Goal: Task Accomplishment & Management: Manage account settings

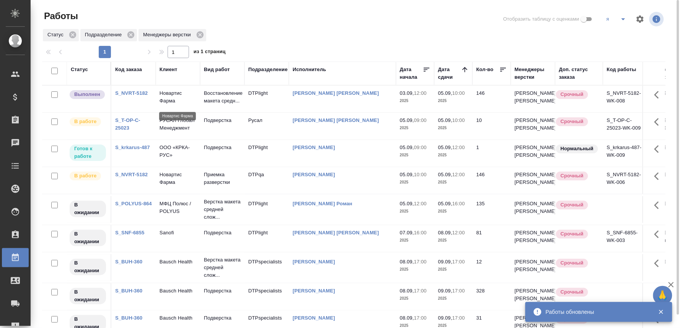
click at [176, 97] on p "Новартис Фарма" at bounding box center [178, 97] width 37 height 15
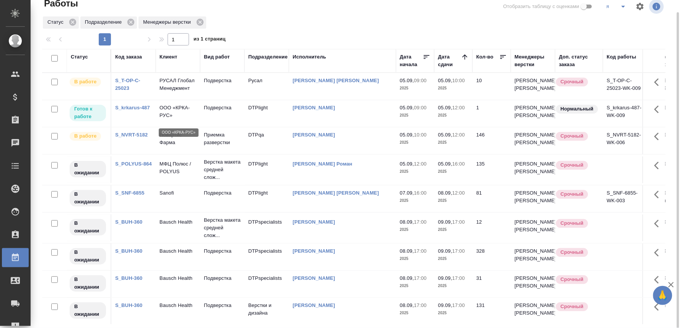
click at [175, 117] on p "ООО «КРКА-РУС»" at bounding box center [178, 111] width 37 height 15
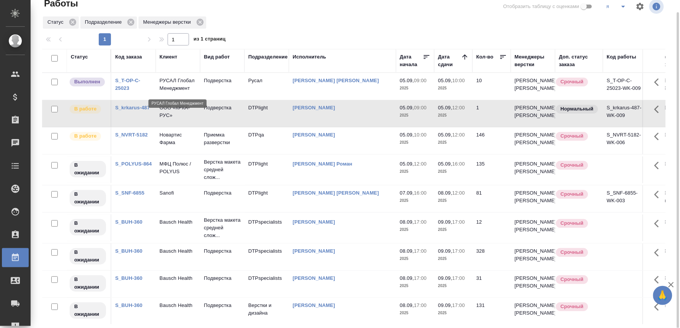
click at [186, 86] on p "РУСАЛ Глобал Менеджмент" at bounding box center [178, 84] width 37 height 15
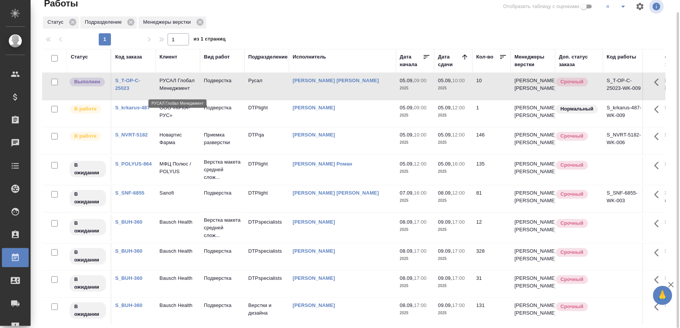
click at [186, 86] on p "РУСАЛ Глобал Менеджмент" at bounding box center [178, 84] width 37 height 15
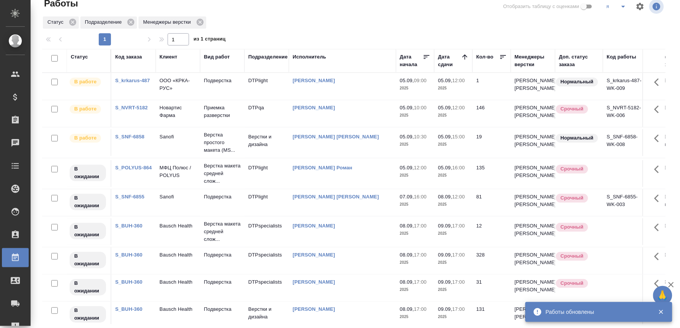
click at [170, 133] on p "Sanofi" at bounding box center [178, 137] width 37 height 8
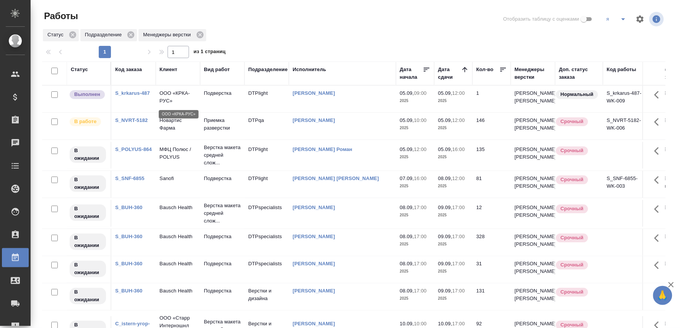
click at [177, 96] on p "ООО «КРКА-РУС»" at bounding box center [178, 97] width 37 height 15
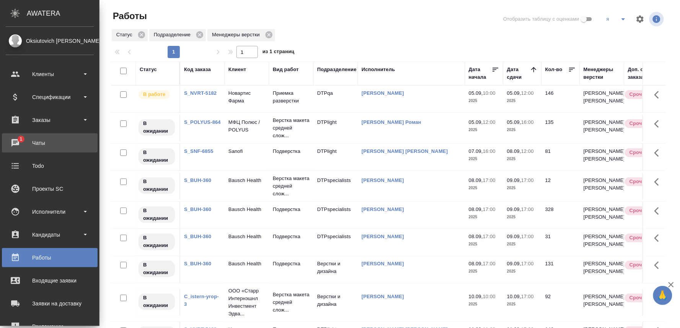
click at [13, 139] on div "Чаты" at bounding box center [50, 142] width 88 height 11
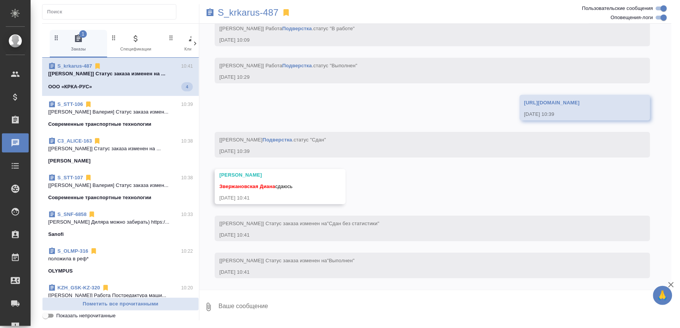
scroll to position [3572, 0]
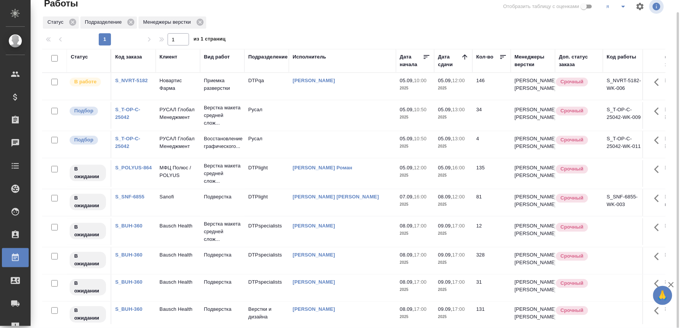
click at [171, 116] on p "РУСАЛ Глобал Менеджмент" at bounding box center [178, 113] width 37 height 15
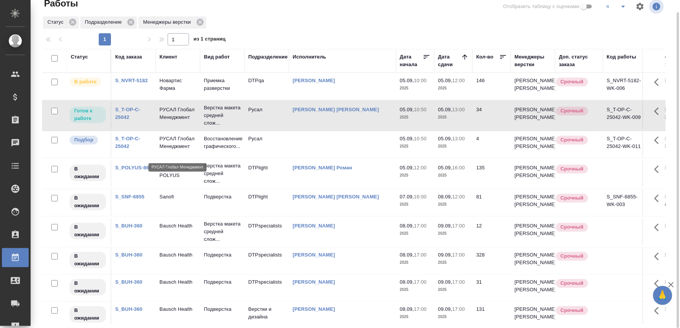
click at [181, 149] on p "РУСАЛ Глобал Менеджмент" at bounding box center [178, 142] width 37 height 15
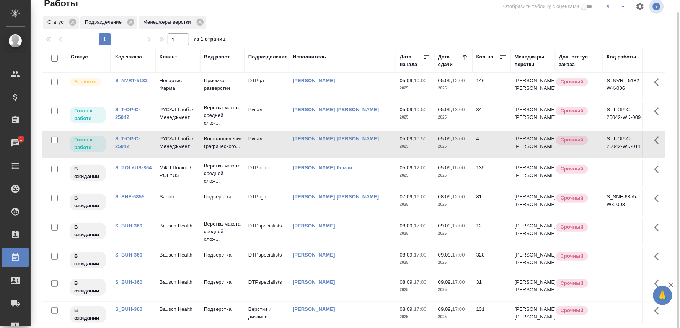
click at [12, 142] on div "Чаты" at bounding box center [5, 142] width 19 height 11
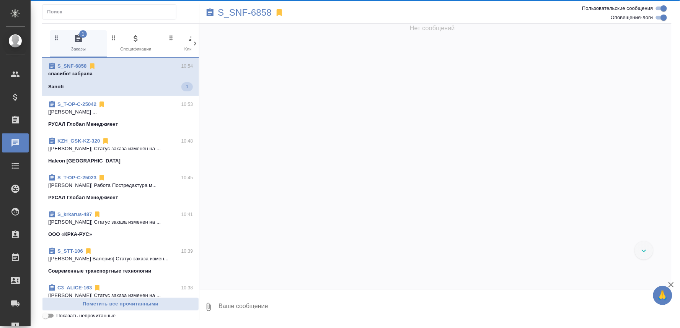
scroll to position [2415, 0]
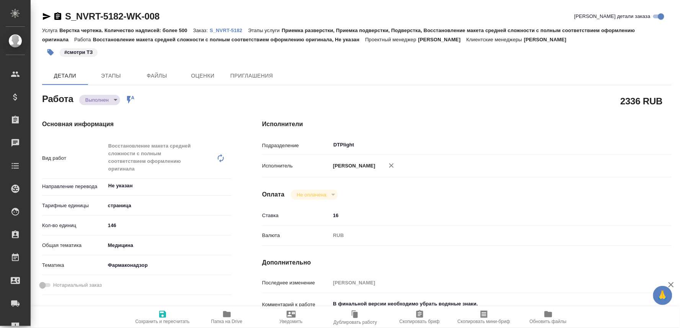
click at [106, 100] on body "🙏 .cls-1 fill:#fff; AWATERA Oksiutovich Irina Клиенты Спецификации Заказы Чаты …" at bounding box center [340, 164] width 680 height 328
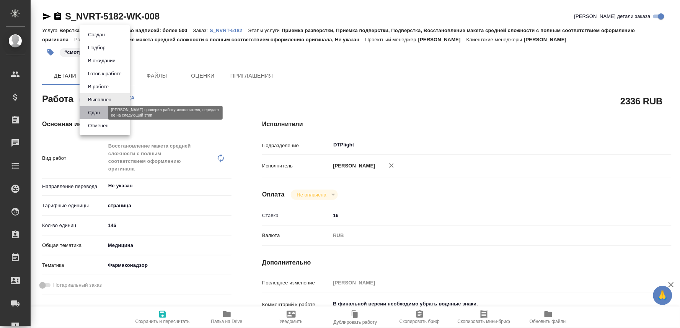
click at [95, 113] on button "Сдан" at bounding box center [94, 113] width 16 height 8
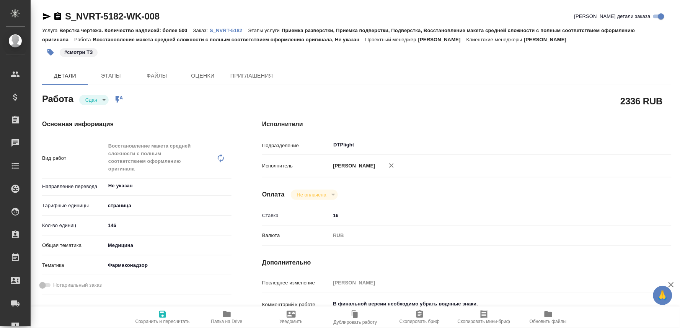
type textarea "x"
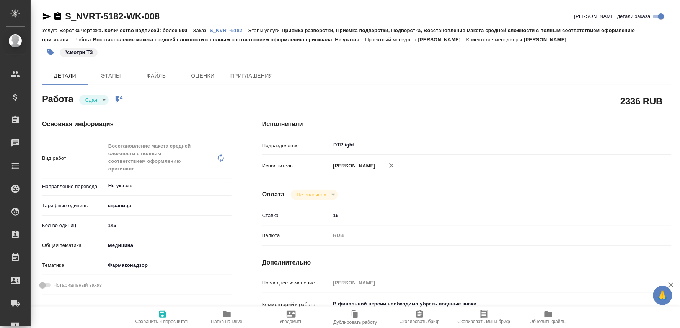
click at [165, 316] on span "Сохранить и пересчитать" at bounding box center [162, 317] width 55 height 15
type textarea "x"
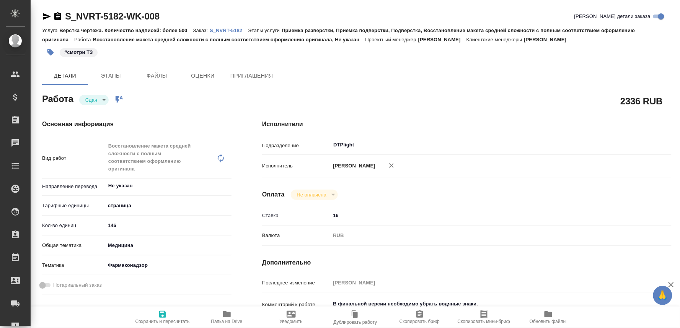
type textarea "x"
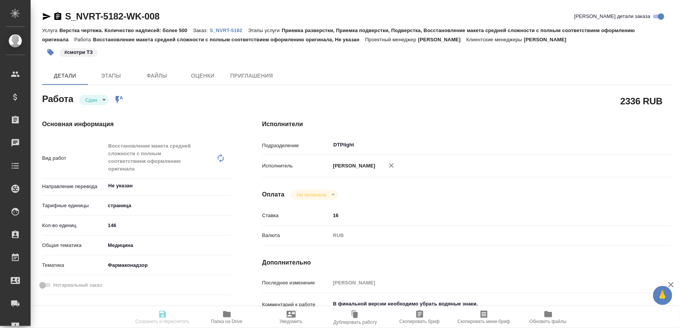
type textarea "x"
type input "closed"
type textarea "Восстановление макета средней сложности с полным соответствием оформлению ориги…"
type textarea "x"
type input "Не указан"
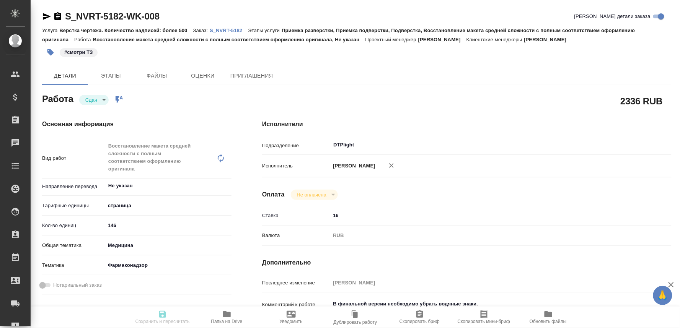
type input "5a8b1489cc6b4906c91bfdb2"
type input "146"
type input "med"
type input "66b350e715fdbd933886e8f8"
type input "03.09.2025 12:00"
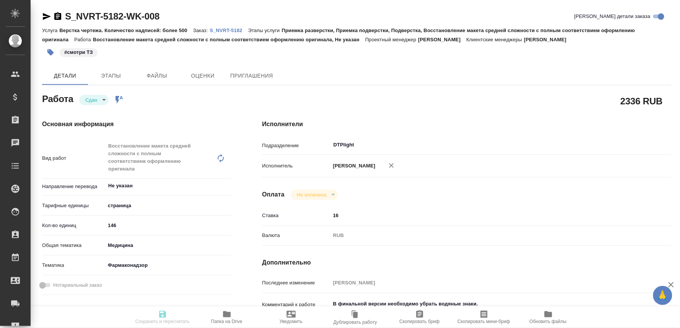
type input "03.09.2025 12:05"
type input "05.09.2025 10:00"
type input "04.09.2025 22:12"
type input "11.09.2025 17:00"
type input "DTPlight"
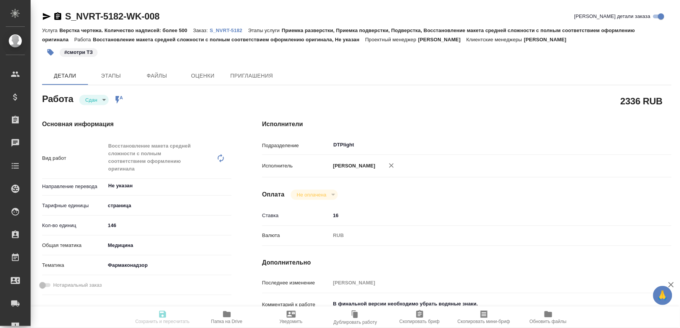
type input "notPayed"
type input "16"
type input "RUB"
type input "[PERSON_NAME]"
type textarea "В финальной версии необходимо убрать водяные знаки."
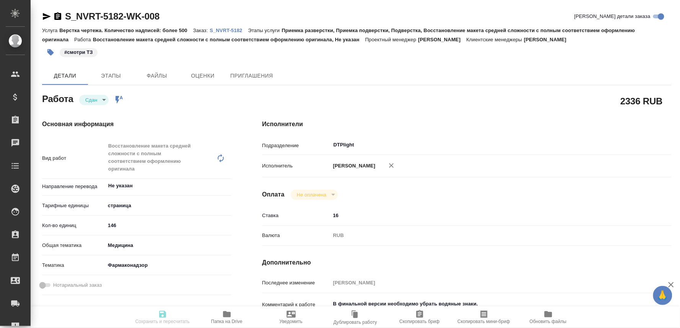
type textarea "x"
type textarea "/Clients/Novartos_Pharma/Orders/S_NVRT-5182/DTP/S_NVRT-5182-WK-008"
type textarea "x"
type input "S_NVRT-5182"
type input "Верстка чертежа. Количество надписей: более 500"
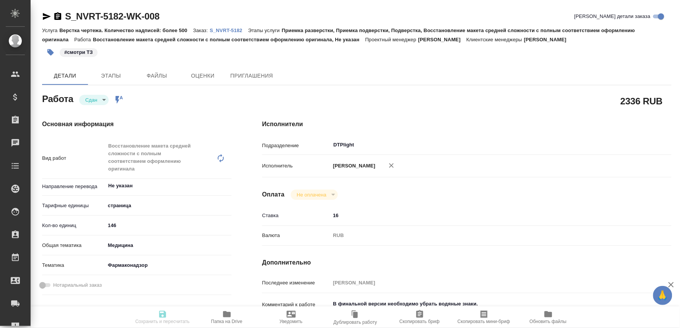
type input "Приемка разверстки, Приемка подверстки, Подверстка, Восстановление макета средн…"
type input "Кабаргина Анна"
type input "[PERSON_NAME]"
type input "/Clients/Novartos_Pharma/Orders/S_NVRT-5182"
type textarea "x"
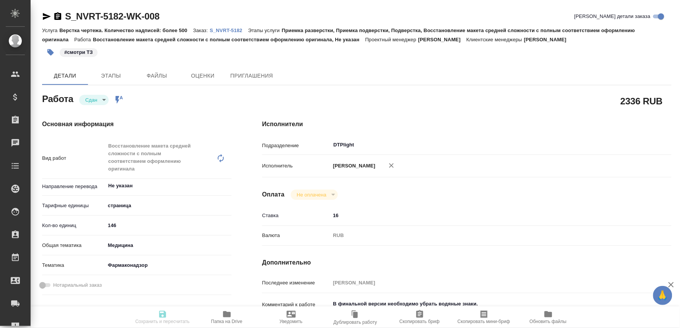
type textarea "Пожалуйста, сделайте перевод новой версии мастер-файла системы фармаконадзора. …"
type textarea "x"
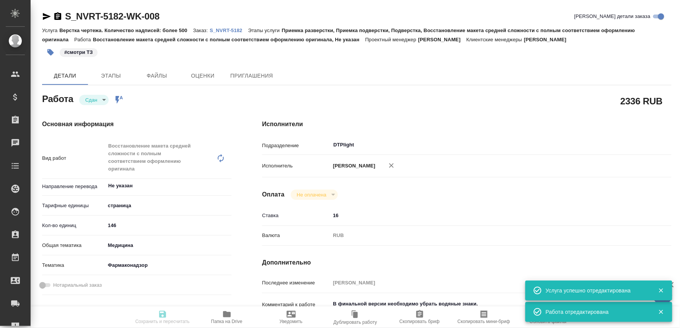
type textarea "x"
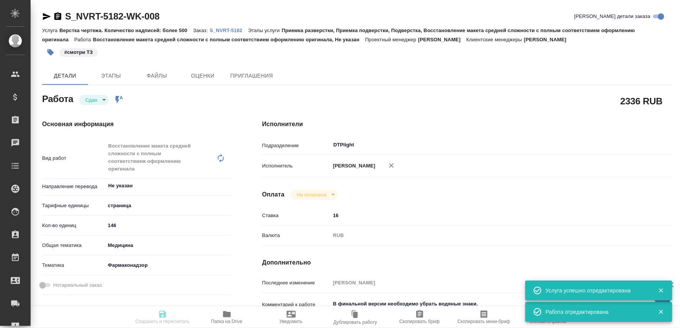
type textarea "x"
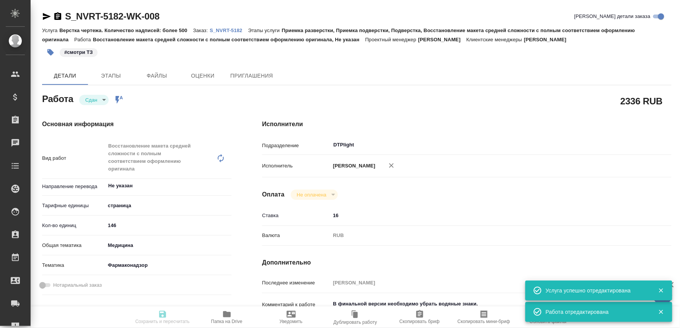
type textarea "x"
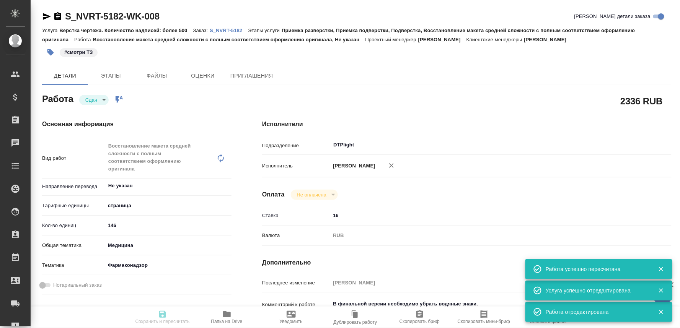
type textarea "x"
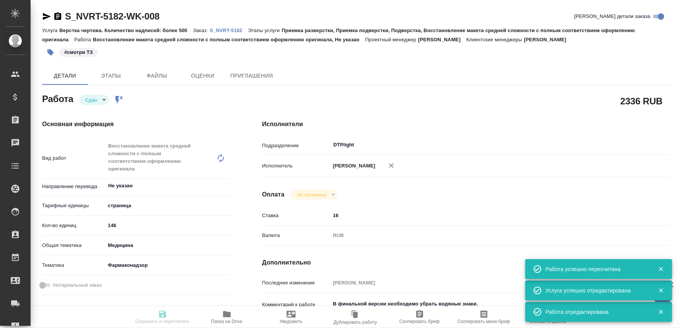
type input "closed"
type textarea "Восстановление макета средней сложности с полным соответствием оформлению ориги…"
type textarea "x"
type input "Не указан"
type input "5a8b1489cc6b4906c91bfdb2"
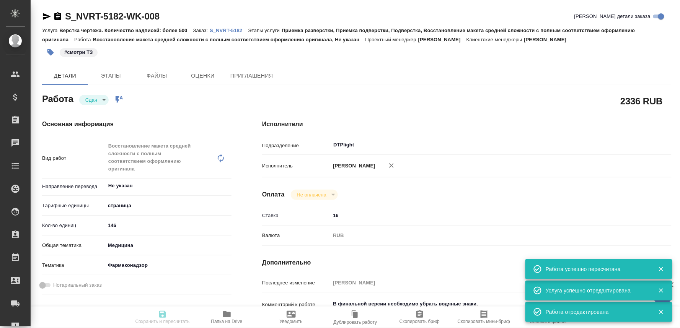
type input "146"
type input "med"
type input "66b350e715fdbd933886e8f8"
type input "03.09.2025 12:00"
type input "03.09.2025 12:05"
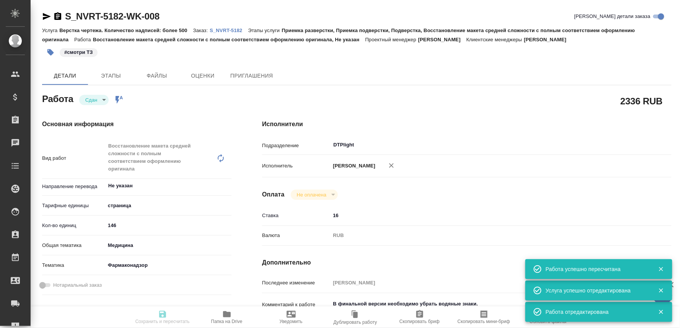
type input "05.09.2025 10:00"
type input "04.09.2025 22:12"
type input "11.09.2025 17:00"
type input "DTPlight"
type input "notPayed"
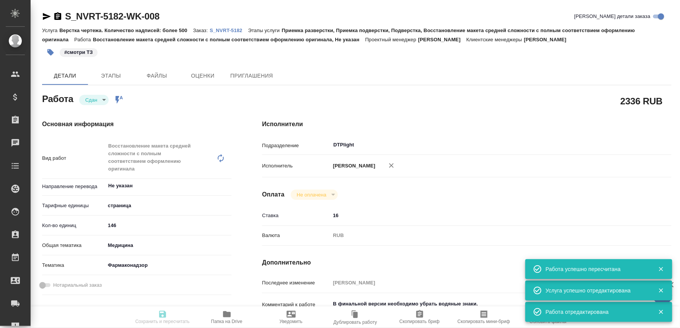
type input "16"
type input "RUB"
type input "[PERSON_NAME]"
type textarea "В финальной версии необходимо убрать водяные знаки."
type textarea "x"
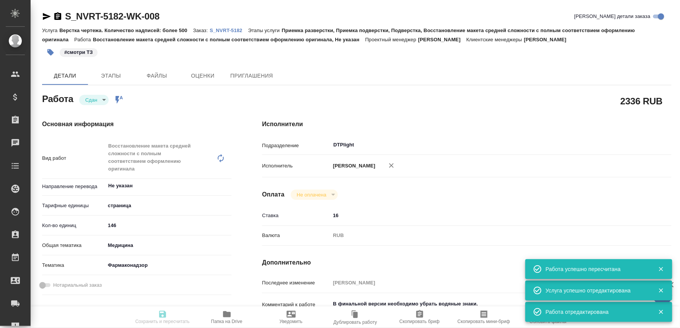
type textarea "/Clients/Novartos_Pharma/Orders/S_NVRT-5182/DTP/S_NVRT-5182-WK-008"
type textarea "x"
type input "S_NVRT-5182"
type input "Верстка чертежа. Количество надписей: более 500"
type input "Приемка разверстки, Приемка подверстки, Подверстка, Восстановление макета средн…"
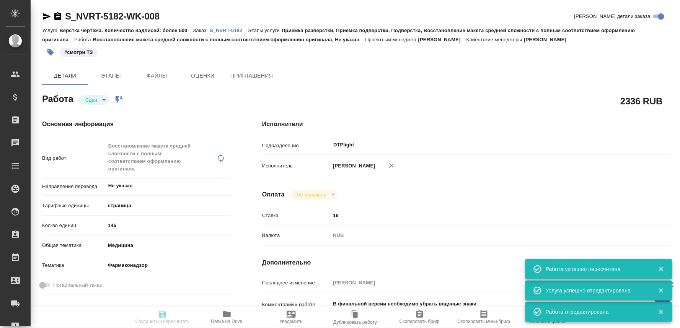
type input "Кабаргина Анна"
type input "[PERSON_NAME]"
type input "/Clients/Novartos_Pharma/Orders/S_NVRT-5182"
type textarea "x"
type textarea "Пожалуйста, сделайте перевод новой версии мастер-файла системы фармаконадзора. …"
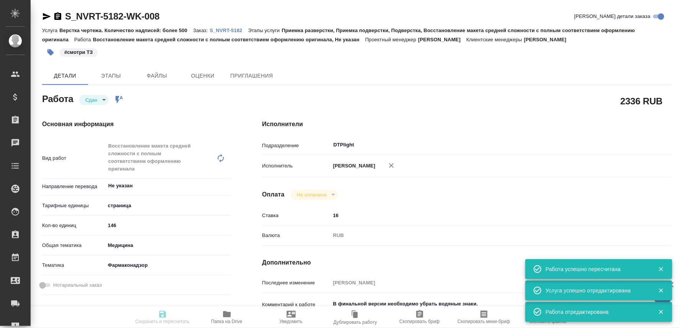
type textarea "x"
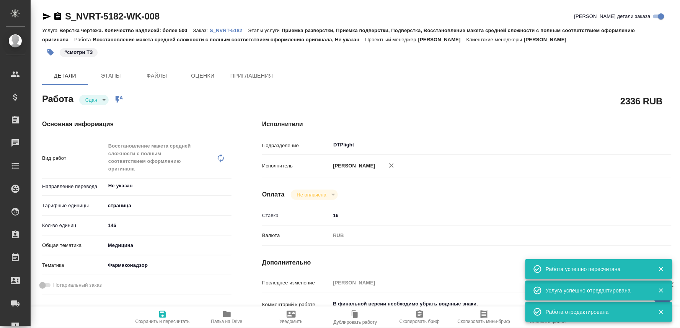
type textarea "x"
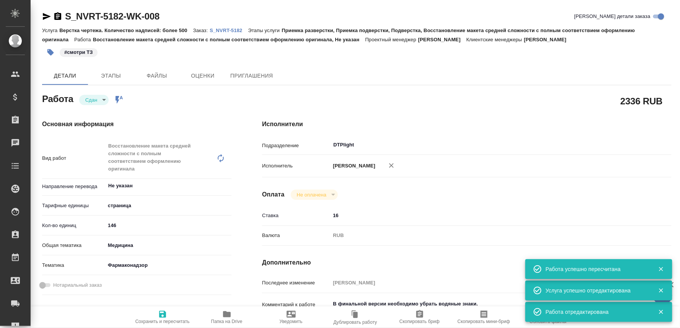
type textarea "x"
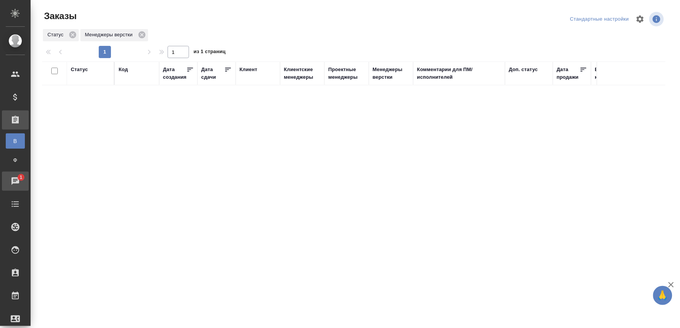
click at [13, 185] on div "Чаты" at bounding box center [5, 181] width 19 height 11
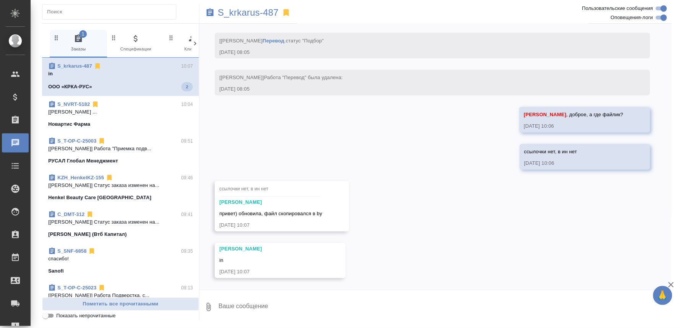
scroll to position [3169, 0]
click at [243, 303] on textarea at bounding box center [445, 307] width 454 height 26
type textarea "спасибо"
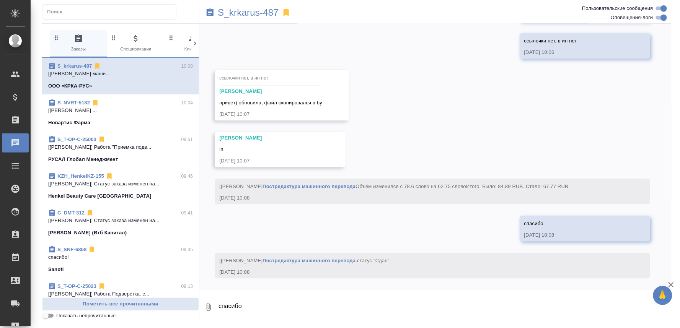
scroll to position [3288, 0]
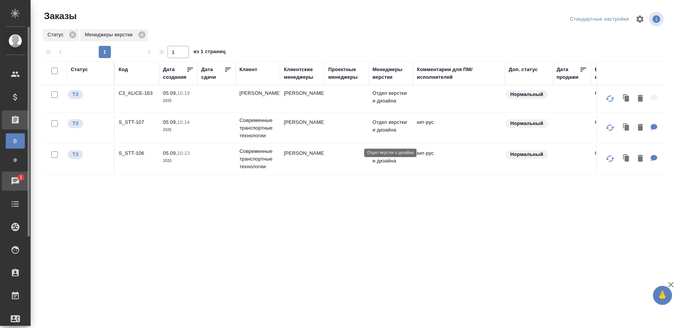
click at [10, 176] on div "Чаты" at bounding box center [5, 181] width 19 height 11
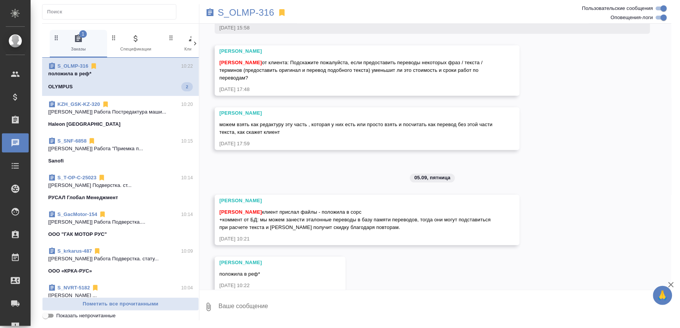
scroll to position [440, 0]
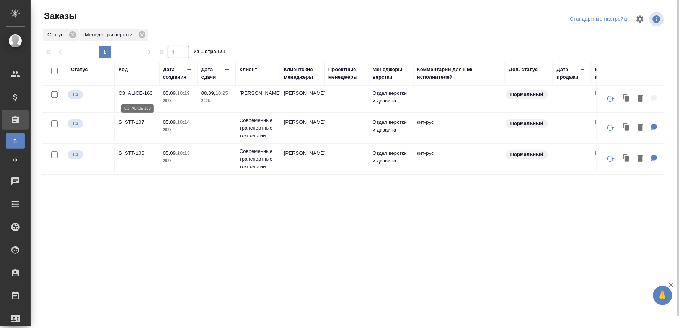
click at [141, 94] on p "C3_ALICE-163" at bounding box center [137, 94] width 37 height 8
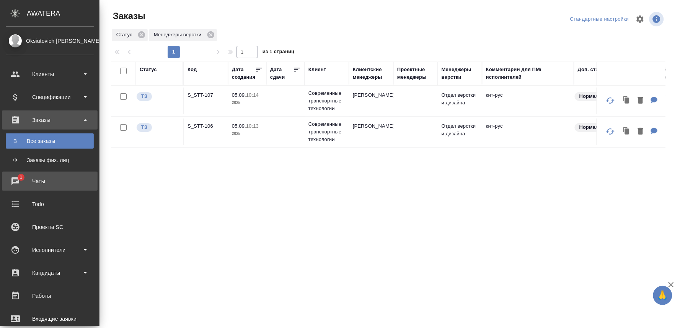
click at [12, 181] on div "Чаты" at bounding box center [50, 181] width 88 height 11
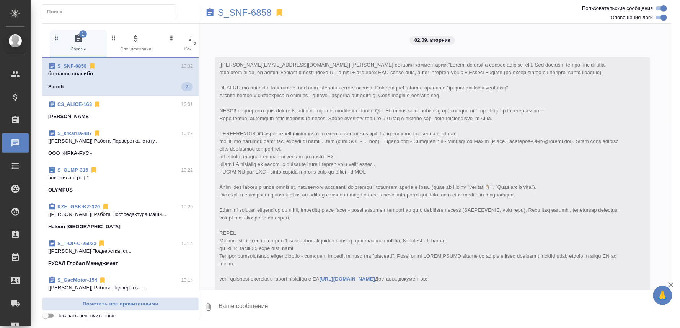
scroll to position [2276, 0]
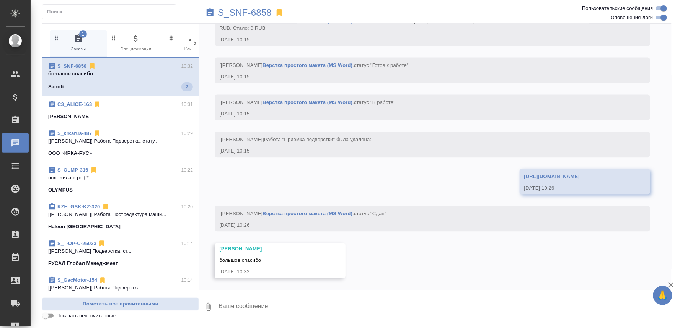
click at [257, 314] on textarea at bounding box center [445, 307] width 454 height 26
type textarea "пожалуйста)"
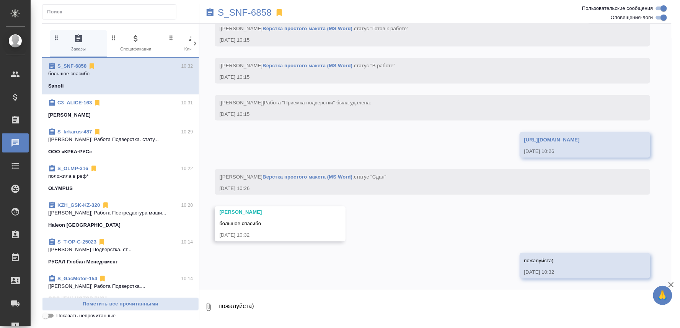
scroll to position [2314, 0]
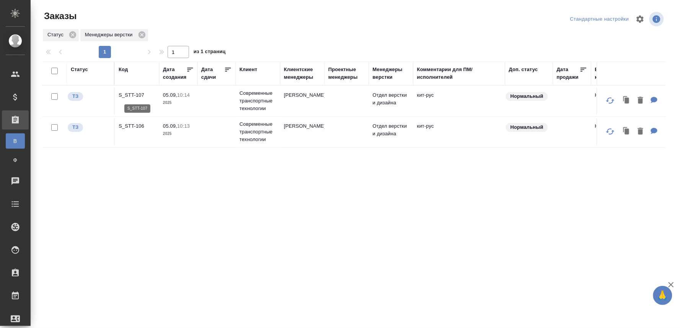
click at [136, 98] on p "S_STT-107" at bounding box center [137, 95] width 37 height 8
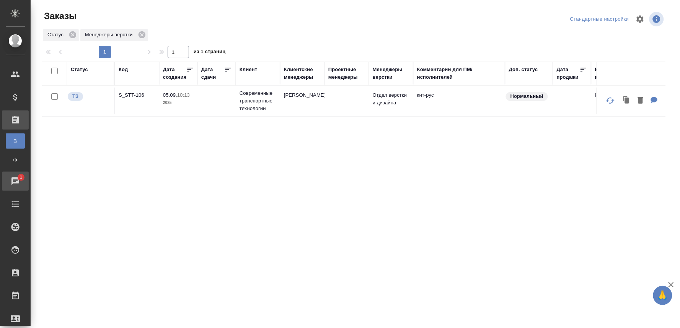
click at [13, 182] on div "Чаты" at bounding box center [5, 181] width 19 height 11
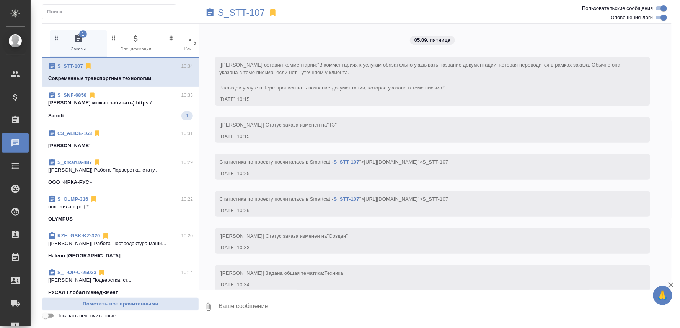
scroll to position [117, 0]
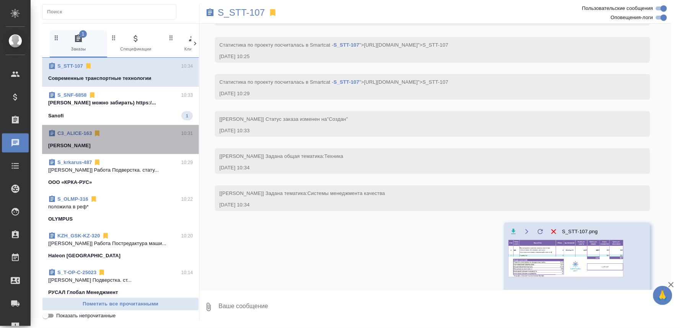
click at [147, 126] on div "C3_ALICE-163 10:31 Алиса Селезнева" at bounding box center [120, 139] width 157 height 29
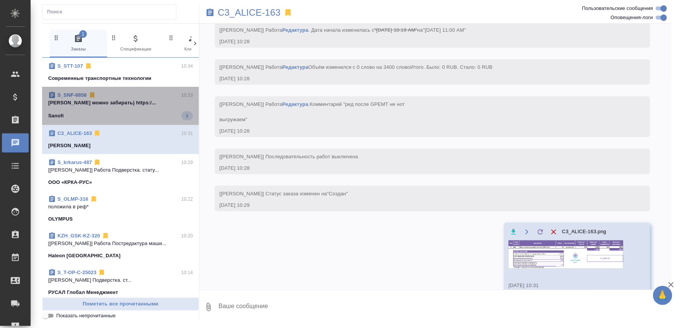
click at [139, 108] on span "S_SNF-6858 10:33 Сайдашева Диляра можно забирать) https:/... Sanofi 1" at bounding box center [120, 105] width 145 height 29
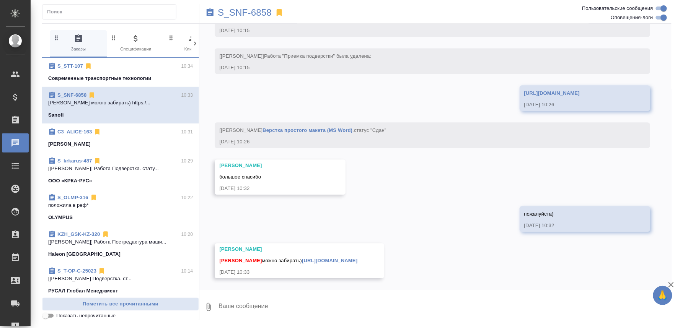
scroll to position [2368, 0]
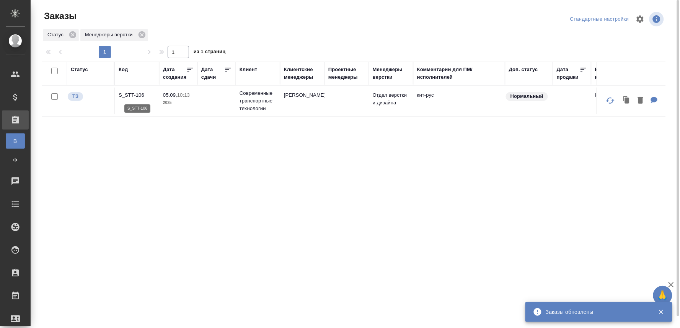
click at [125, 92] on p "S_STT-106" at bounding box center [137, 95] width 37 height 8
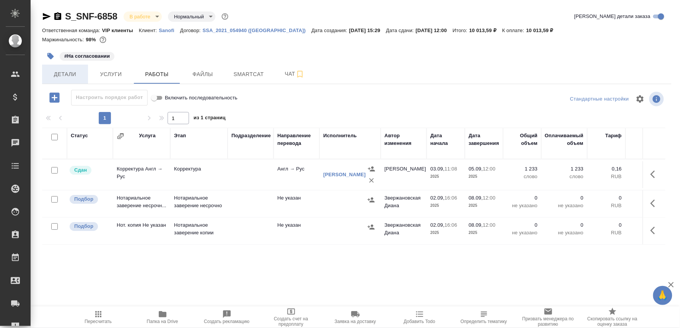
click at [61, 72] on span "Детали" at bounding box center [65, 75] width 37 height 10
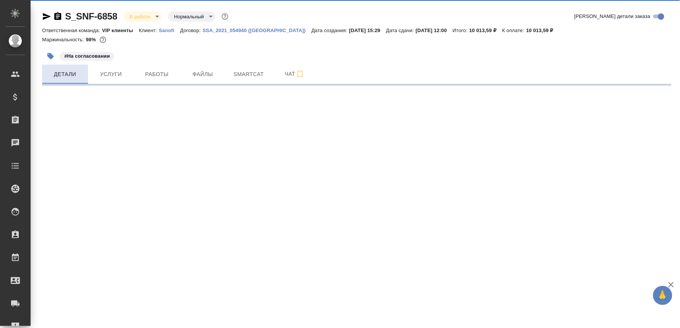
select select "RU"
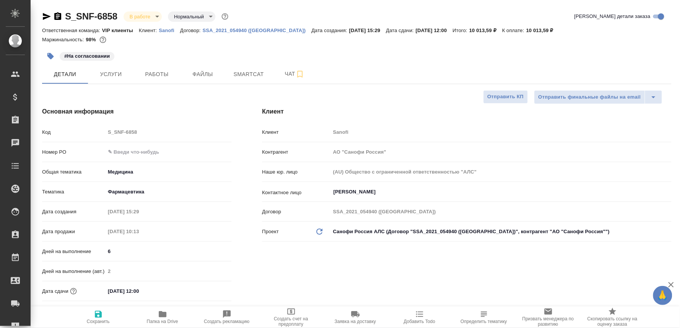
type textarea "x"
click at [163, 313] on icon "button" at bounding box center [163, 314] width 8 height 6
type textarea "x"
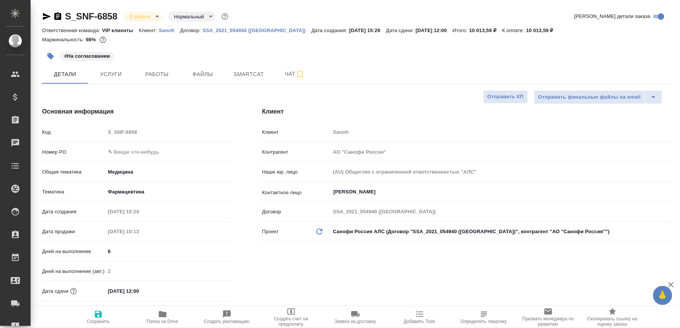
type textarea "x"
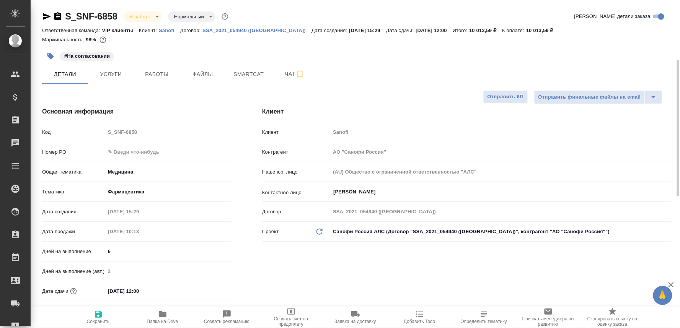
scroll to position [255, 0]
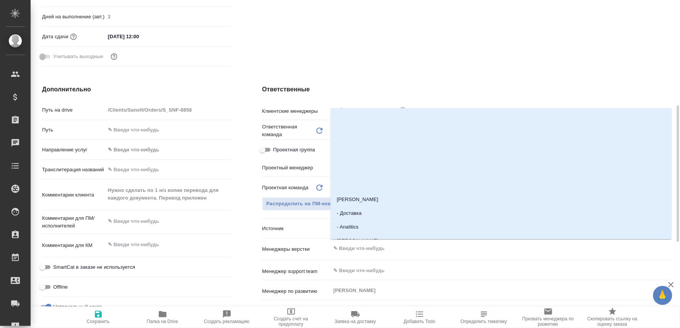
click at [357, 247] on input "text" at bounding box center [488, 248] width 311 height 9
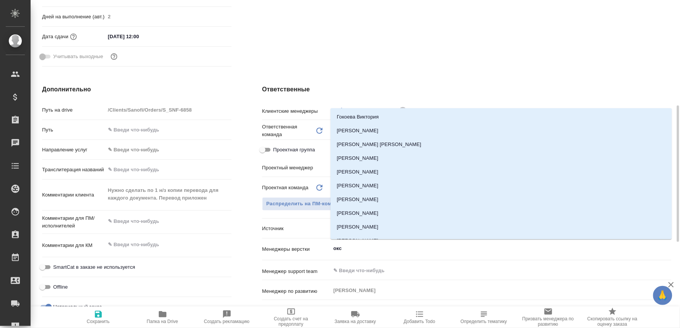
type input "оксю"
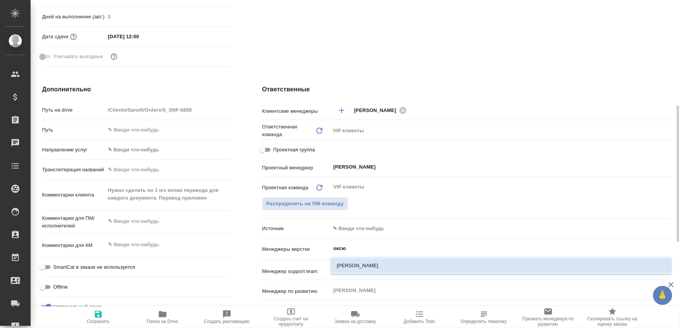
click at [378, 262] on li "[PERSON_NAME]" at bounding box center [501, 266] width 341 height 14
type textarea "x"
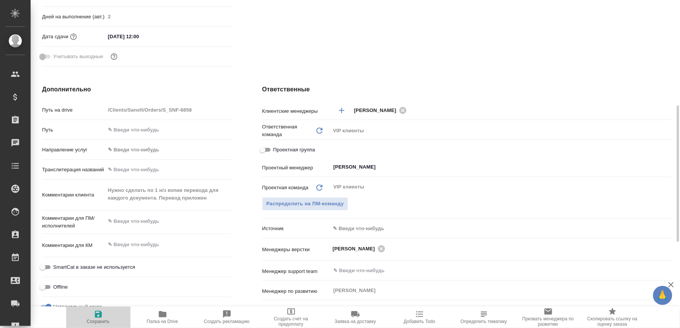
click at [101, 319] on span "Сохранить" at bounding box center [98, 321] width 23 height 5
type textarea "x"
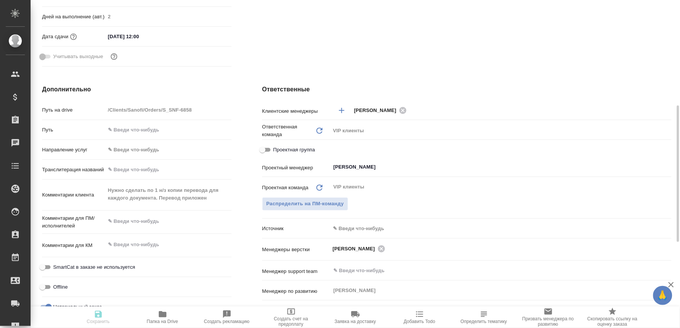
type textarea "x"
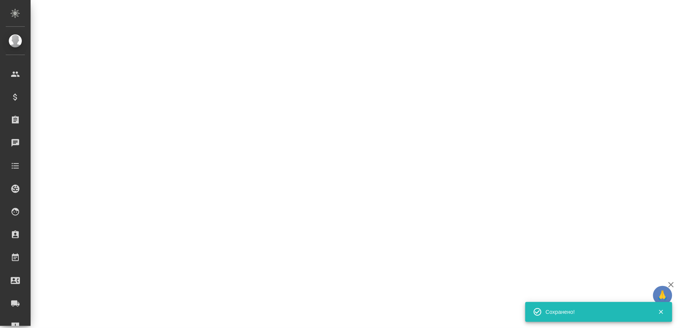
select select "RU"
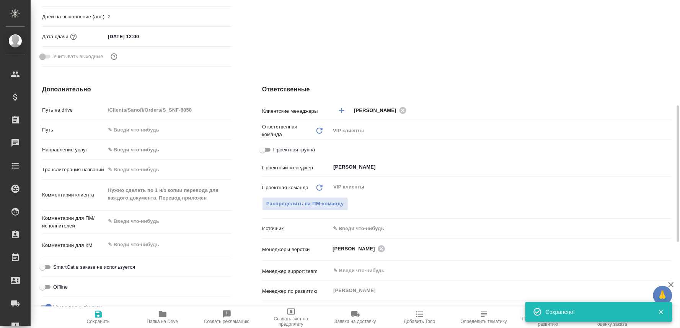
type textarea "x"
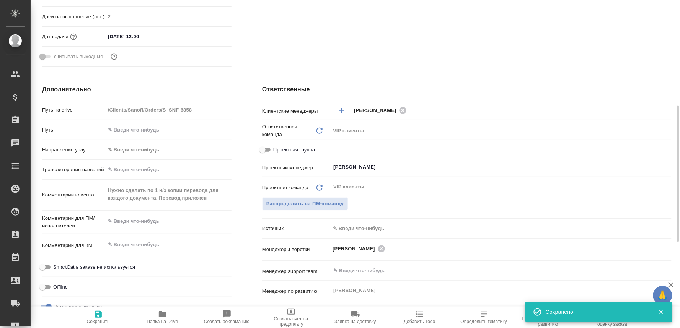
type textarea "x"
click at [153, 318] on span "Папка на Drive" at bounding box center [162, 317] width 55 height 15
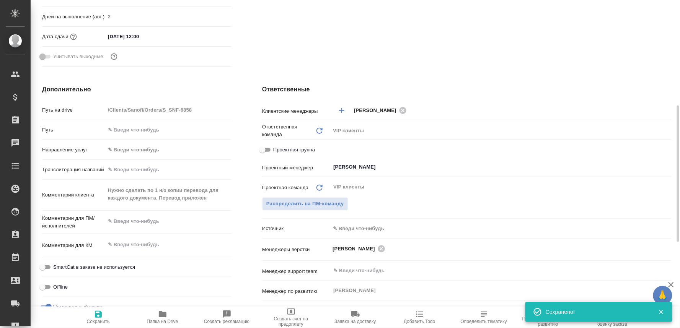
type textarea "x"
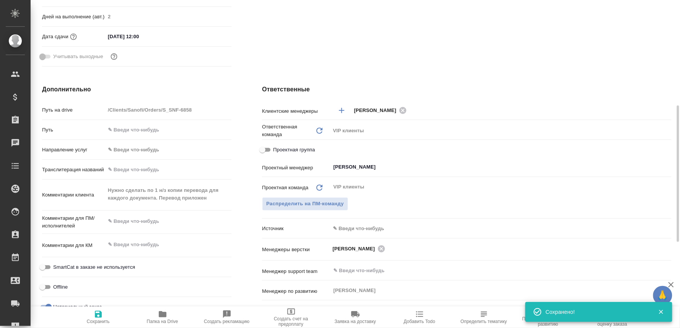
type textarea "x"
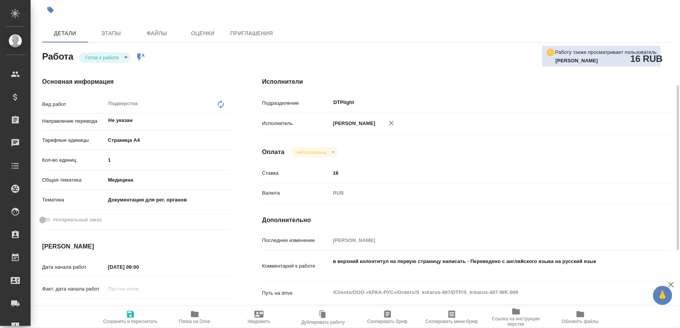
scroll to position [85, 0]
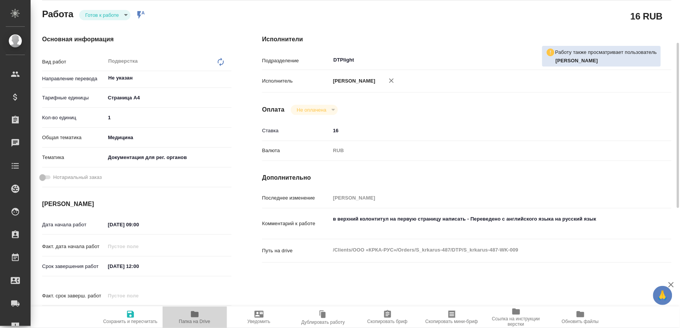
click at [204, 319] on span "Папка на Drive" at bounding box center [194, 321] width 31 height 5
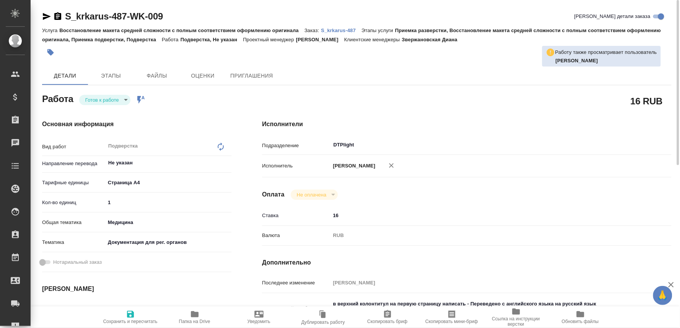
click at [341, 31] on p "S_krkarus-487" at bounding box center [341, 31] width 41 height 6
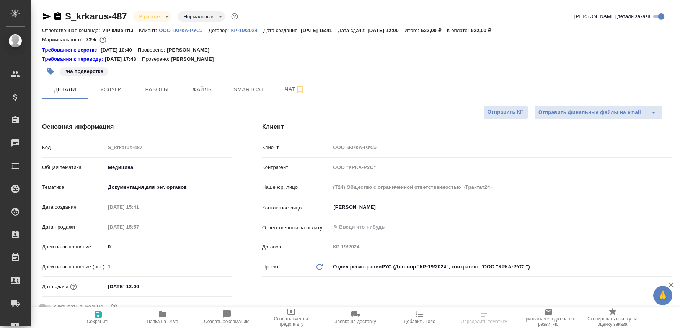
select select "RU"
click at [284, 83] on button "Чат" at bounding box center [295, 89] width 46 height 19
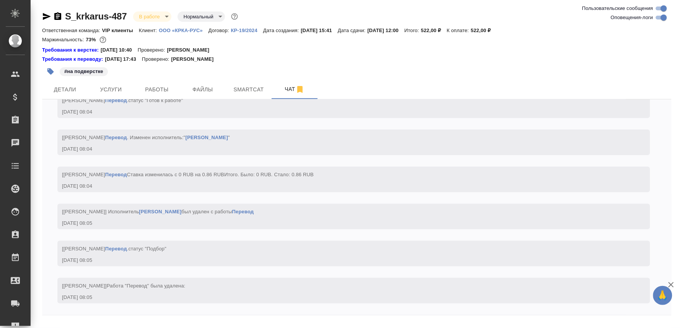
scroll to position [2906, 0]
click at [101, 320] on textarea at bounding box center [365, 333] width 611 height 26
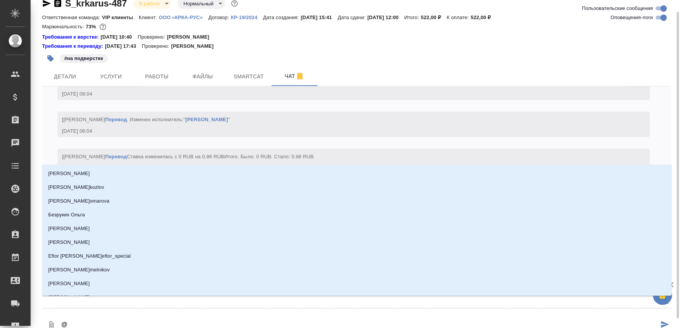
type textarea "@Г"
type input "Г"
type textarea "@Гр"
type input "Гр"
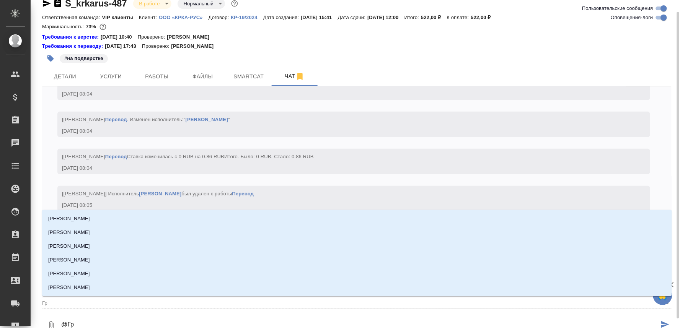
type textarea "@Гра"
type input "Гра"
type textarea "@Граб"
type input "Граб"
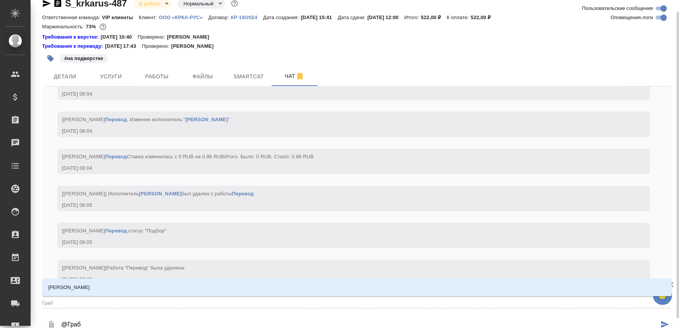
type textarea "@Грабк"
type input "Грабк"
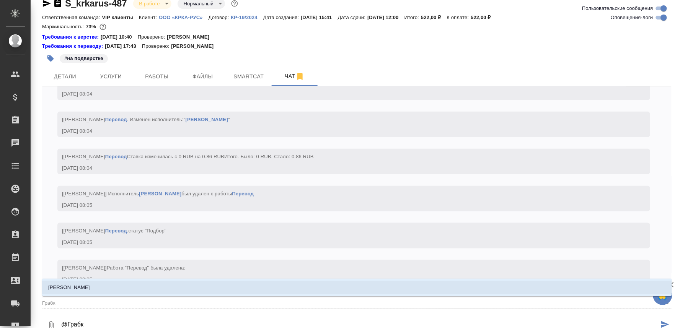
click at [97, 288] on li "Грабко Мария" at bounding box center [357, 288] width 630 height 14
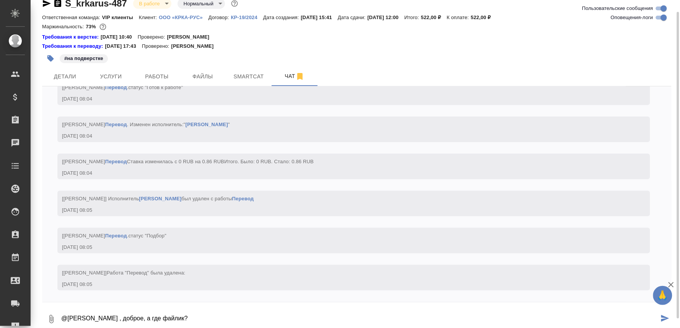
type textarea "@Грабко Мария , доброе, а где файлик?"
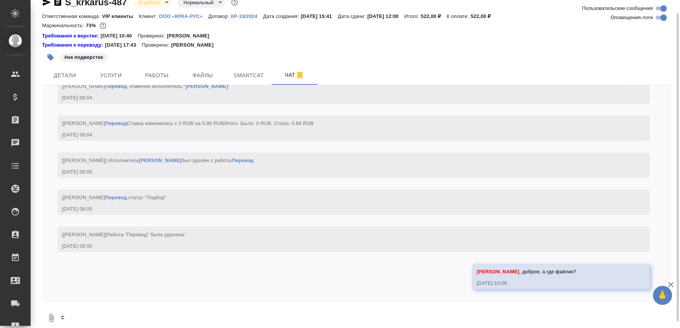
scroll to position [2943, 0]
type textarea "ссылочки нет, в ин нет"
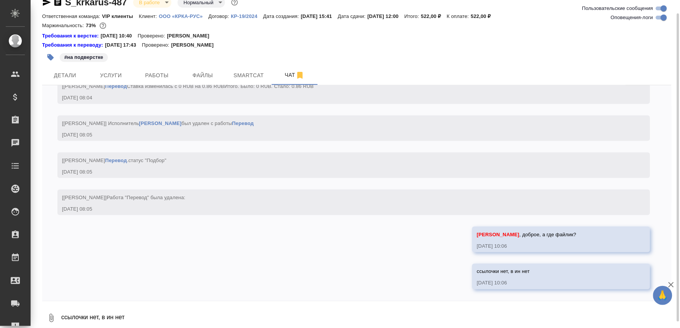
scroll to position [2980, 0]
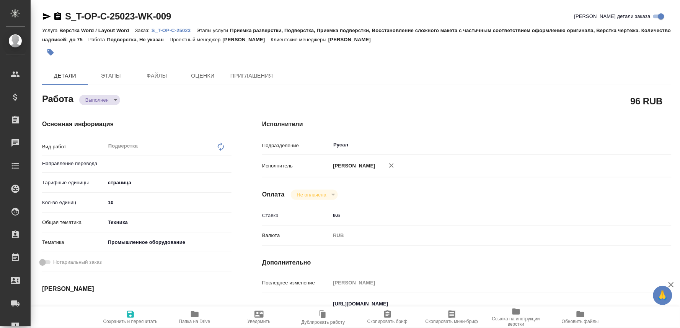
type input "Не указан"
click at [204, 316] on span "Папка на Drive" at bounding box center [194, 317] width 55 height 15
click at [190, 29] on p "S_T-OP-C-25023" at bounding box center [174, 31] width 45 height 6
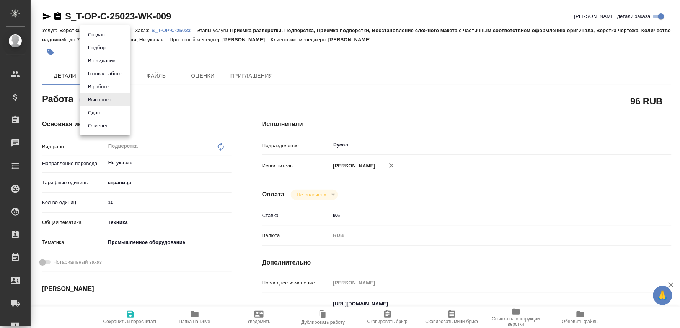
click at [106, 98] on body "🙏 .cls-1 fill:#fff; AWATERA Oksiutovich [PERSON_NAME] Спецификации Заказы 0 Чат…" at bounding box center [340, 164] width 680 height 328
click at [89, 115] on button "Сдан" at bounding box center [94, 113] width 16 height 8
type textarea "x"
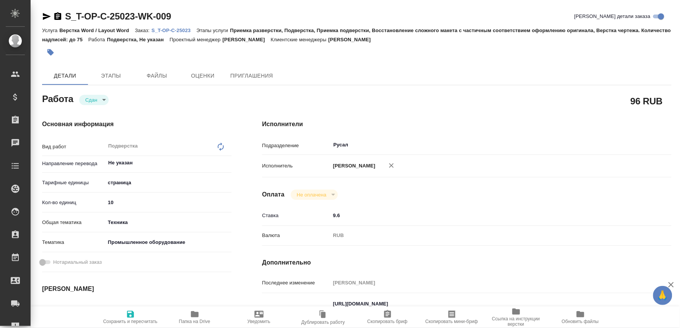
type textarea "x"
click at [129, 324] on span "Сохранить и пересчитать" at bounding box center [130, 321] width 54 height 5
type textarea "x"
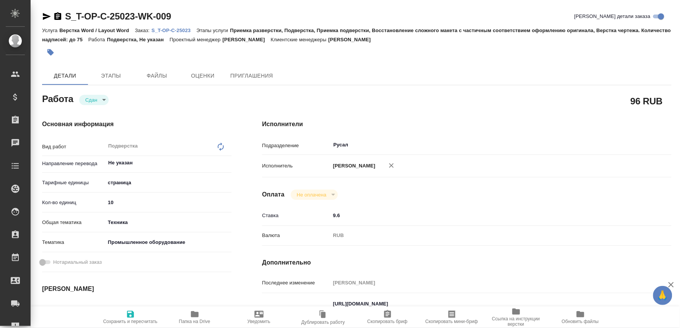
type textarea "x"
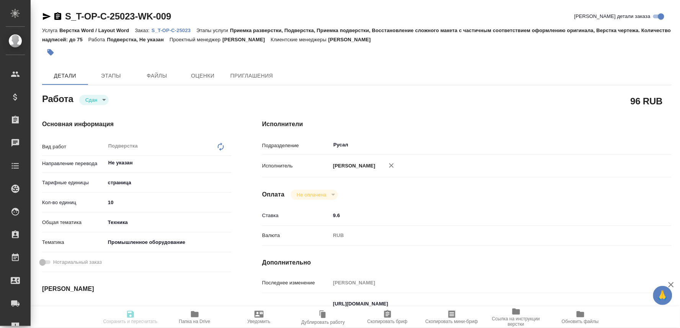
type textarea "x"
type input "closed"
type textarea "Подверстка"
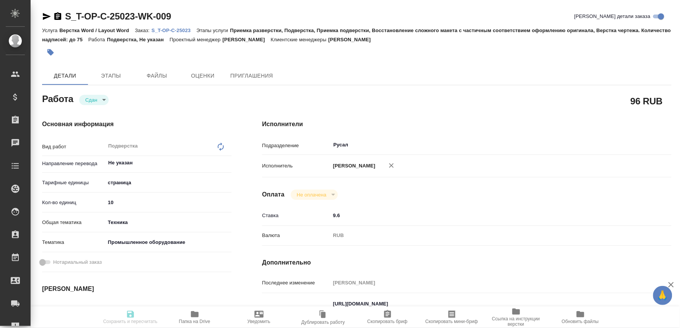
type textarea "x"
type input "Не указан"
type input "5a8b1489cc6b4906c91bfdb2"
type input "10"
type input "tech"
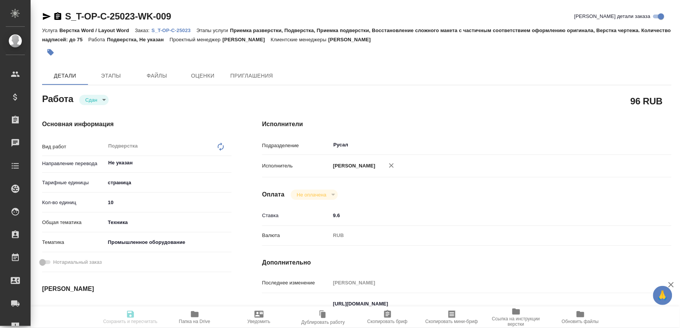
type input "5f647205b73bc97568ca66bc"
type input "05.09.2025 09:00"
type input "05.09.2025 09:06"
type input "05.09.2025 10:00"
type input "05.09.2025 10:12"
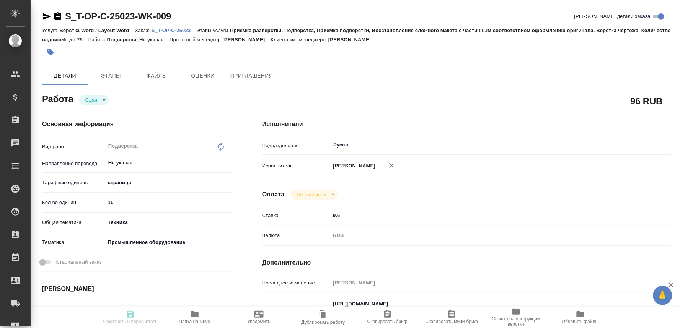
type input "05.09.2025 10:00"
type input "Русал"
type input "notPayed"
type input "9.6"
type input "RUB"
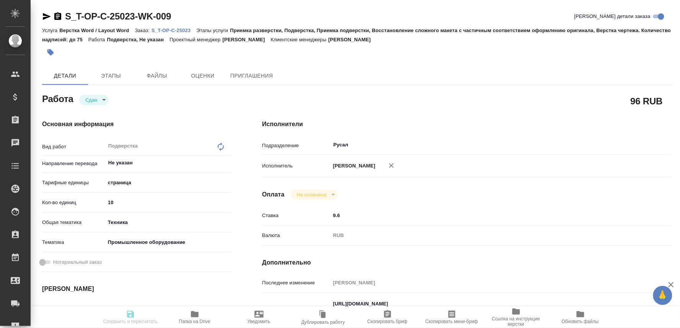
type input "[PERSON_NAME]"
type textarea "https://drive.awatera.com/apps/files/files/10278447?dir=/Shares/%D0%A2-%D0%9E%D…"
type textarea "x"
type textarea "/Clients/Т-ОП-С_Русал Глобал Менеджмент/Orders/S_T-OP-C-25023/DTP/S_T-OP-C-2502…"
type textarea "x"
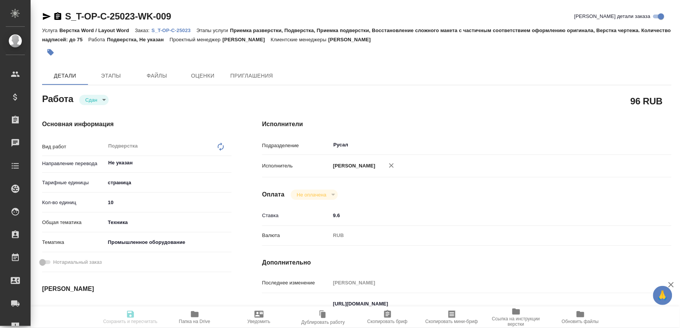
type input "S_T-OP-C-25023"
type input "Т-ОП-С-46633"
type input "Верстка Word / Layout Word"
type input "Приемка разверстки, Подверстка, Приемка подверстки, Восстановление сложного мак…"
type input "Меньшикова Александра"
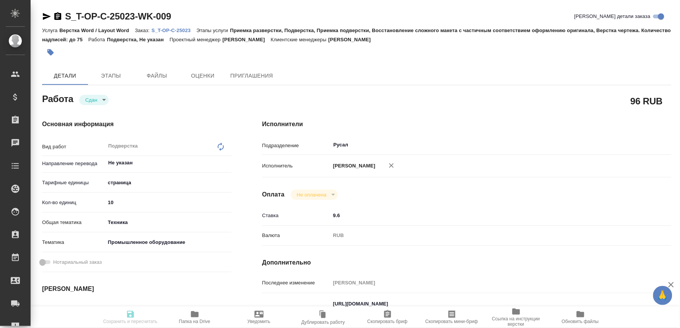
type input "[PERSON_NAME]"
type input "/Clients/Т-ОП-С_Русал Глобал Менеджмент/Orders/S_T-OP-C-25023"
type textarea "x"
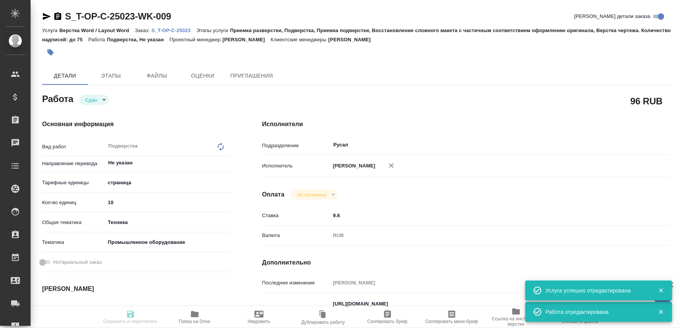
type textarea "x"
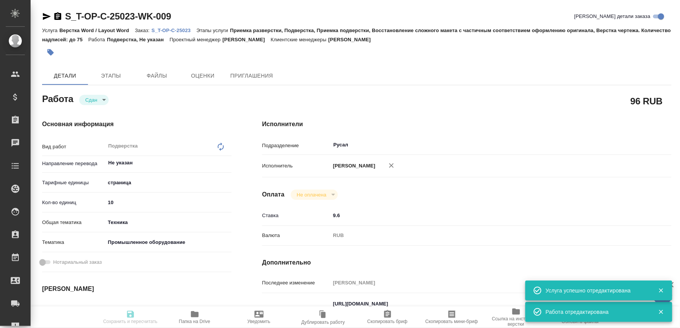
type textarea "x"
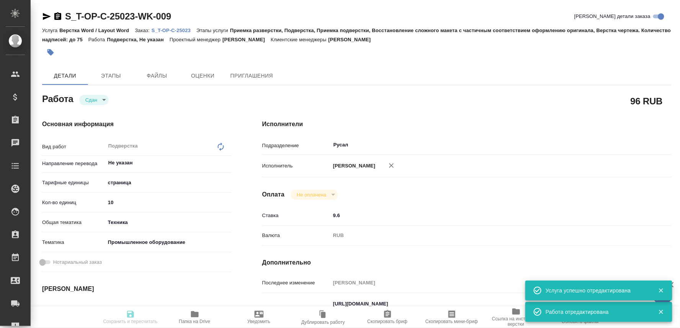
type textarea "x"
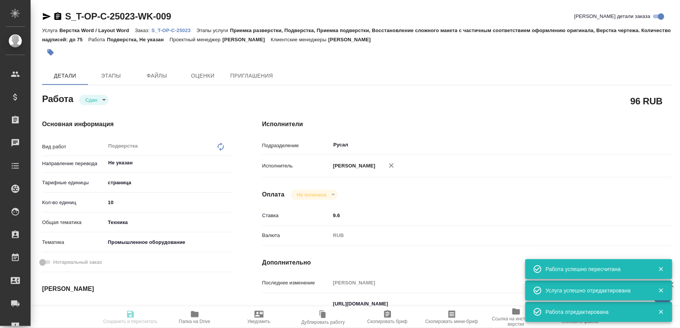
type textarea "x"
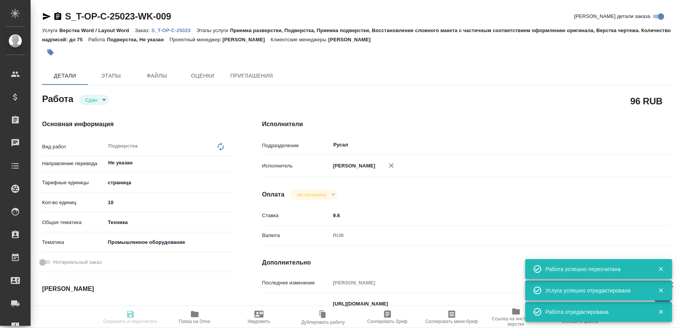
type input "closed"
type textarea "Подверстка"
type textarea "x"
type input "Не указан"
type input "5a8b1489cc6b4906c91bfdb2"
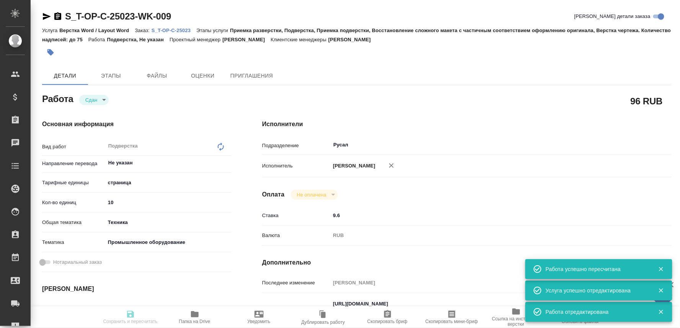
type input "10"
type input "tech"
type input "5f647205b73bc97568ca66bc"
type input "05.09.2025 09:00"
type input "05.09.2025 09:06"
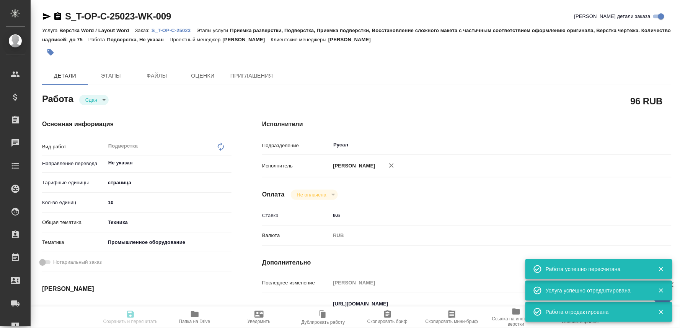
type input "05.09.2025 10:00"
type input "05.09.2025 10:12"
type input "05.09.2025 10:00"
type input "Русал"
type input "notPayed"
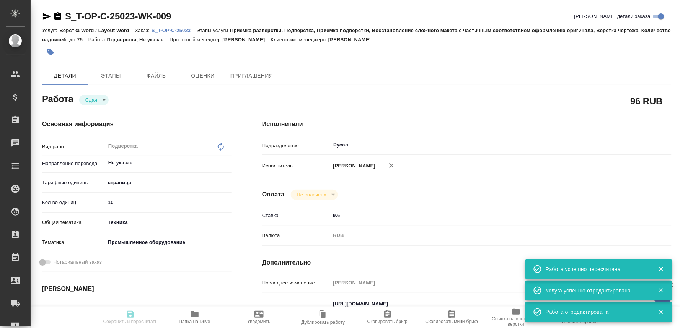
type input "9.6"
type input "RUB"
type input "[PERSON_NAME]"
type textarea "https://drive.awatera.com/apps/files/files/10278447?dir=/Shares/%D0%A2-%D0%9E%D…"
type textarea "x"
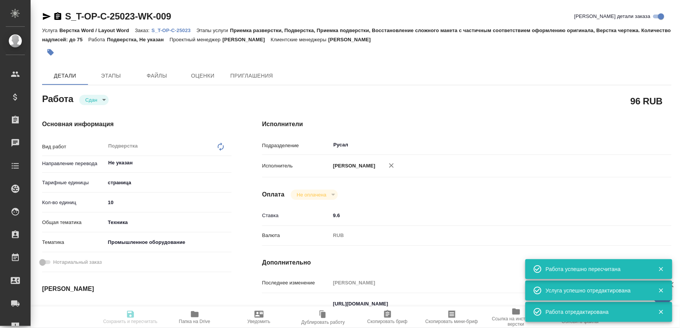
type textarea "/Clients/Т-ОП-С_Русал Глобал Менеджмент/Orders/S_T-OP-C-25023/DTP/S_T-OP-C-2502…"
type textarea "x"
type input "S_T-OP-C-25023"
type input "Т-ОП-С-46633"
type input "Верстка Word / Layout Word"
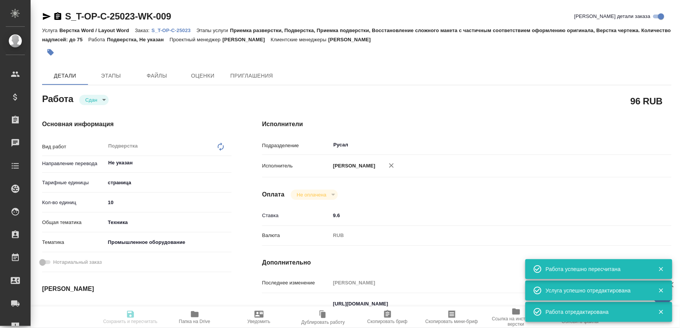
type input "Приемка разверстки, Подверстка, Приемка подверстки, Восстановление сложного мак…"
type input "Меньшикова Александра"
type input "[PERSON_NAME]"
type input "/Clients/Т-ОП-С_Русал Глобал Менеджмент/Orders/S_T-OP-C-25023"
type textarea "x"
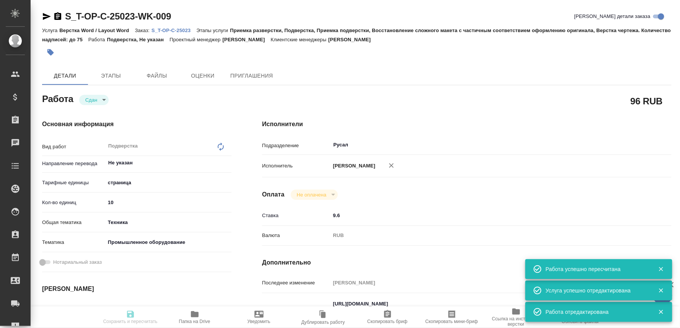
type textarea "x"
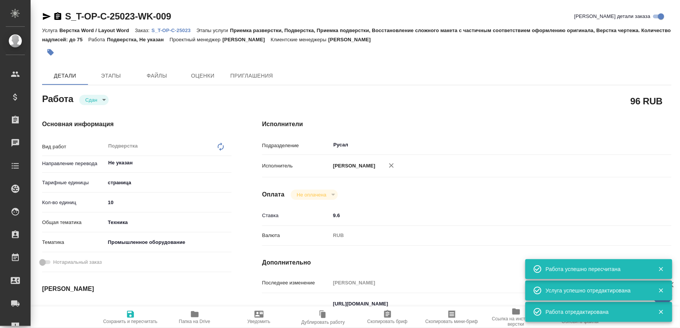
type textarea "x"
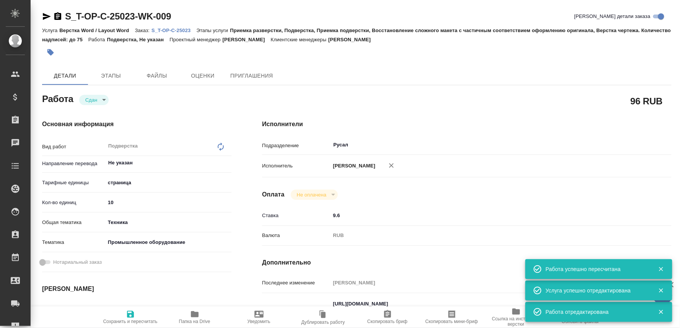
type textarea "x"
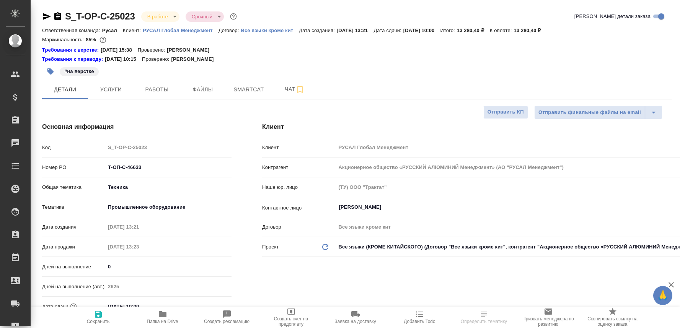
select select "RU"
click at [282, 86] on span "Чат" at bounding box center [294, 90] width 37 height 10
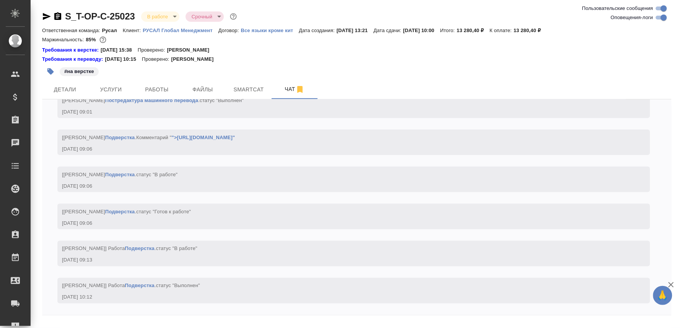
scroll to position [3025, 0]
click at [70, 323] on textarea at bounding box center [365, 333] width 611 height 26
paste textarea "https://drive.awatera.com/apps/files/files/10278398?dir=/Shares/%D0%A2-%D0%9E%D…"
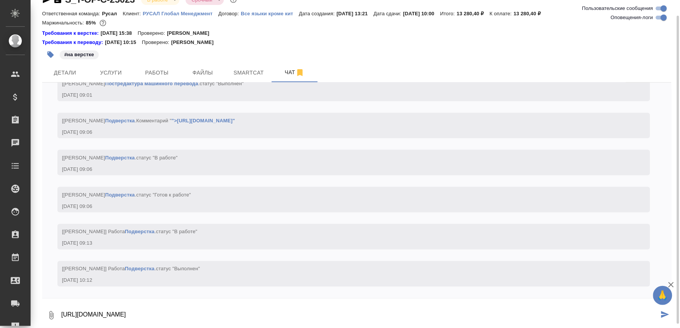
type textarea "https://drive.awatera.com/apps/files/files/10278398?dir=/Shares/%D0%A2-%D0%9E%D…"
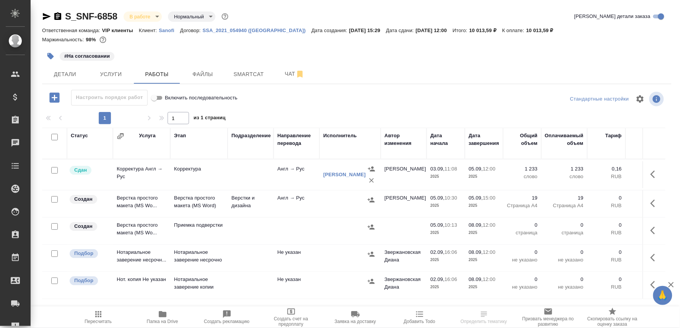
scroll to position [13, 0]
click at [190, 198] on p "Верстка простого макета (MS Word)" at bounding box center [199, 201] width 50 height 15
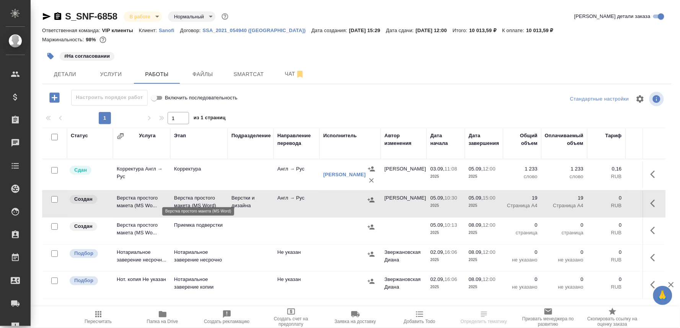
click at [190, 198] on p "Верстка простого макета (MS Word)" at bounding box center [199, 201] width 50 height 15
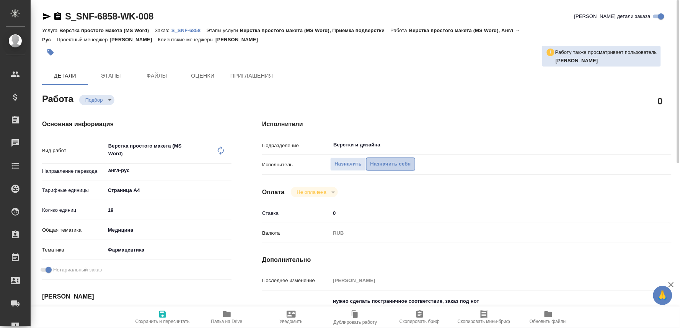
click at [388, 160] on span "Назначить себя" at bounding box center [390, 164] width 41 height 9
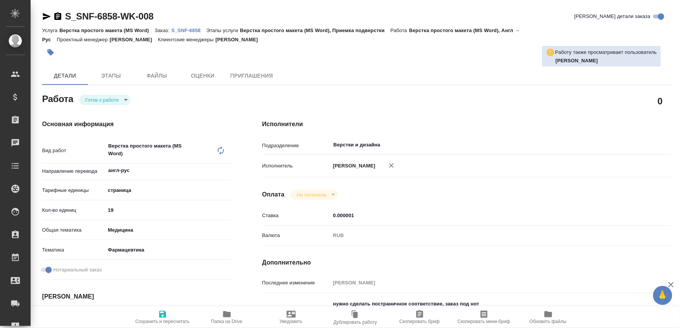
type textarea "x"
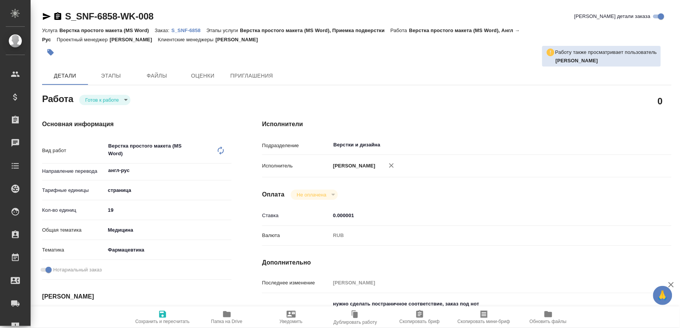
type textarea "x"
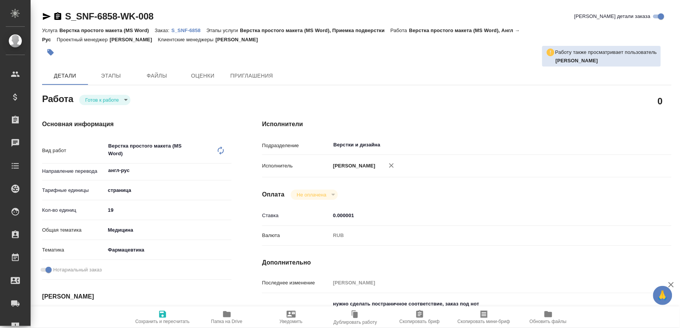
click at [114, 96] on body "🙏 .cls-1 fill:#fff; AWATERA Oksiutovich Irina Клиенты Спецификации Заказы Чаты …" at bounding box center [340, 164] width 680 height 328
type textarea "x"
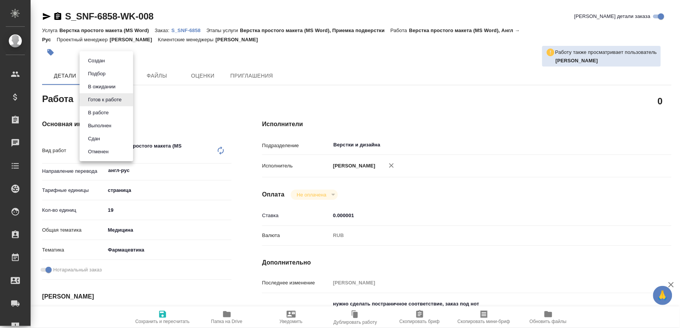
type textarea "x"
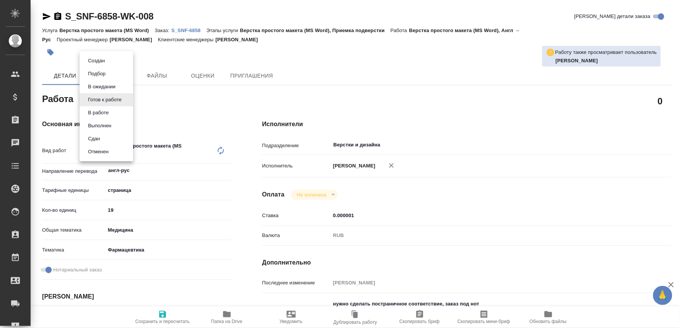
type textarea "x"
click at [98, 109] on button "В работе" at bounding box center [98, 113] width 25 height 8
type textarea "x"
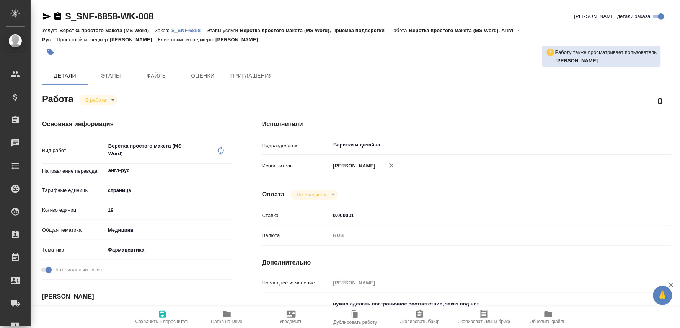
type textarea "x"
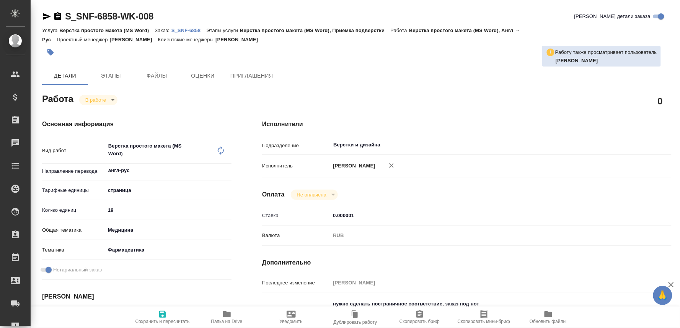
type textarea "x"
click at [163, 314] on icon "button" at bounding box center [162, 314] width 7 height 7
type textarea "x"
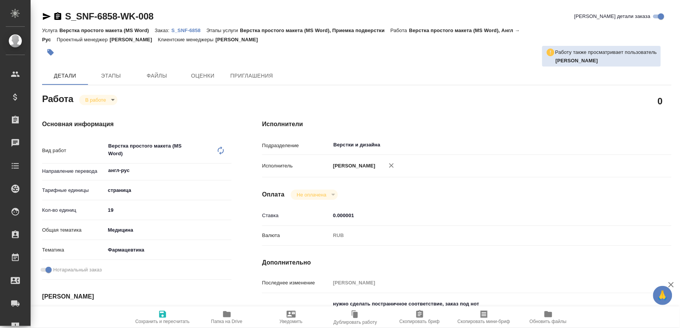
type textarea "x"
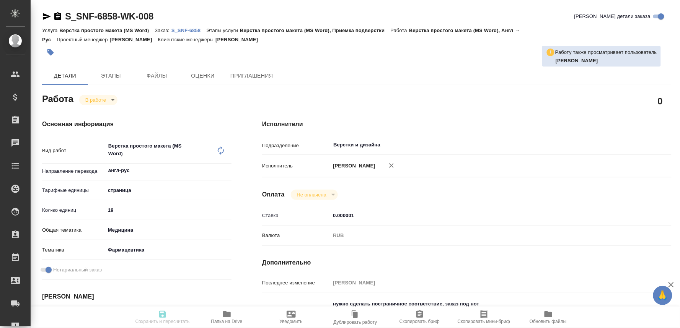
type textarea "x"
type input "inProgress"
type textarea "Верстка простого макета (MS Word)"
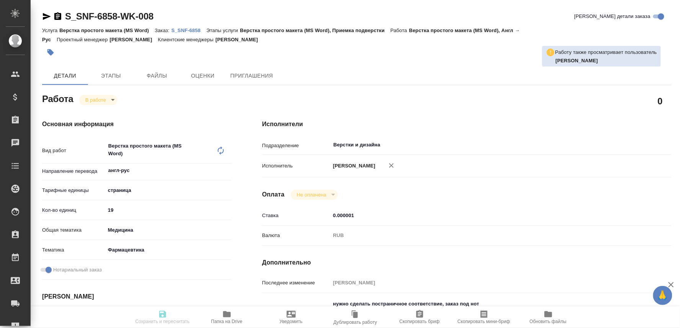
type textarea "x"
type input "англ-рус"
type input "5a8b1489cc6b4906c91bfdb2"
type input "19"
type input "med"
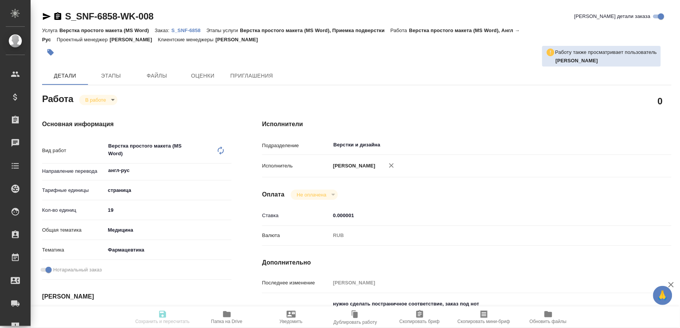
type input "6149832f2b7be24903fd7a82"
checkbox input "true"
type input "05.09.2025 10:30"
type input "05.09.2025 10:15"
type input "05.09.2025 15:00"
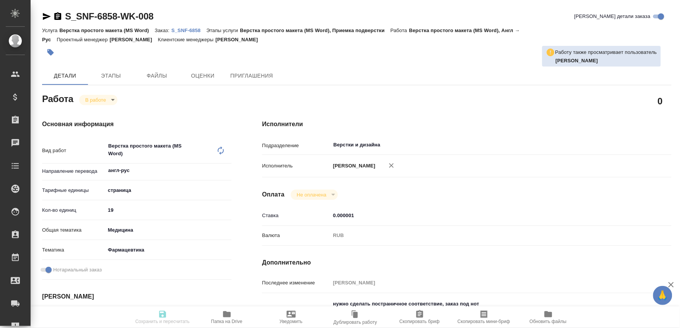
type input "08.09.2025 12:00"
type input "Верстки и дизайна"
type input "notPayed"
type input "0.000001"
type input "RUB"
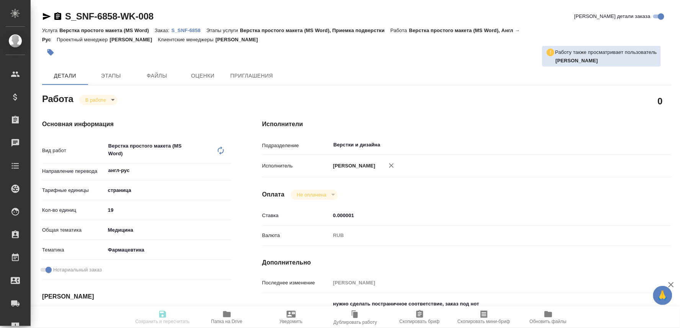
type input "[PERSON_NAME]"
type textarea "нужно сделать постраничное соответствие, заказ под нот ориги и переводы: https:…"
type textarea "x"
type input "S_SNF-6858"
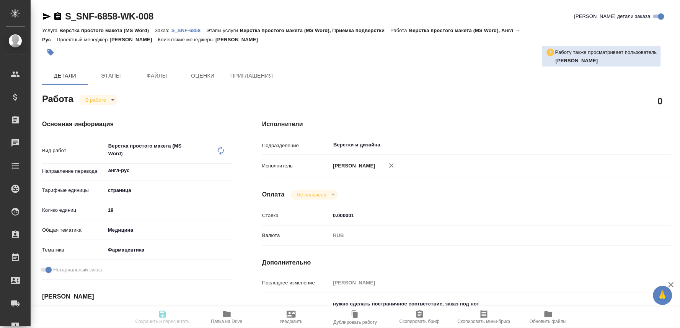
type input "Верстка простого макета (MS Word)"
type input "Верстка простого макета (MS Word), Приемка подверстки"
type input "Сайдашева Диляра"
type input "[PERSON_NAME]"
type input "/Clients/Sanofi/Orders/S_SNF-6858"
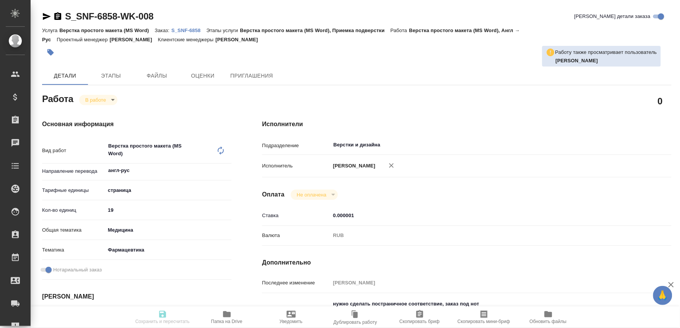
type textarea "x"
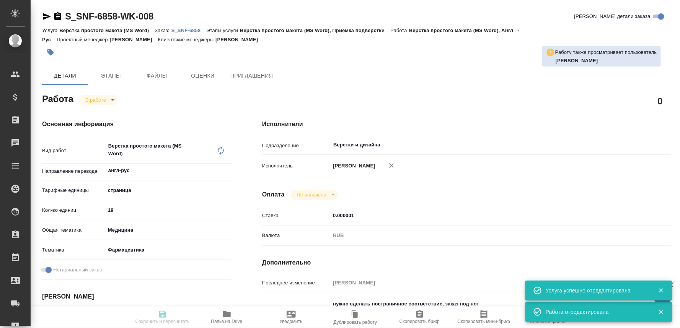
type textarea "x"
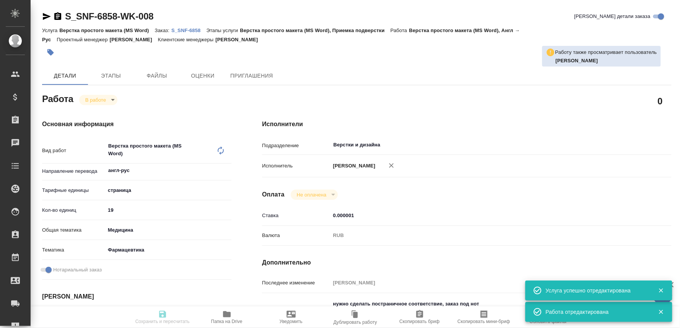
type textarea "x"
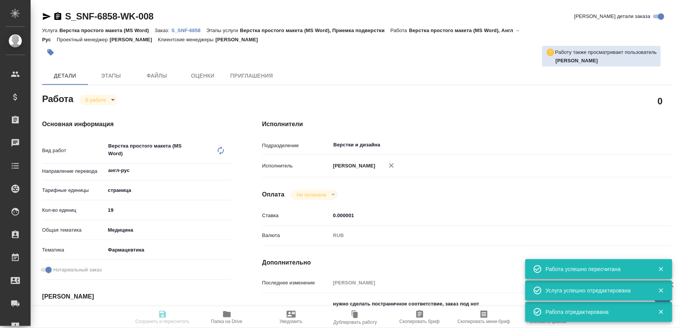
type input "inProgress"
type textarea "Верстка простого макета (MS Word)"
type textarea "x"
type input "англ-рус"
type input "5a8b1489cc6b4906c91bfdb2"
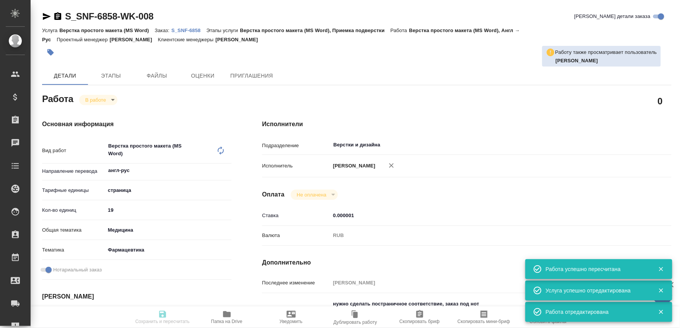
type input "19"
type input "med"
type input "6149832f2b7be24903fd7a82"
checkbox input "true"
type input "05.09.2025 10:30"
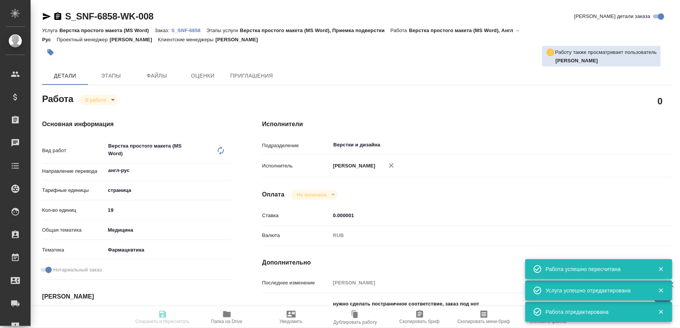
type input "05.09.2025 10:15"
type input "05.09.2025 15:00"
type input "08.09.2025 12:00"
type input "Верстки и дизайна"
type input "notPayed"
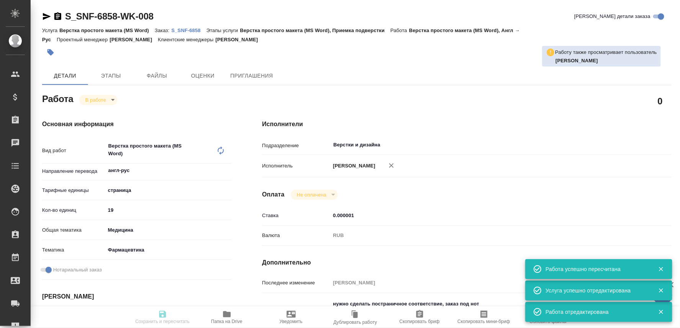
type input "0.000001"
type input "RUB"
type input "[PERSON_NAME]"
type textarea "нужно сделать постраничное соответствие, заказ под нот ориги и переводы: https:…"
type textarea "x"
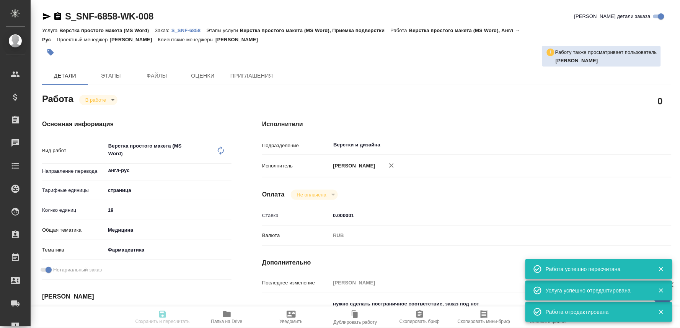
type textarea "x"
type input "S_SNF-6858"
type input "Верстка простого макета (MS Word)"
type input "Верстка простого макета (MS Word), Приемка подверстки"
type input "Сайдашева Диляра"
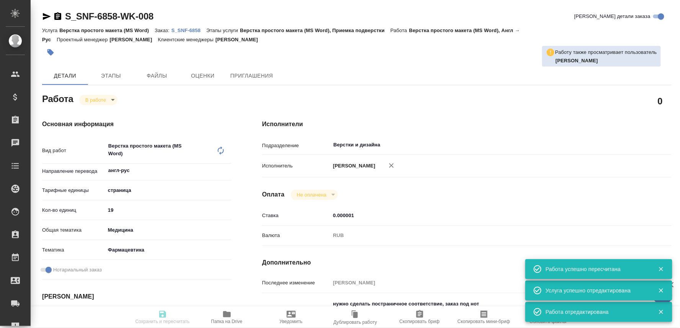
type input "[PERSON_NAME]"
type input "/Clients/Sanofi/Orders/S_SNF-6858"
type textarea "x"
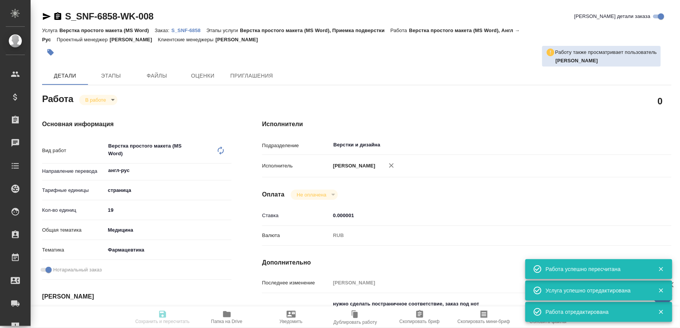
type textarea "x"
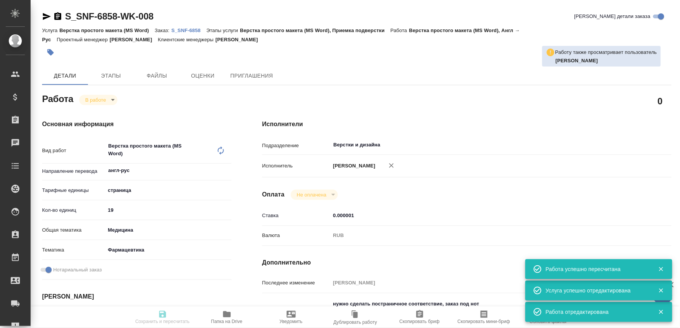
type textarea "x"
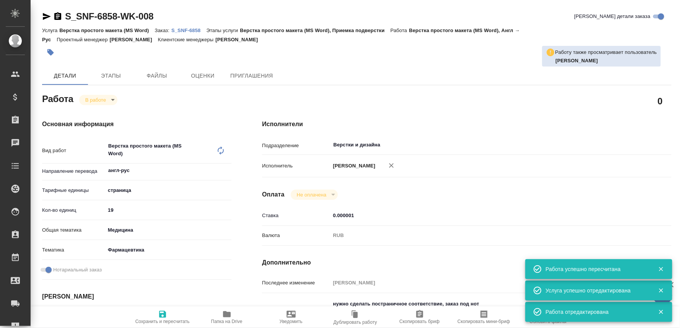
type textarea "x"
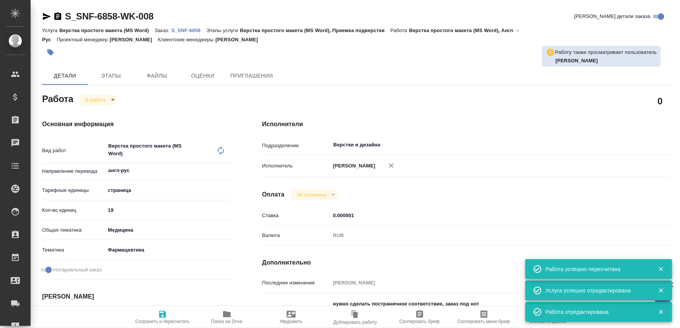
type textarea "x"
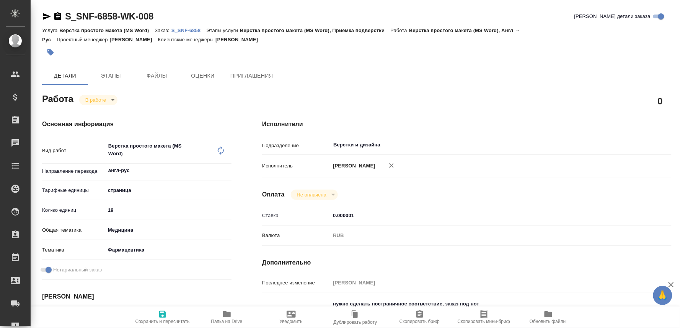
click at [217, 321] on span "Папка на Drive" at bounding box center [226, 321] width 31 height 5
click at [191, 28] on p "S_SNF-6858" at bounding box center [188, 31] width 35 height 6
click at [101, 98] on body "🙏 .cls-1 fill:#fff; AWATERA Oksiutovich Irina Клиенты Спецификации Заказы 0 Чат…" at bounding box center [340, 164] width 680 height 328
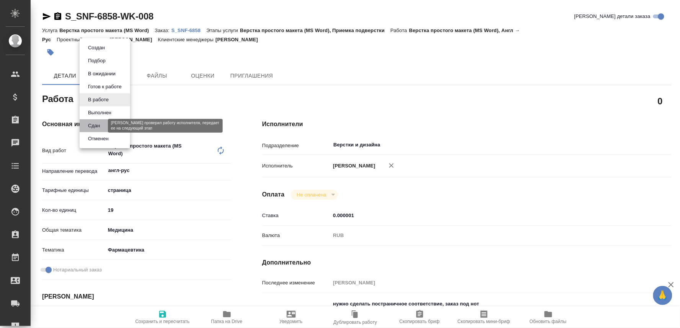
click at [92, 122] on button "Сдан" at bounding box center [94, 126] width 16 height 8
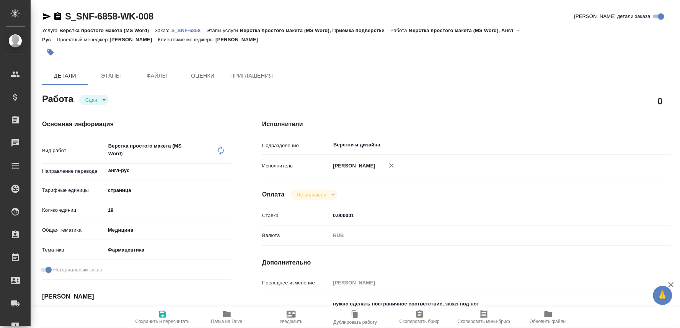
type textarea "x"
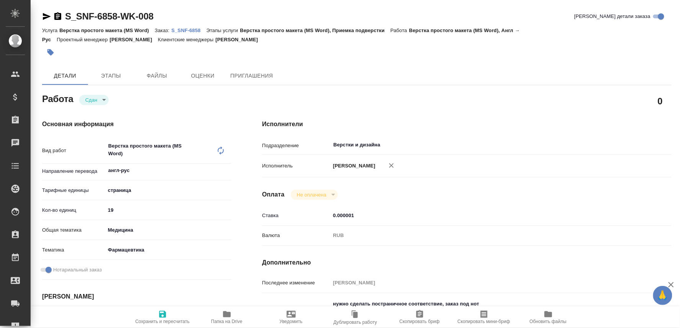
click at [162, 315] on icon "button" at bounding box center [162, 314] width 7 height 7
type textarea "x"
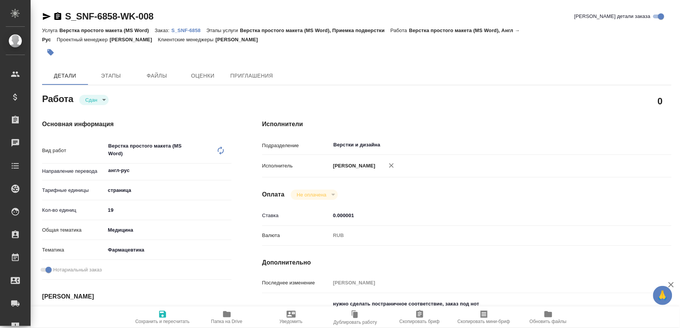
type textarea "x"
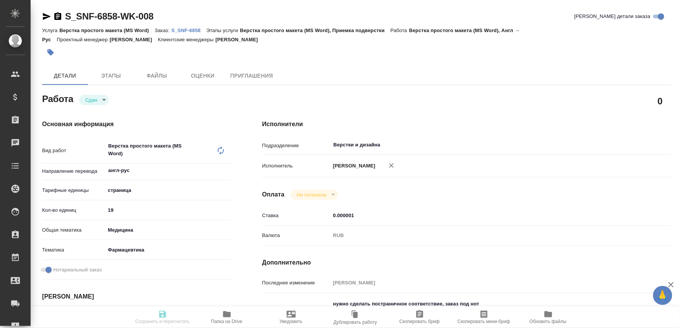
type textarea "x"
type input "closed"
type textarea "Верстка простого макета (MS Word)"
type textarea "x"
type input "англ-рус"
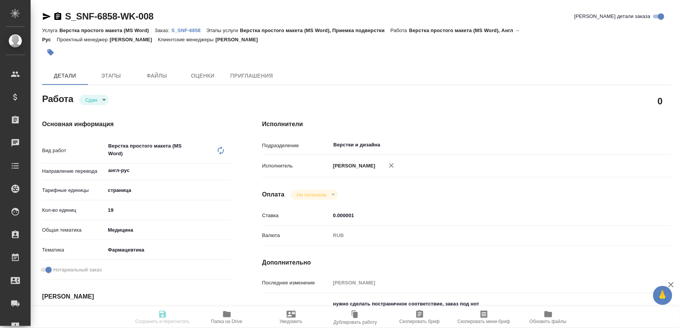
type input "5a8b1489cc6b4906c91bfdb2"
type input "19"
type input "med"
type input "6149832f2b7be24903fd7a82"
checkbox input "true"
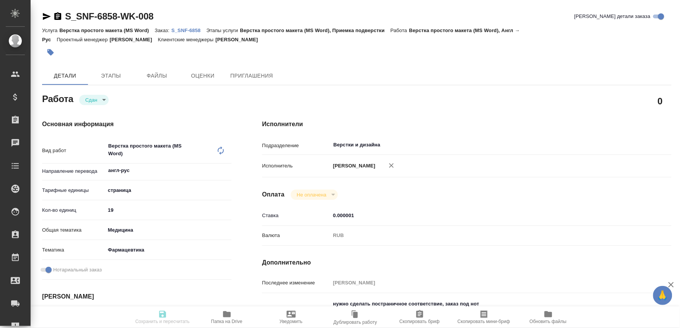
type input "05.09.2025 10:30"
type input "05.09.2025 10:15"
type input "05.09.2025 15:00"
type input "05.09.2025 10:26"
type input "08.09.2025 12:00"
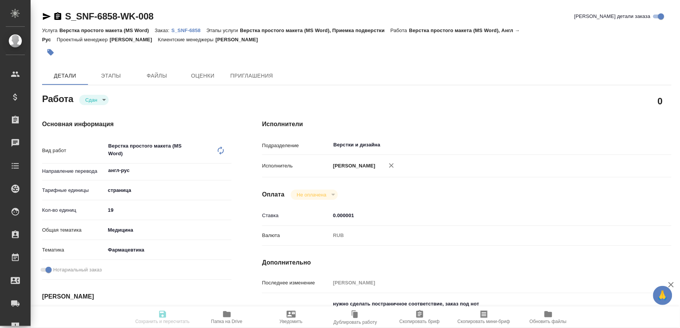
type input "Верстки и дизайна"
type input "notPayed"
type input "0.000001"
type input "RUB"
type input "[PERSON_NAME]"
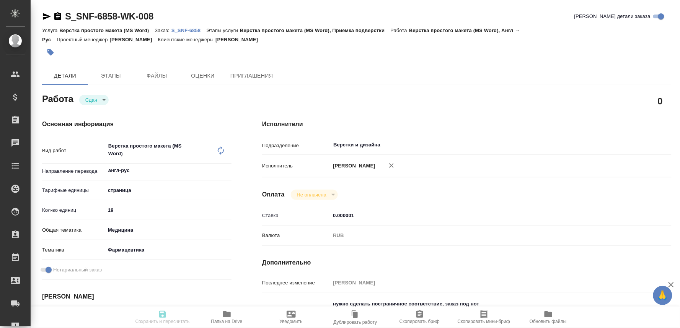
type textarea "нужно сделать постраничное соответствие, заказ под нот ориги и переводы: https:…"
type textarea "x"
type input "S_SNF-6858"
type input "Верстка простого макета (MS Word)"
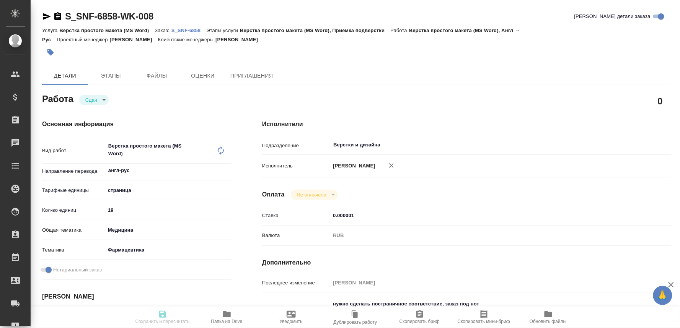
type input "Верстка простого макета (MS Word), Приемка подверстки"
type input "Сайдашева Диляра"
type input "[PERSON_NAME]"
type input "/Clients/Sanofi/Orders/S_SNF-6858"
type textarea "x"
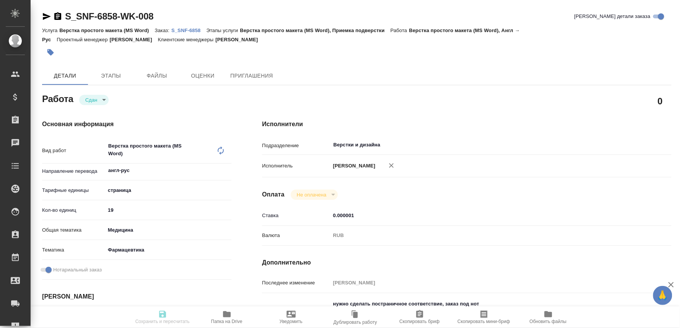
type textarea "x"
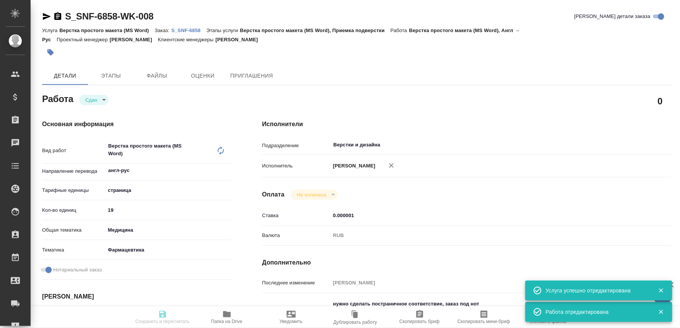
type textarea "x"
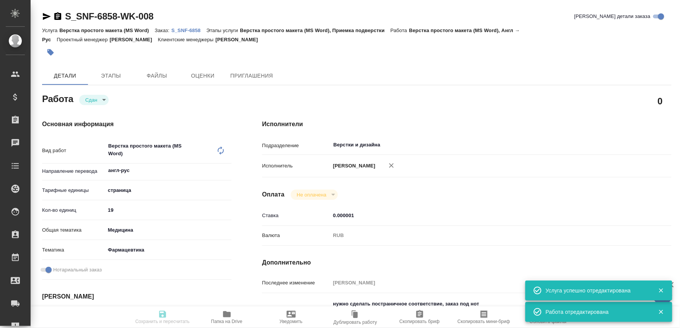
type textarea "x"
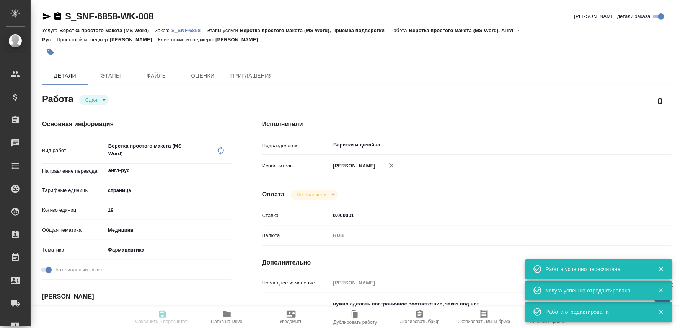
type input "closed"
type textarea "Верстка простого макета (MS Word)"
type textarea "x"
type input "англ-рус"
type input "5a8b1489cc6b4906c91bfdb2"
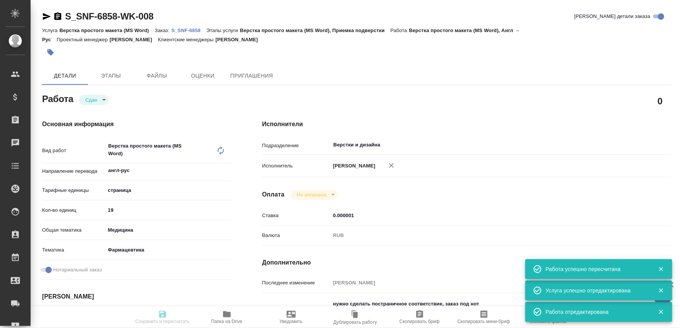
type input "19"
type input "med"
type input "6149832f2b7be24903fd7a82"
checkbox input "true"
type input "05.09.2025 10:30"
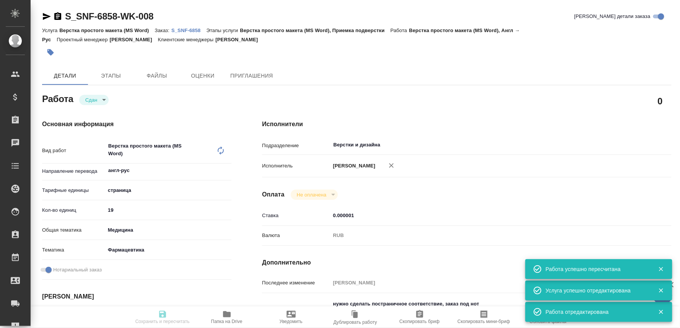
type input "05.09.2025 10:15"
type input "05.09.2025 15:00"
type input "05.09.2025 10:26"
type input "08.09.2025 12:00"
type input "Верстки и дизайна"
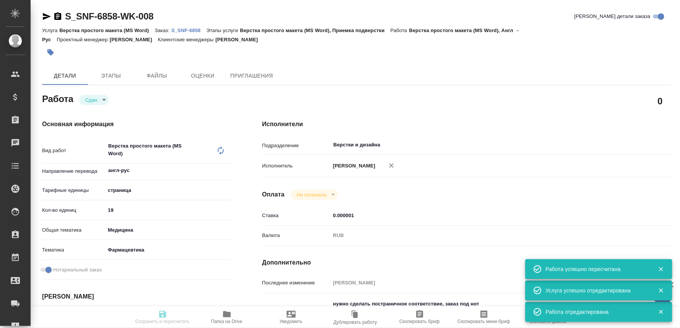
type input "notPayed"
type input "0.000001"
type input "RUB"
type input "[PERSON_NAME]"
type textarea "нужно сделать постраничное соответствие, заказ под нот ориги и переводы: https:…"
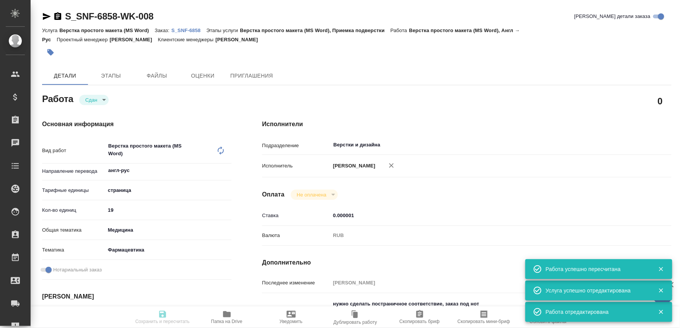
type textarea "x"
type input "S_SNF-6858"
type input "Верстка простого макета (MS Word)"
type input "Верстка простого макета (MS Word), Приемка подверстки"
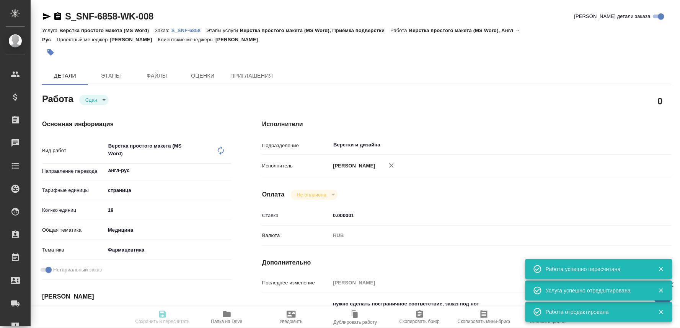
type input "Сайдашева Диляра"
type input "[PERSON_NAME]"
type input "/Clients/Sanofi/Orders/S_SNF-6858"
type textarea "x"
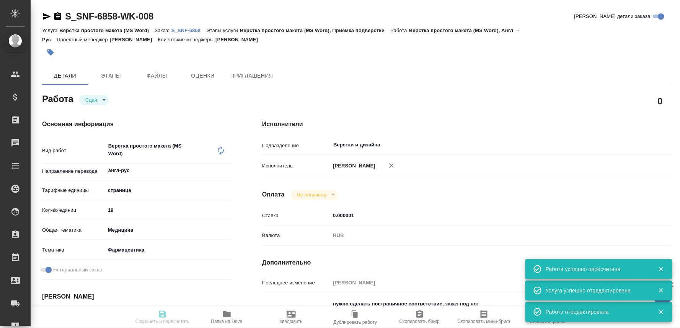
type textarea "x"
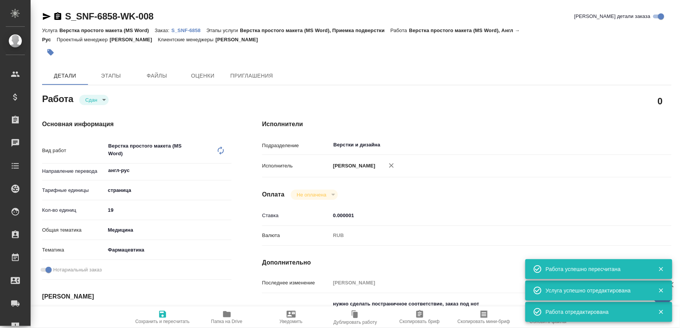
type textarea "x"
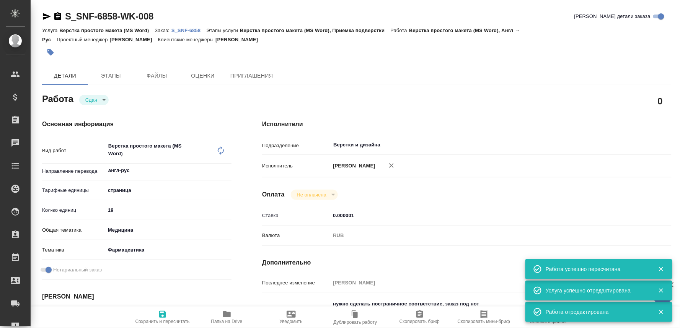
type textarea "x"
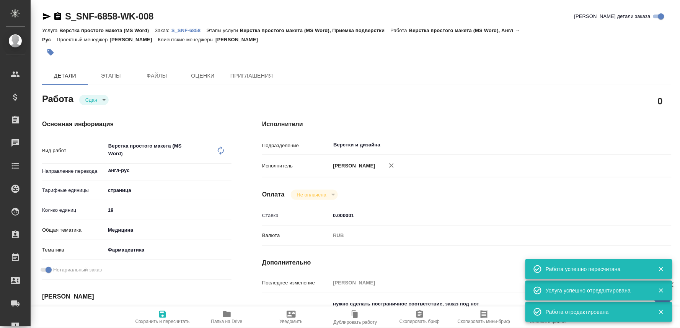
type textarea "x"
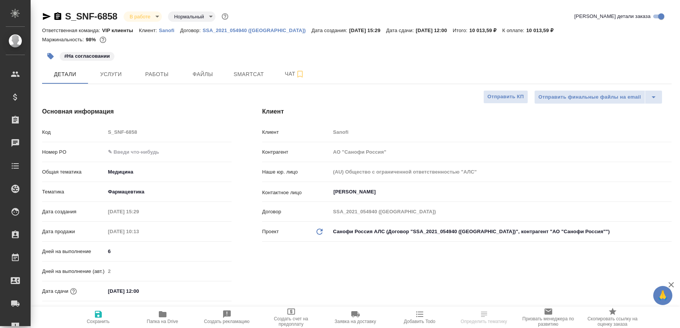
select select "RU"
click at [284, 72] on span "Чат" at bounding box center [294, 74] width 37 height 10
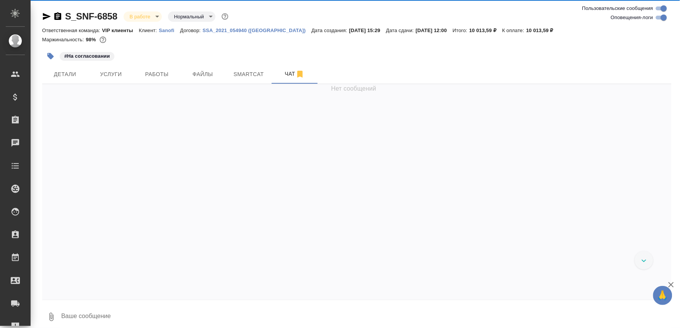
scroll to position [2160, 0]
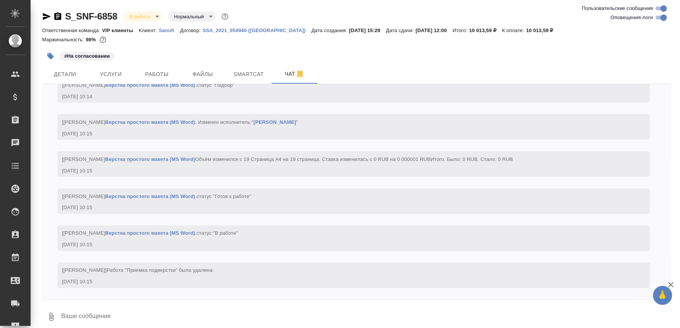
click at [89, 318] on textarea at bounding box center [365, 317] width 611 height 26
paste textarea "[URL][DOMAIN_NAME]"
type textarea "[URL][DOMAIN_NAME]"
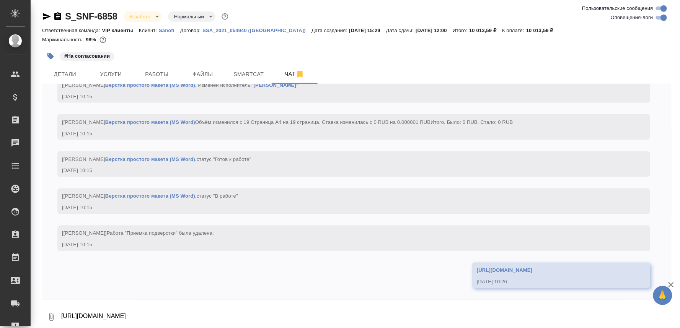
scroll to position [2197, 0]
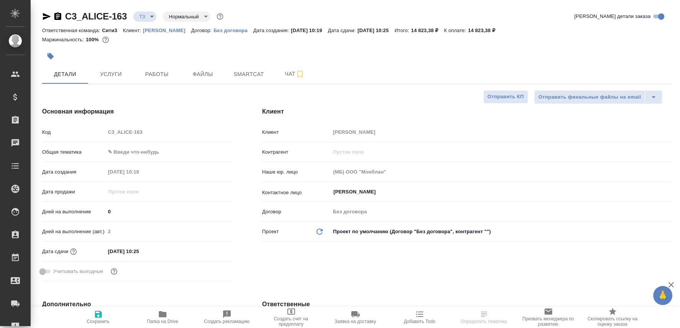
select select "RU"
click at [162, 313] on icon "button" at bounding box center [163, 314] width 8 height 6
select select "RU"
type textarea "x"
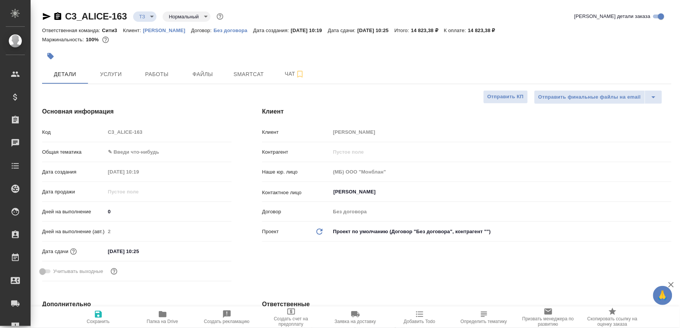
type textarea "x"
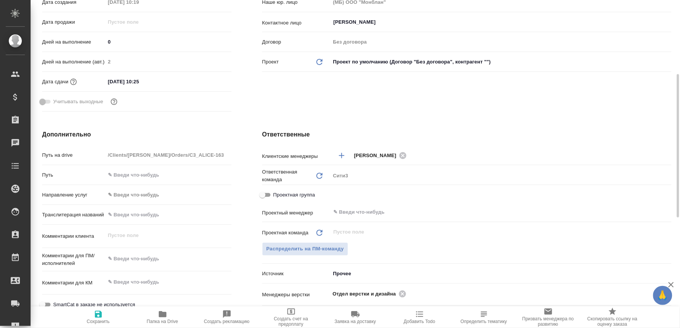
scroll to position [255, 0]
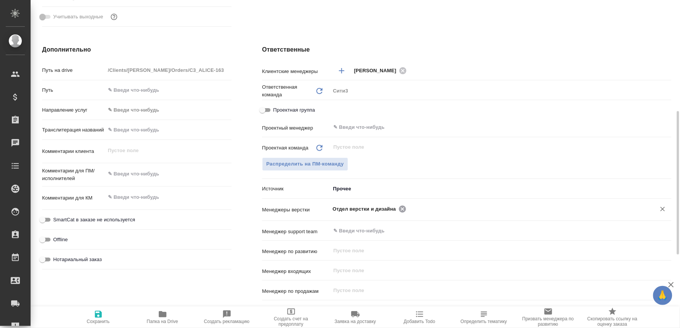
click at [400, 205] on icon at bounding box center [402, 209] width 8 height 8
type textarea "x"
drag, startPoint x: 400, startPoint y: 204, endPoint x: 400, endPoint y: 209, distance: 4.6
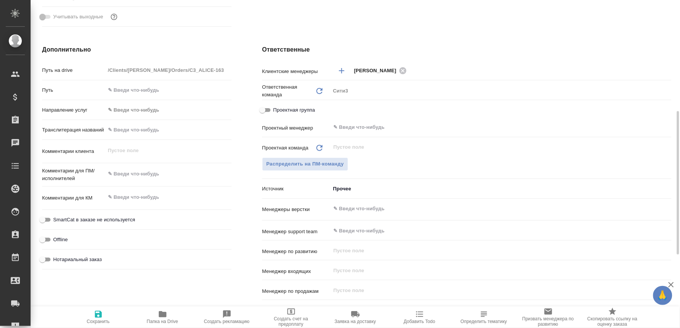
click at [400, 208] on input "text" at bounding box center [488, 208] width 311 height 9
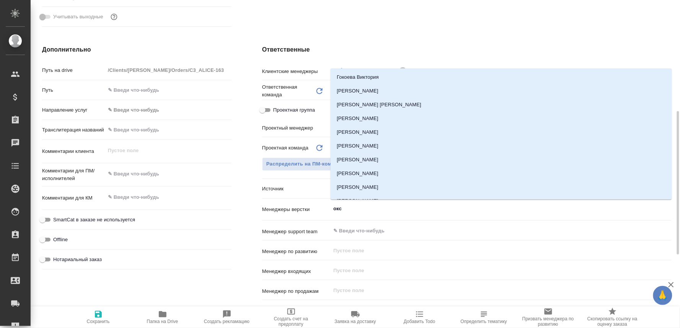
type input "оксю"
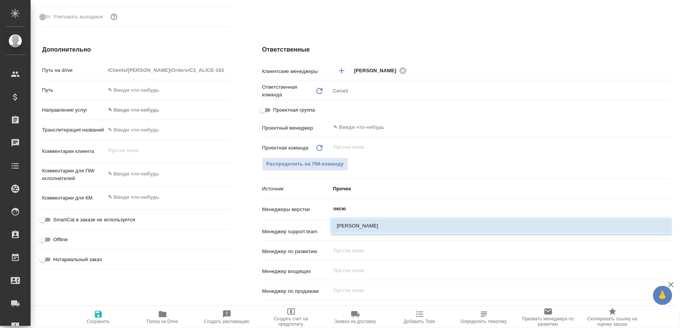
click at [365, 224] on li "[PERSON_NAME]" at bounding box center [501, 226] width 341 height 14
type textarea "x"
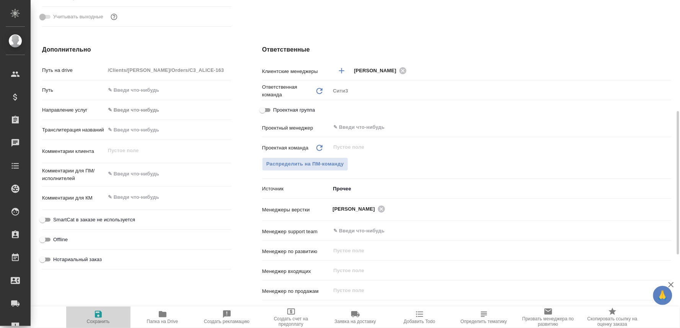
click at [94, 315] on icon "button" at bounding box center [98, 314] width 9 height 9
type textarea "x"
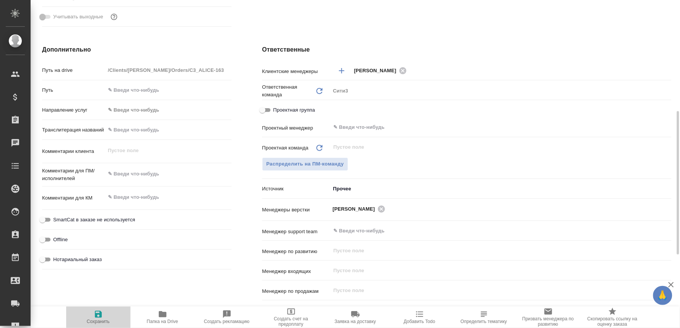
type textarea "x"
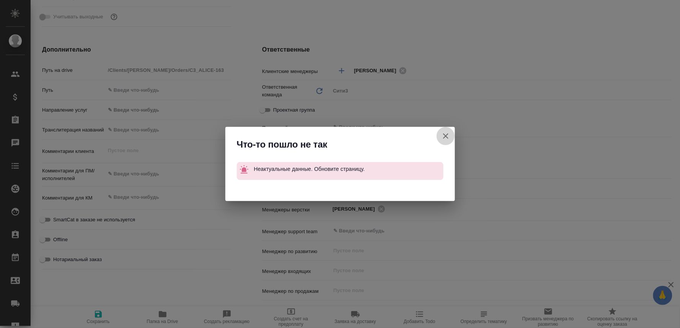
drag, startPoint x: 442, startPoint y: 137, endPoint x: 212, endPoint y: 12, distance: 261.1
click at [441, 136] on icon "button" at bounding box center [445, 136] width 9 height 9
type textarea "x"
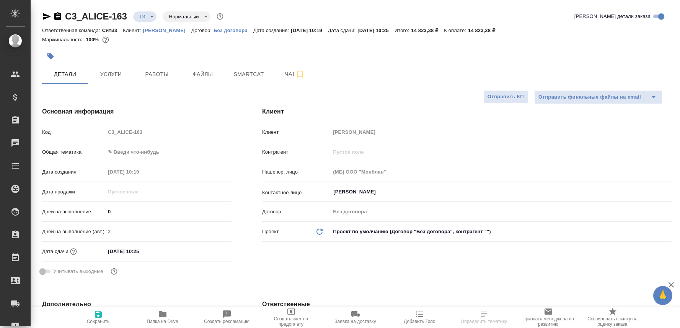
select select "RU"
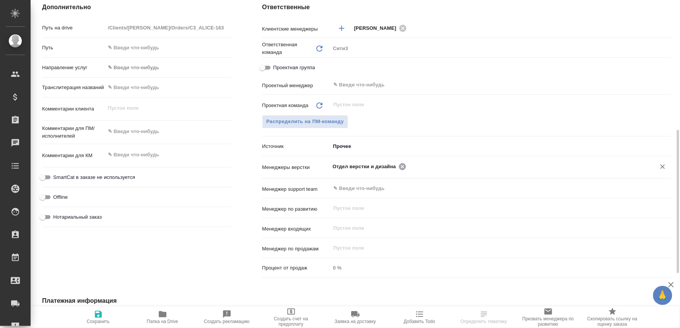
click at [399, 165] on icon at bounding box center [402, 166] width 7 height 7
click at [409, 165] on input "text" at bounding box center [526, 166] width 235 height 9
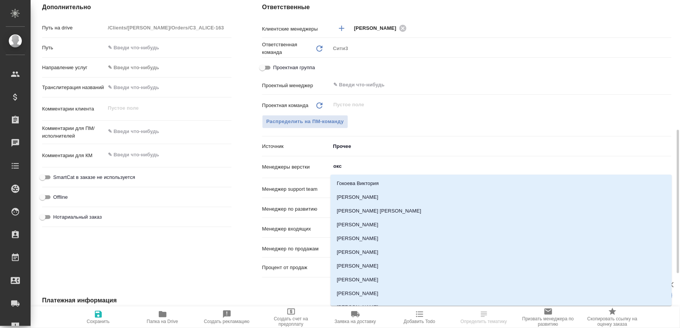
type input "оксю"
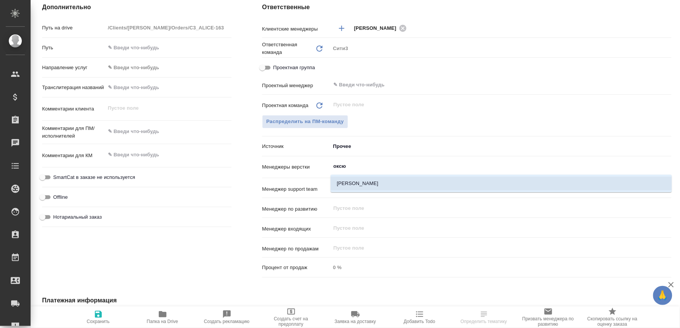
click at [373, 188] on li "[PERSON_NAME]" at bounding box center [501, 184] width 341 height 14
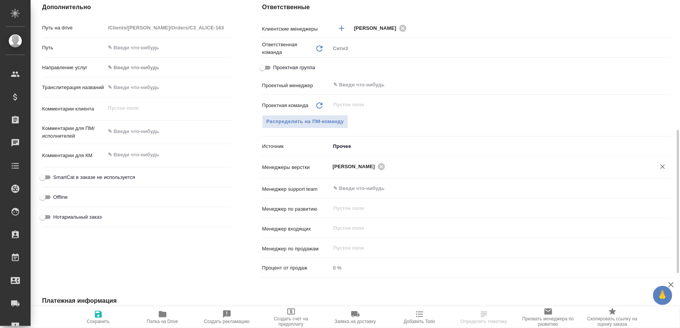
click at [98, 321] on span "Сохранить" at bounding box center [98, 321] width 23 height 5
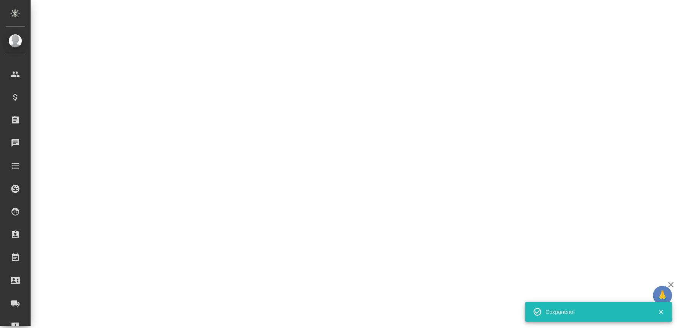
select select "RU"
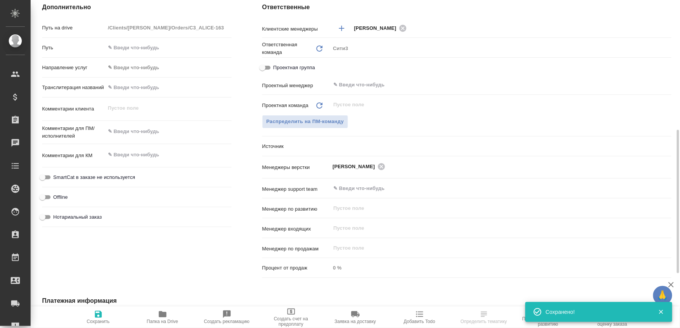
type textarea "x"
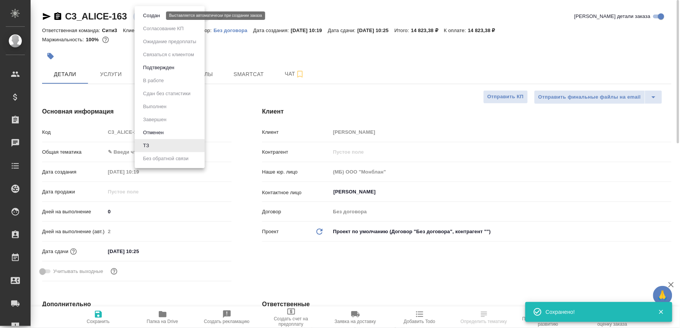
click at [154, 15] on body "🙏 .cls-1 fill:#fff; AWATERA Oksiutovich [PERSON_NAME] Спецификации Заказы 0 Чат…" at bounding box center [340, 164] width 680 height 328
click at [154, 15] on button "Создан" at bounding box center [151, 15] width 21 height 8
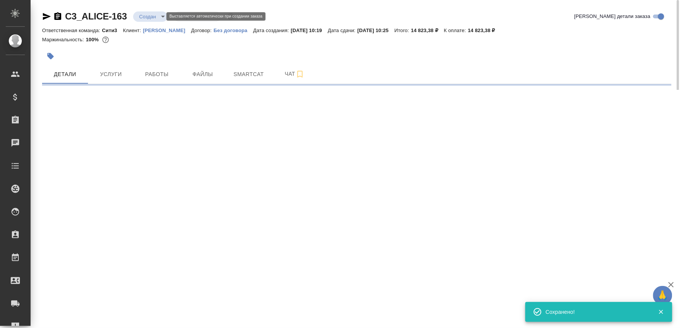
select select "RU"
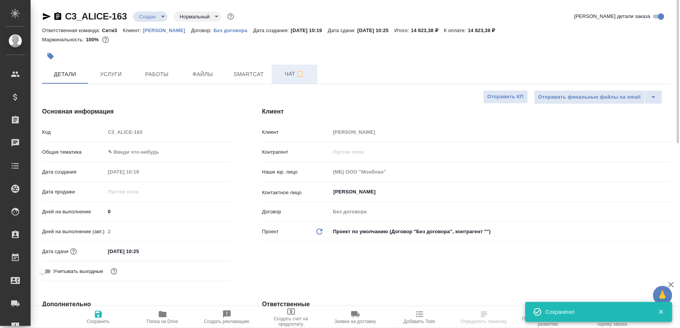
click at [284, 74] on span "Чат" at bounding box center [294, 74] width 37 height 10
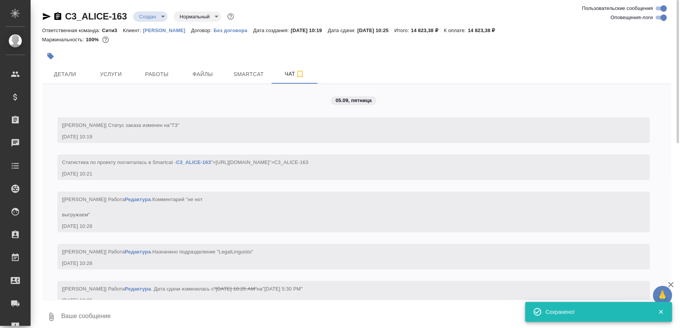
scroll to position [227, 0]
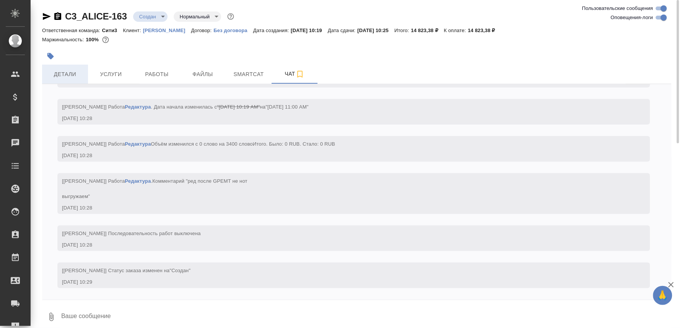
click at [70, 75] on span "Детали" at bounding box center [65, 75] width 37 height 10
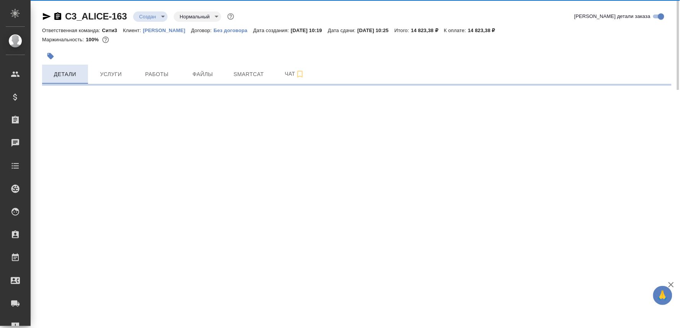
select select "RU"
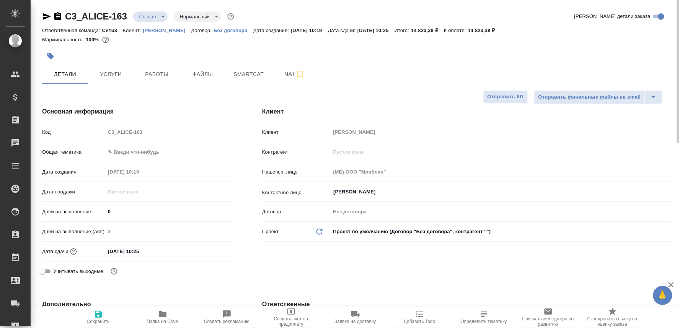
click at [58, 16] on icon "button" at bounding box center [57, 16] width 7 height 8
type textarea "x"
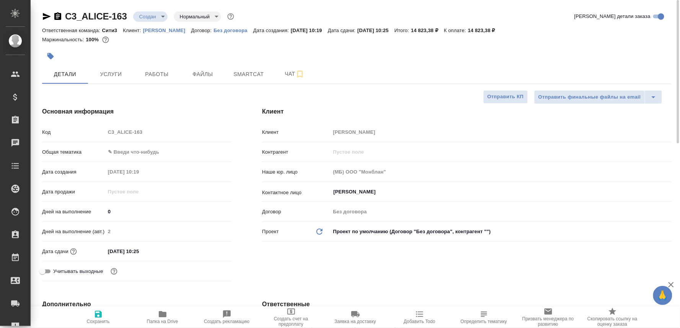
type textarea "x"
click at [282, 71] on span "Чат" at bounding box center [294, 74] width 37 height 10
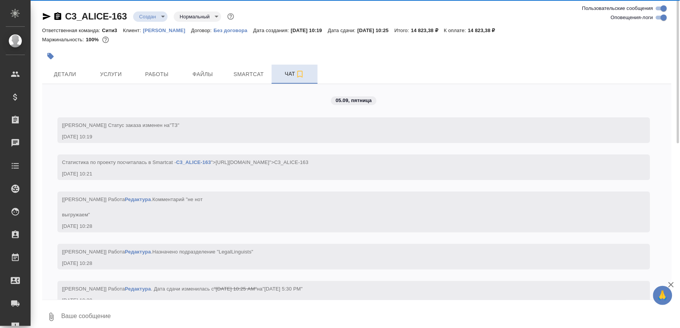
scroll to position [227, 0]
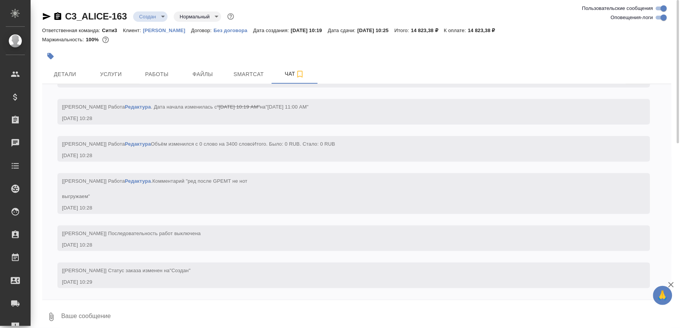
click at [70, 316] on textarea at bounding box center [365, 317] width 611 height 26
paste textarea
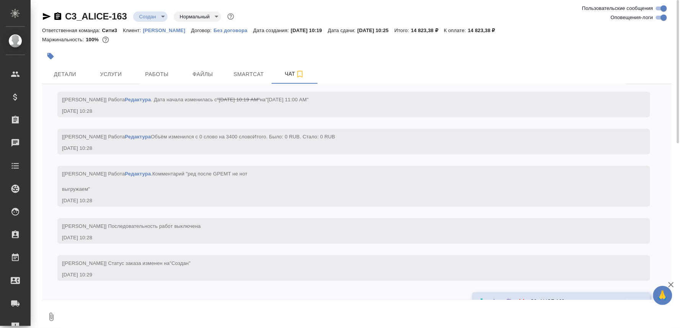
scroll to position [279, 0]
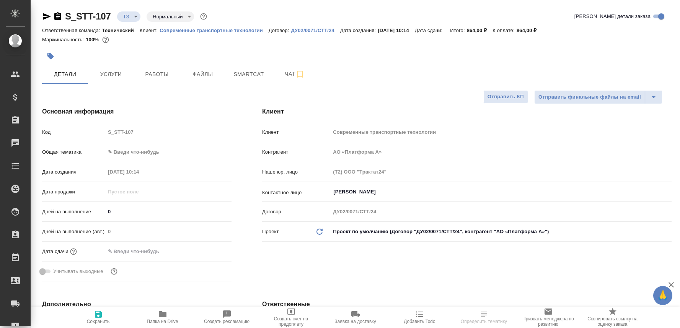
select select "RU"
click at [166, 318] on icon "button" at bounding box center [162, 314] width 9 height 9
select select "RU"
type textarea "x"
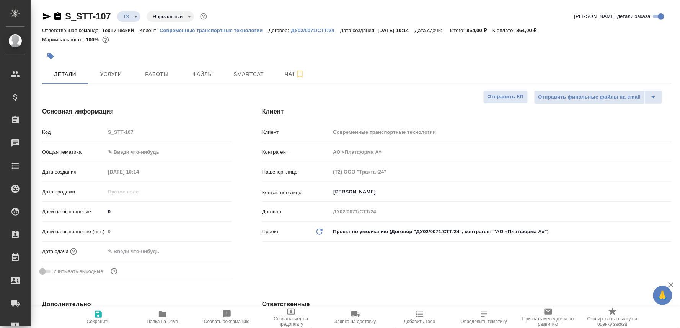
type textarea "x"
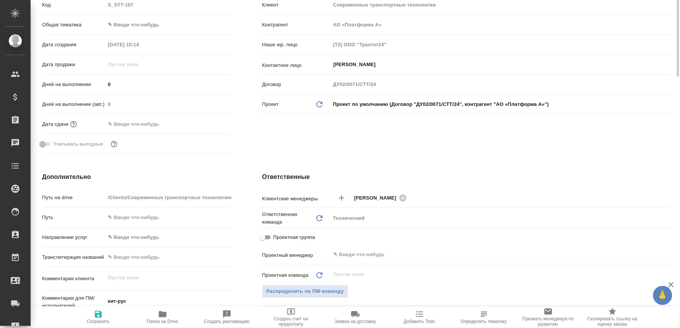
scroll to position [297, 0]
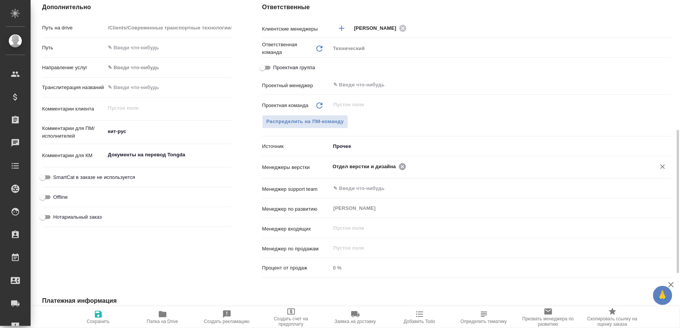
click at [399, 166] on icon at bounding box center [402, 166] width 7 height 7
type textarea "x"
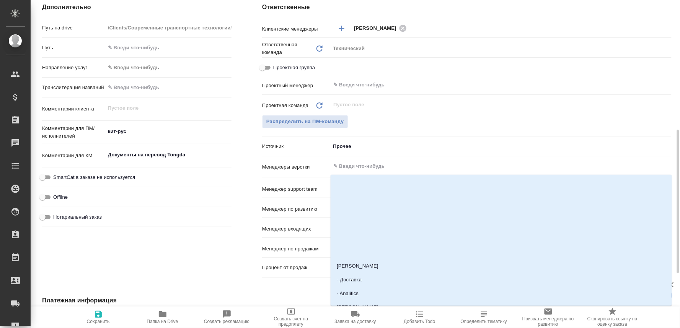
click at [397, 166] on input "text" at bounding box center [488, 166] width 311 height 9
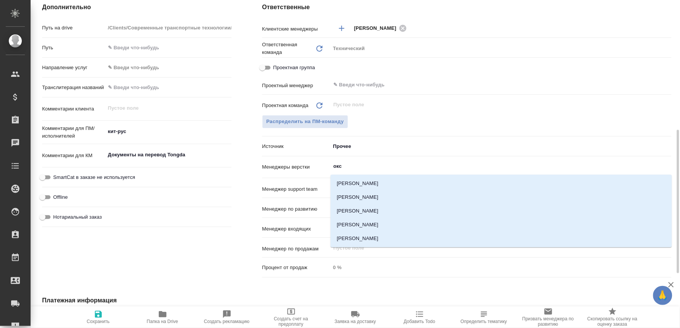
type input "оксю"
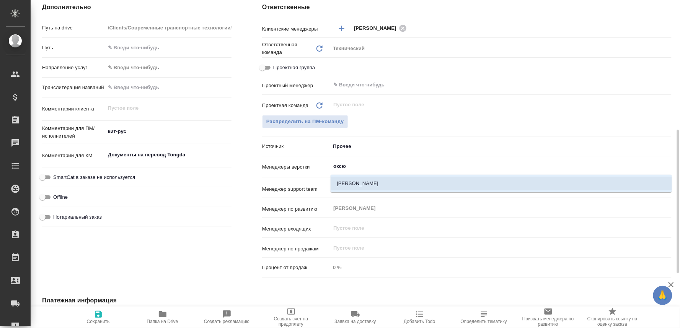
click at [361, 183] on li "[PERSON_NAME]" at bounding box center [501, 184] width 341 height 14
type textarea "x"
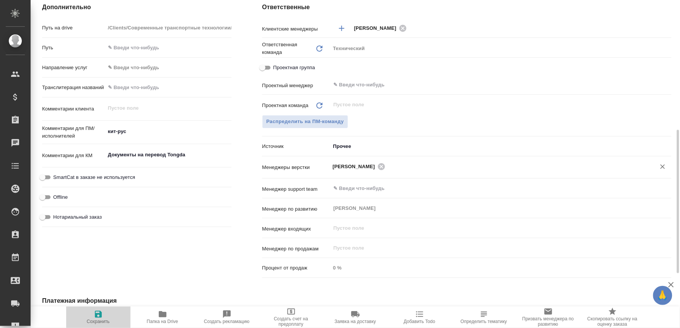
click at [95, 316] on icon "button" at bounding box center [98, 314] width 7 height 7
type textarea "x"
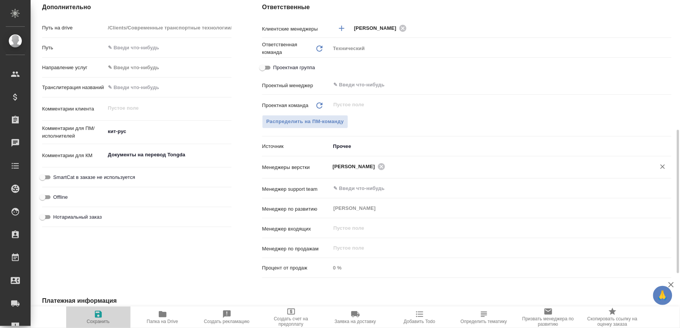
type textarea "x"
select select "RU"
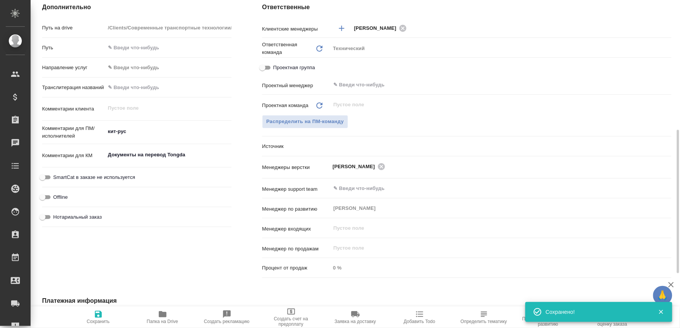
type textarea "x"
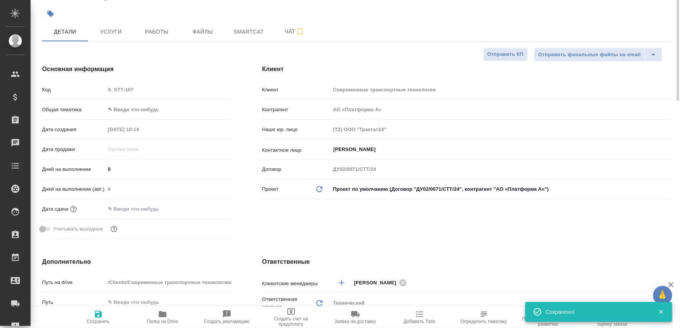
scroll to position [0, 0]
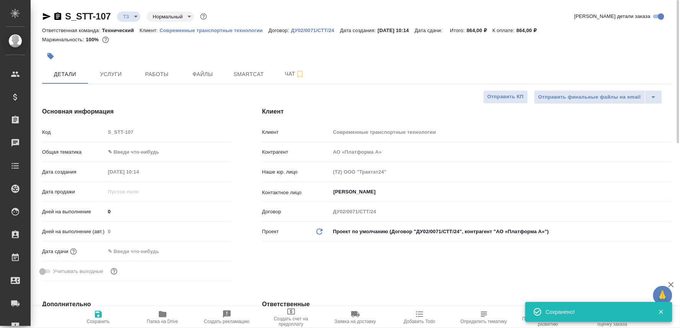
click at [133, 13] on body "🙏 .cls-1 fill:#fff; AWATERA Oksiutovich Irina Клиенты Спецификации Заказы 0 Чат…" at bounding box center [340, 164] width 680 height 328
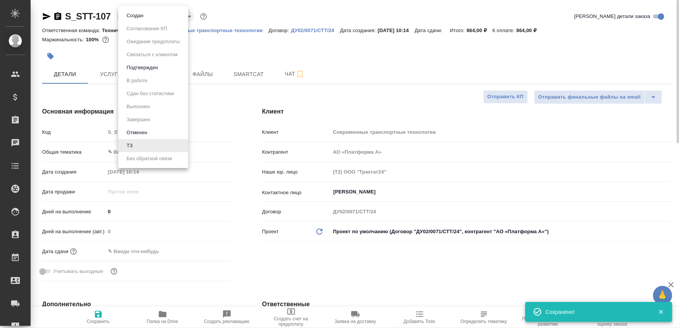
click at [133, 12] on button "Создан" at bounding box center [134, 15] width 21 height 8
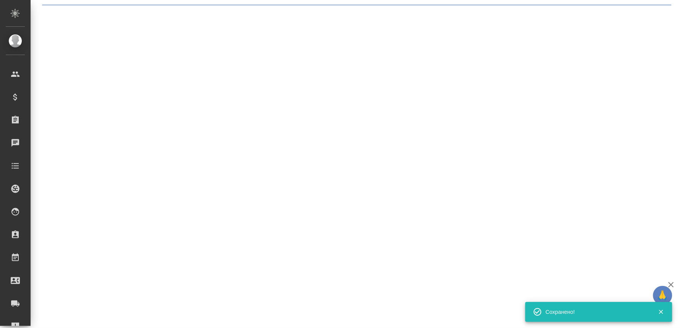
select select "RU"
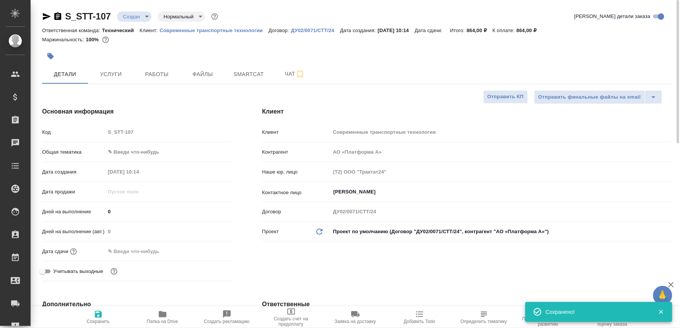
type textarea "x"
click at [55, 14] on icon "button" at bounding box center [57, 16] width 7 height 8
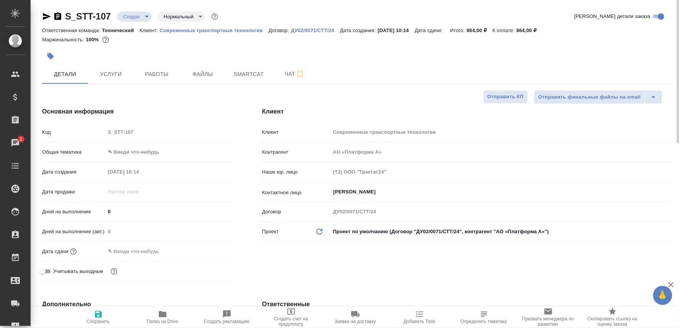
type textarea "x"
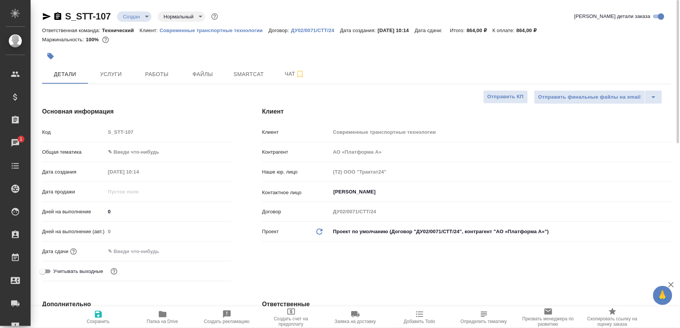
type textarea "x"
click at [280, 72] on span "Чат" at bounding box center [294, 74] width 37 height 10
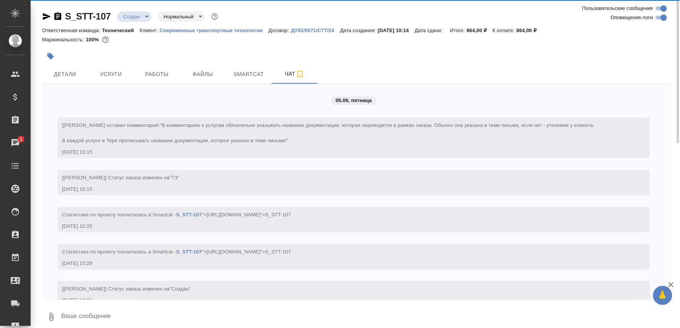
scroll to position [100, 0]
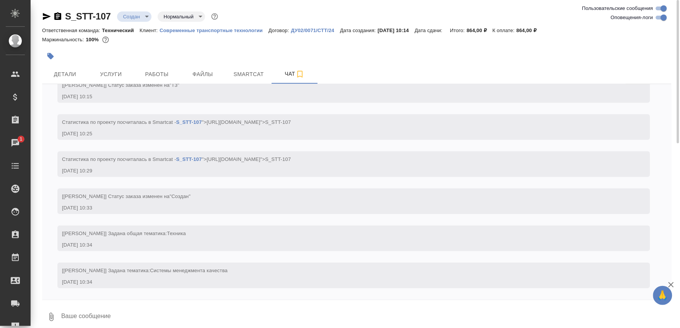
click at [97, 313] on textarea at bounding box center [365, 317] width 611 height 26
paste textarea
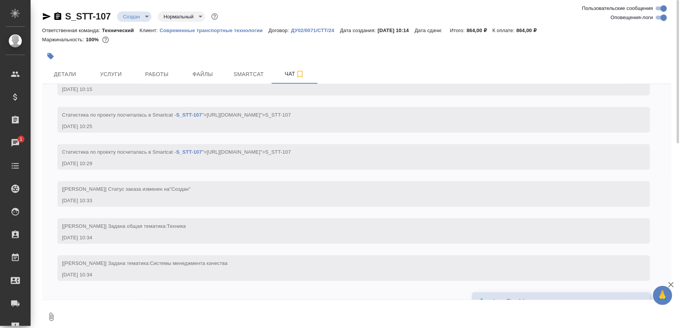
scroll to position [152, 0]
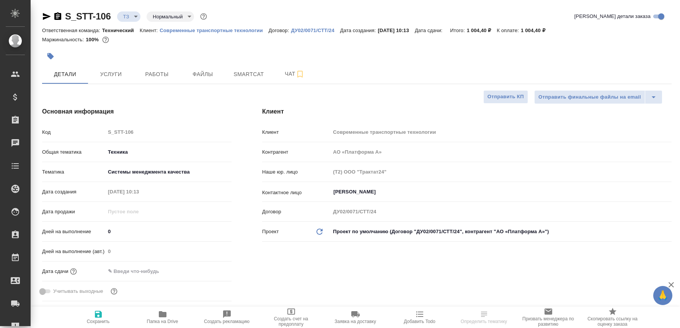
select select "RU"
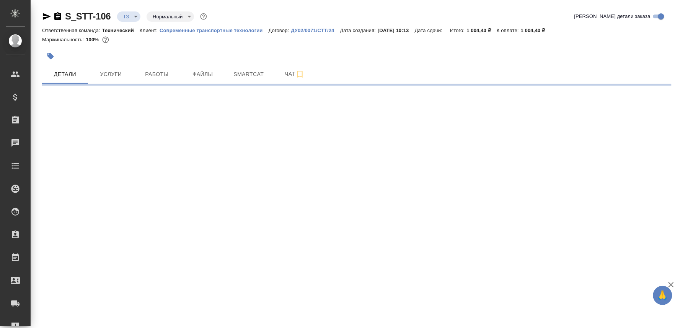
select select "RU"
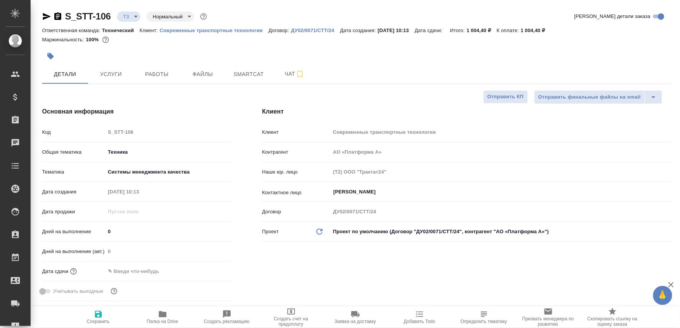
type textarea "x"
click at [163, 311] on icon "button" at bounding box center [162, 314] width 9 height 9
type textarea "x"
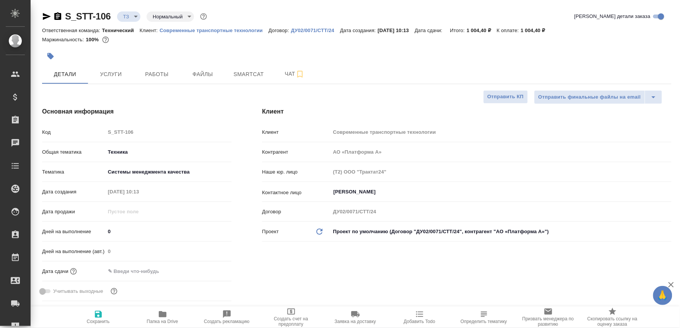
type textarea "x"
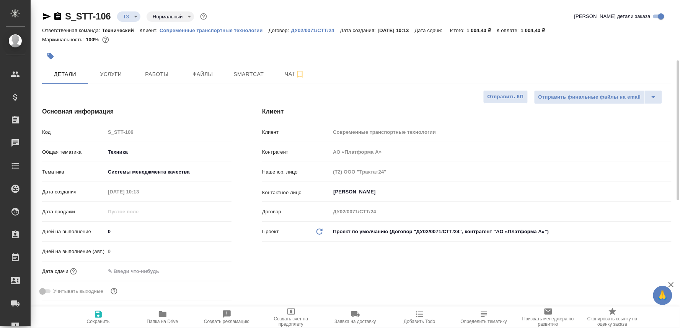
scroll to position [297, 0]
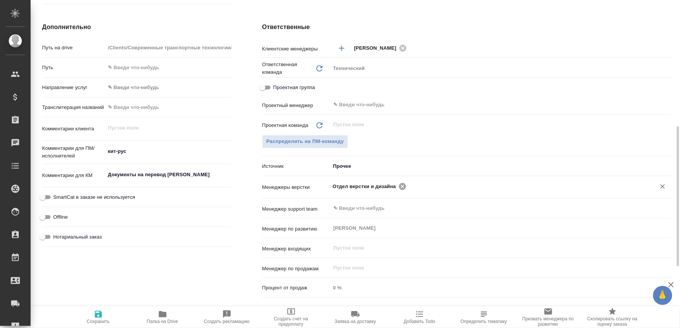
click at [399, 185] on icon at bounding box center [402, 186] width 7 height 7
type textarea "x"
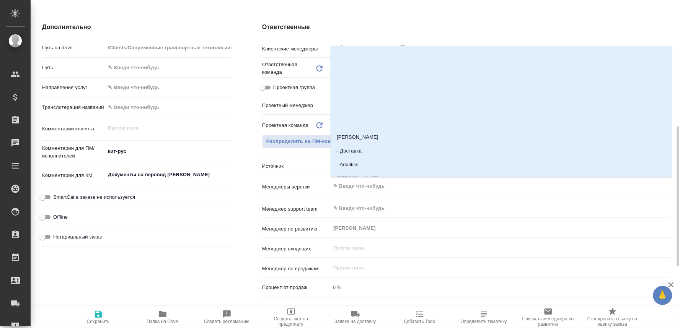
click at [399, 185] on input "text" at bounding box center [488, 186] width 311 height 9
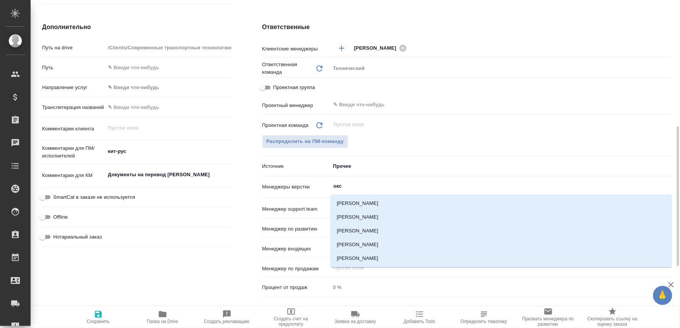
type input "оксю"
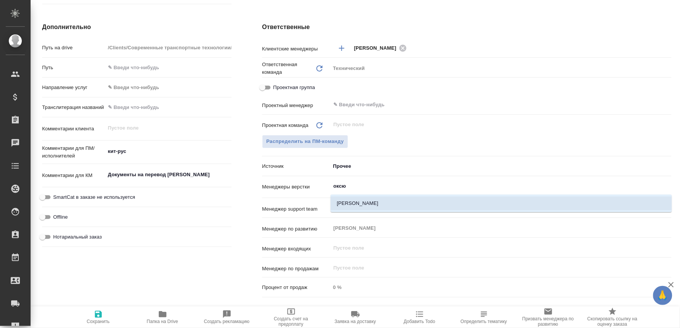
click at [386, 208] on li "[PERSON_NAME]" at bounding box center [501, 204] width 341 height 14
type textarea "x"
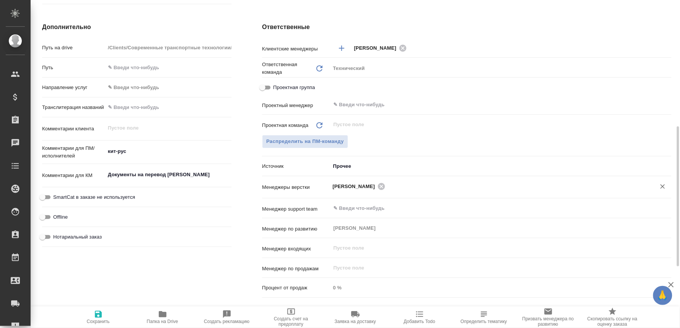
click at [95, 318] on icon "button" at bounding box center [98, 314] width 9 height 9
type textarea "x"
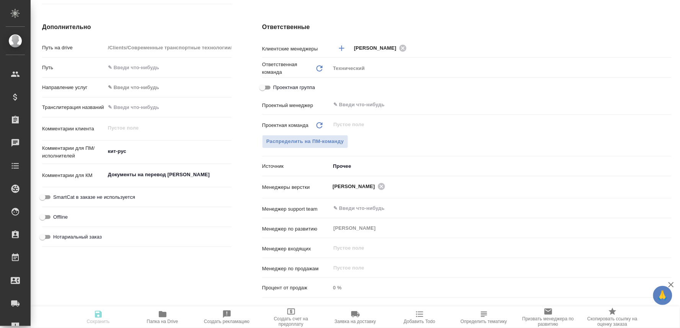
type textarea "x"
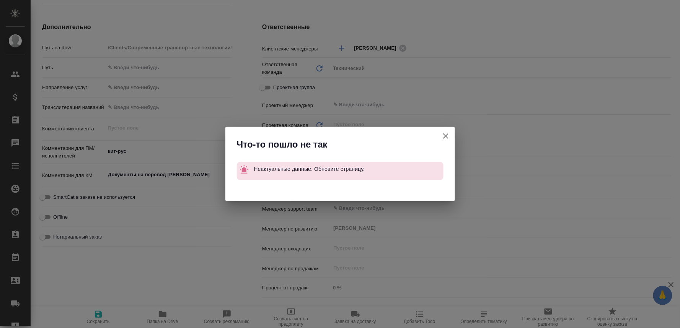
click at [445, 130] on button "Клиент не указал номер" at bounding box center [446, 136] width 18 height 18
type textarea "x"
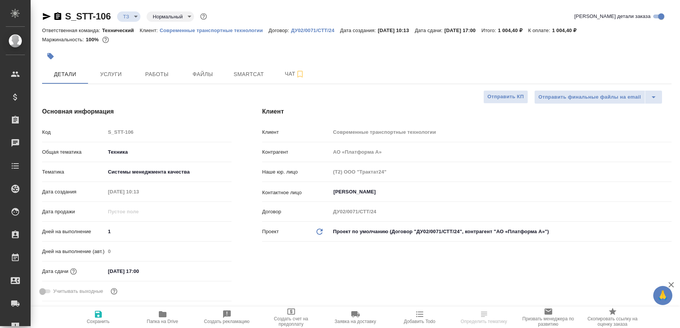
select select "RU"
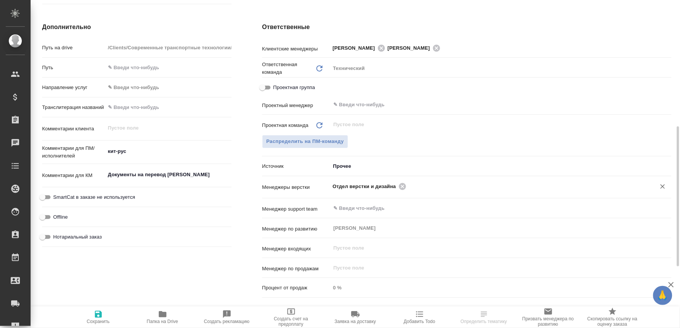
click at [395, 185] on span "Отдел верстки и дизайна" at bounding box center [367, 187] width 68 height 8
click at [399, 184] on icon at bounding box center [402, 186] width 7 height 7
click at [397, 184] on input "text" at bounding box center [488, 186] width 311 height 9
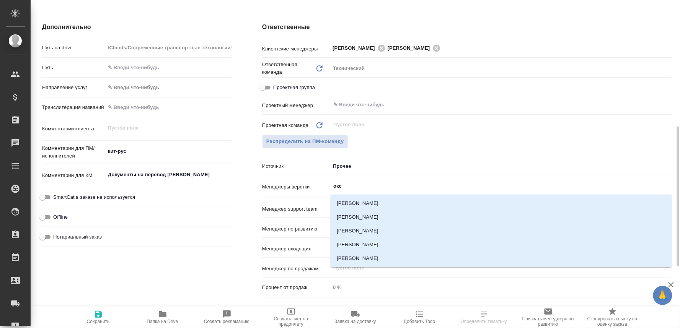
type input "оксю"
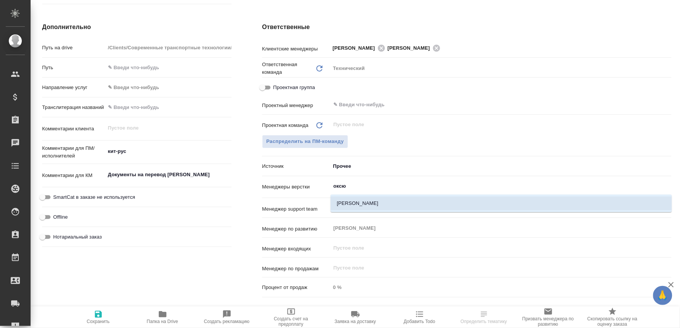
click at [373, 201] on li "[PERSON_NAME]" at bounding box center [501, 204] width 341 height 14
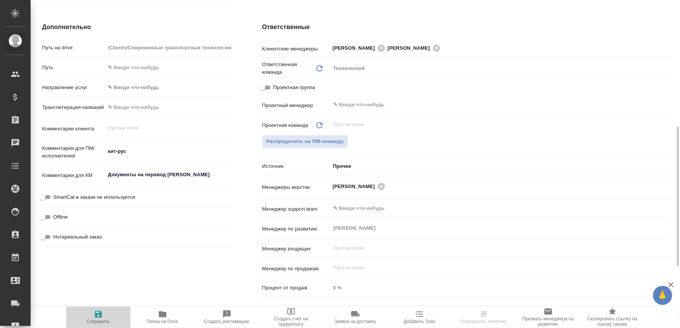
click at [96, 319] on span "Сохранить" at bounding box center [98, 321] width 23 height 5
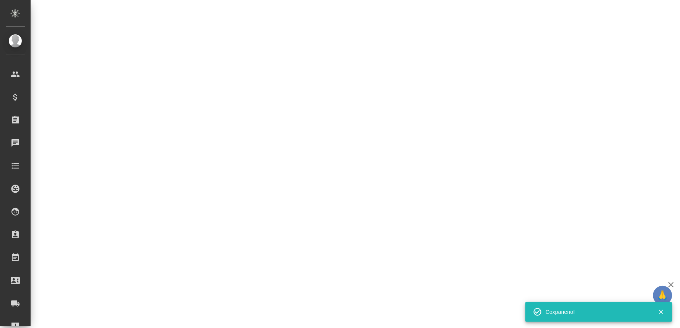
select select "RU"
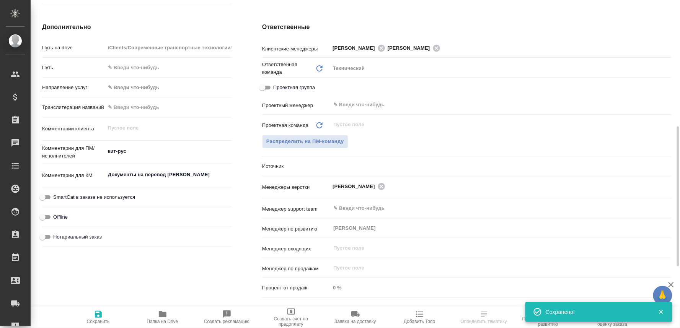
type textarea "x"
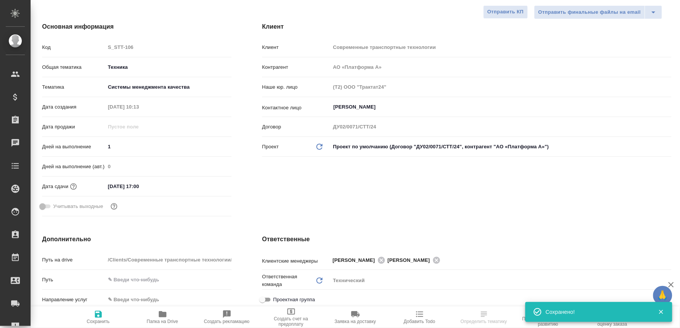
scroll to position [0, 0]
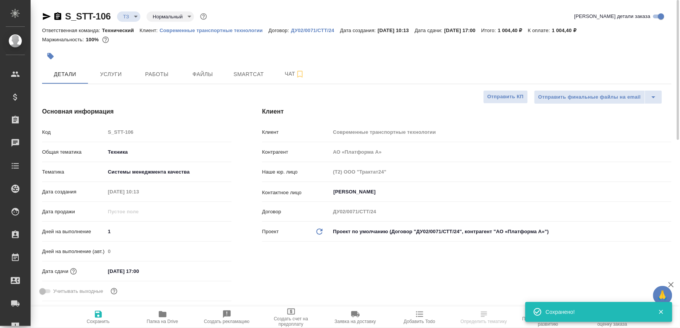
click at [133, 15] on body "🙏 .cls-1 fill:#fff; AWATERA Oksiutovich Irina Клиенты Спецификации Заказы 0 Чат…" at bounding box center [340, 164] width 680 height 328
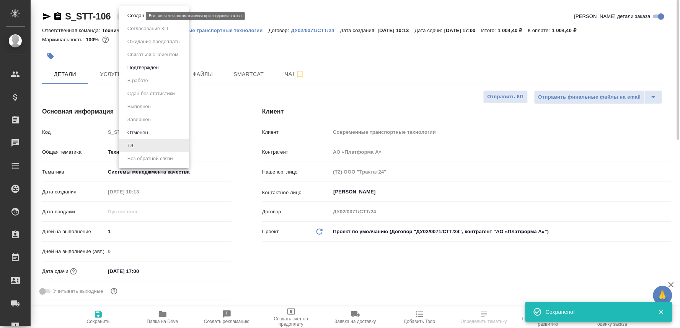
click at [133, 15] on button "Создан" at bounding box center [135, 15] width 21 height 8
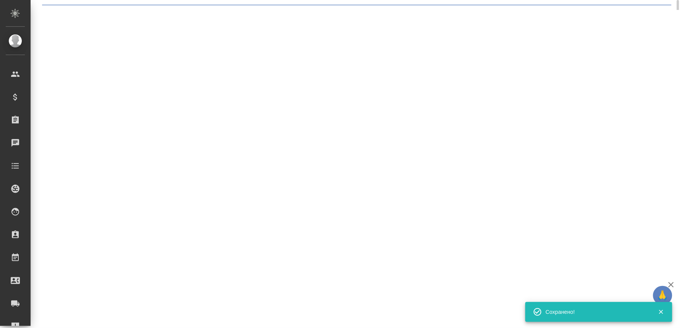
select select "RU"
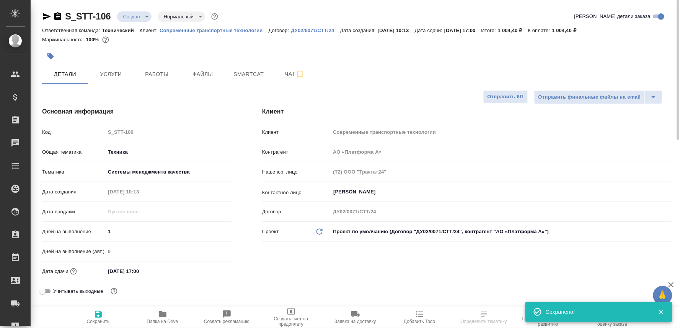
type textarea "x"
click at [55, 16] on icon "button" at bounding box center [57, 16] width 7 height 8
select select "RU"
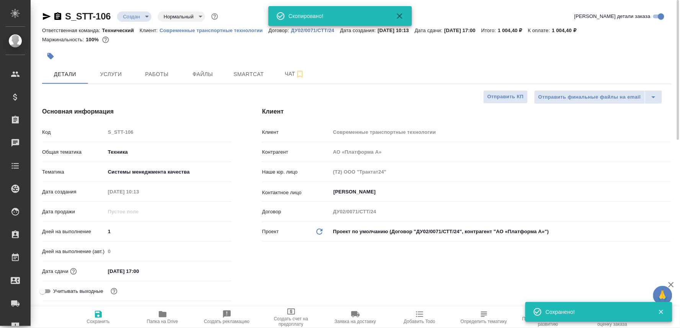
type textarea "x"
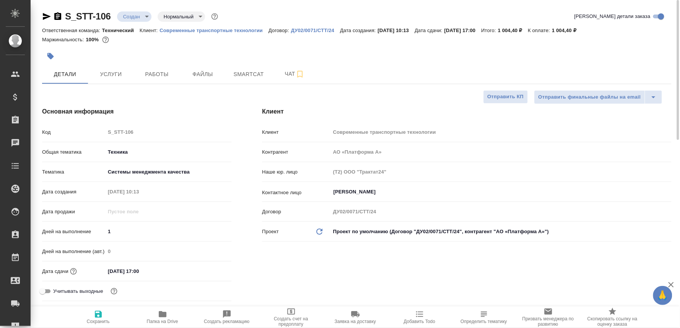
type textarea "x"
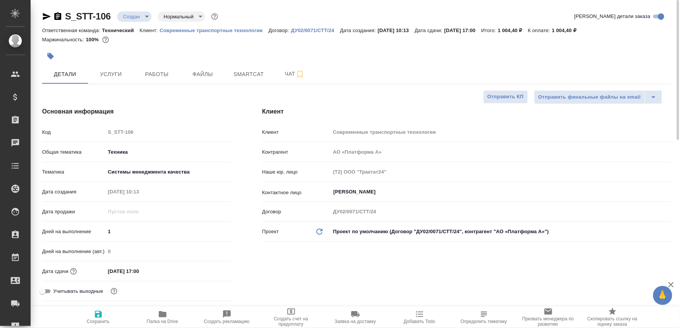
type textarea "x"
click at [280, 71] on span "Чат" at bounding box center [294, 74] width 37 height 10
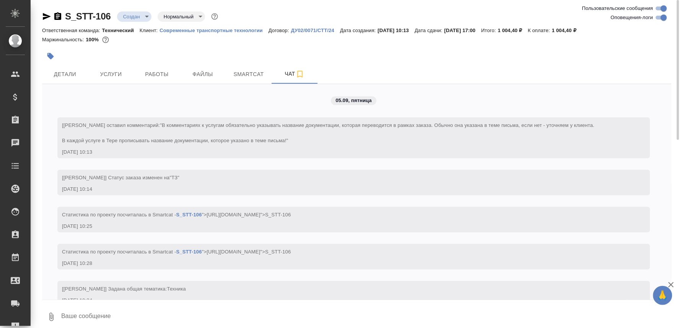
scroll to position [100, 0]
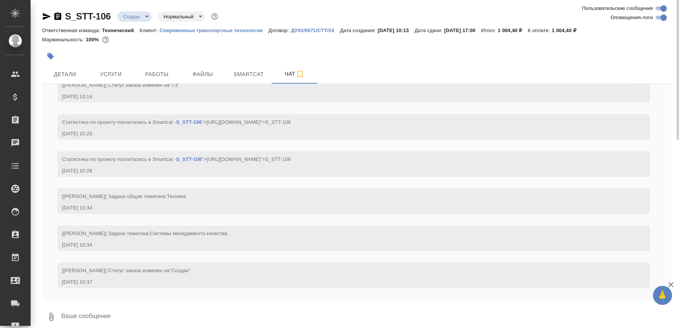
click at [114, 319] on textarea at bounding box center [365, 317] width 611 height 26
paste textarea
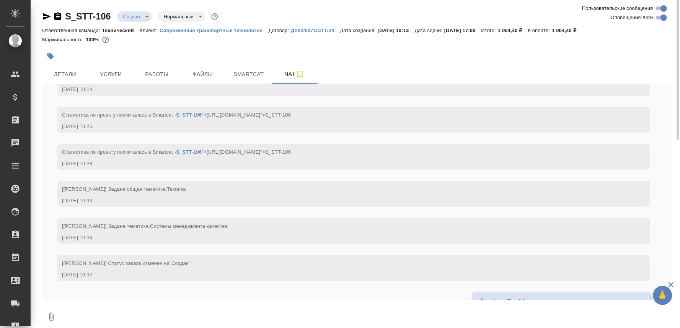
scroll to position [152, 0]
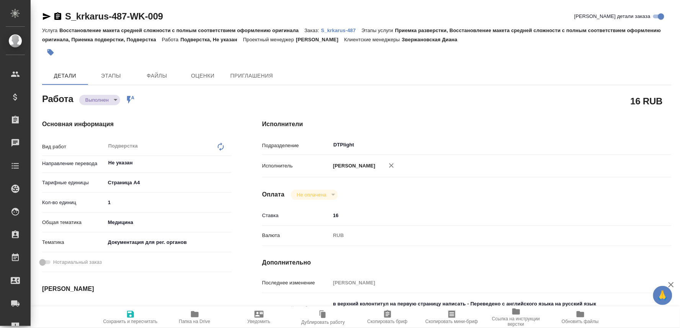
click at [193, 315] on icon "button" at bounding box center [195, 314] width 8 height 6
click at [346, 28] on p "S_krkarus-487" at bounding box center [341, 31] width 41 height 6
click at [103, 96] on body "🙏 .cls-1 fill:#fff; AWATERA Oksiutovich [PERSON_NAME] Спецификации Заказы 0 Чат…" at bounding box center [340, 164] width 680 height 328
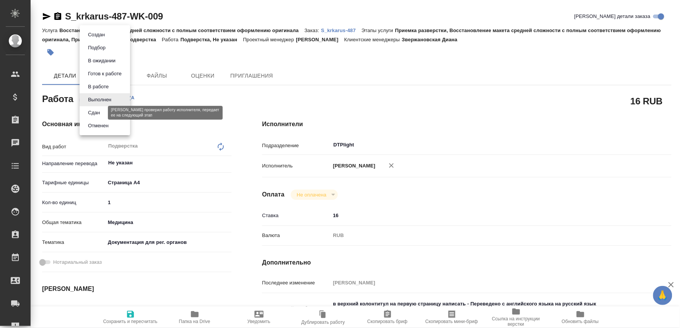
click at [95, 111] on button "Сдан" at bounding box center [94, 113] width 16 height 8
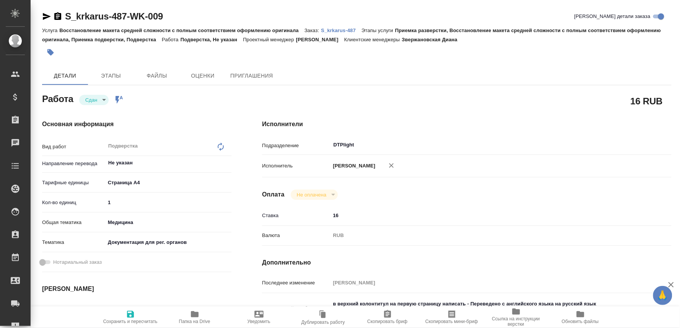
type textarea "x"
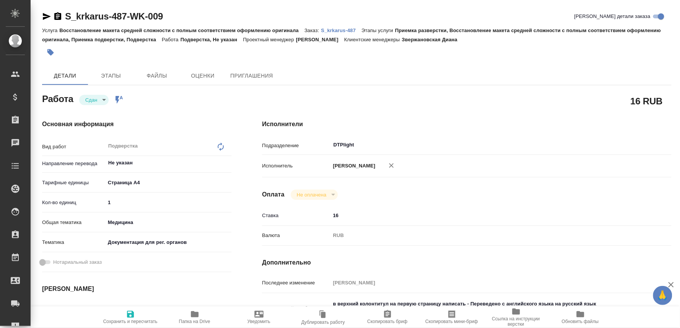
click at [133, 315] on icon "button" at bounding box center [130, 314] width 9 height 9
type textarea "x"
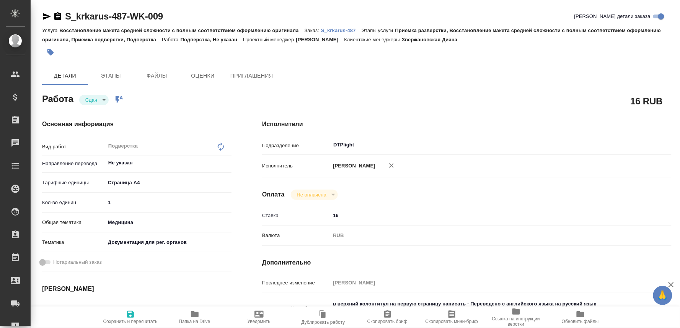
type textarea "x"
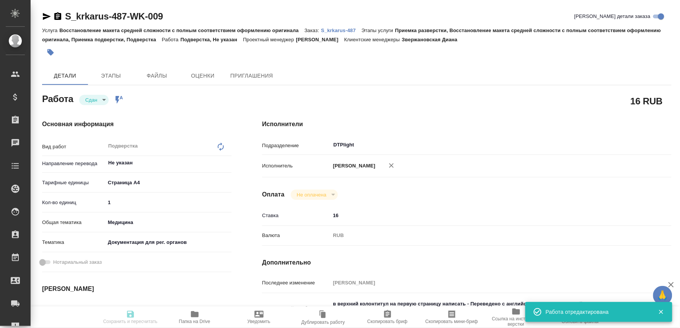
type textarea "x"
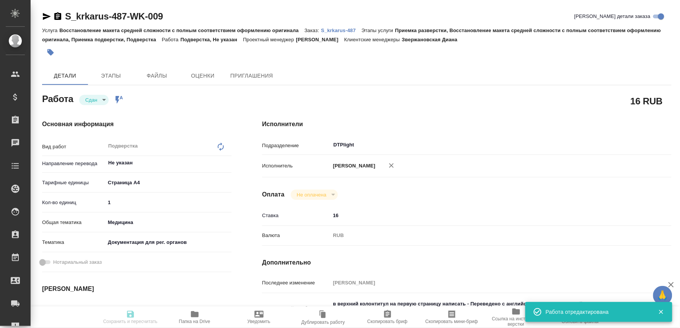
type input "closed"
type textarea "Подверстка"
type textarea "x"
type input "Не указан"
type input "5f036ec4e16dec2d6b59c8ff"
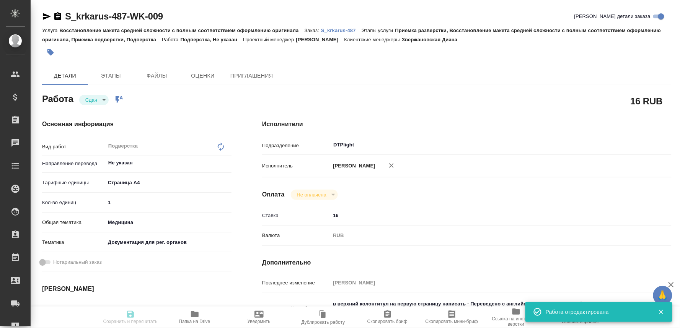
type input "1"
type input "med"
type input "5f647205b73bc97568ca66c6"
type input "05.09.2025 09:00"
type input "05.09.2025 10:09"
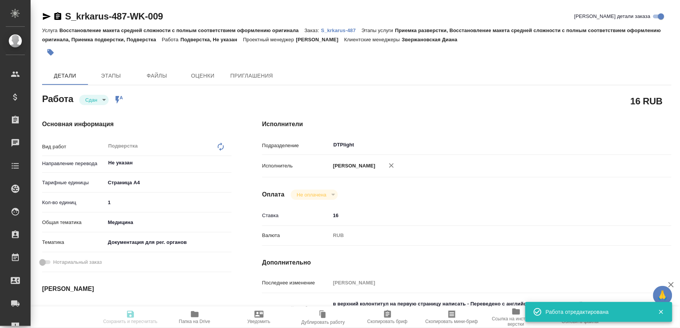
type input "[DATE] 12:00"
type input "05.09.2025 10:29"
type input "[DATE] 12:00"
type input "DTPlight"
type input "notPayed"
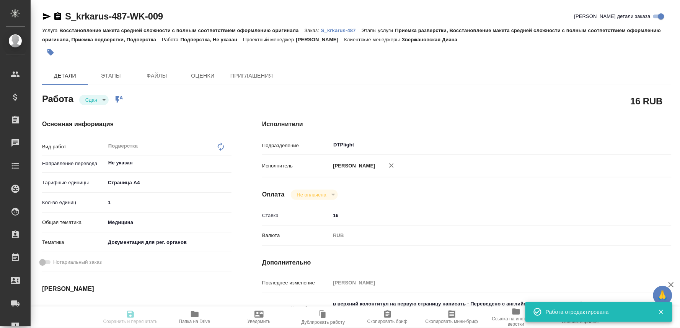
type input "16"
type input "RUB"
type input "Оксютович Ирина"
type textarea "в верхний колонтитул на первую страницу написать - Переведено с английского язы…"
type textarea "x"
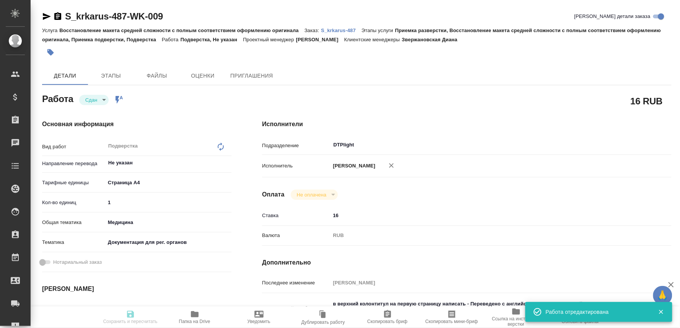
type textarea "/Clients/ООО «КРКА-РУС»/Orders/S_krkarus-487/DTP/S_krkarus-487-WK-009"
type textarea "x"
type input "S_krkarus-487"
type input "Восстановление макета средней сложности с полным соответствием оформлению ориги…"
type input "Приемка разверстки, Восстановление макета средней сложности с полным соответств…"
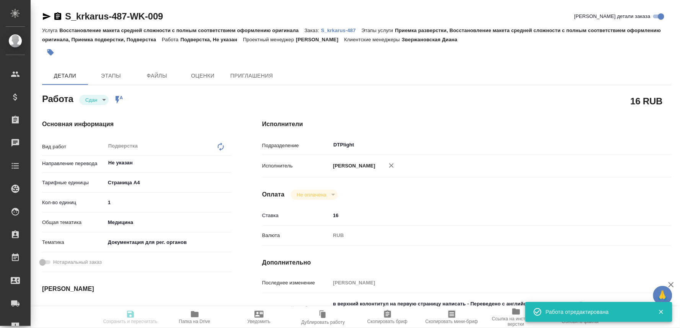
type input "Звержановская Диана"
type input "Оксютович Ирина"
type input "/Clients/ООО «КРКА-РУС»/Orders/S_krkarus-487"
type textarea "x"
type textarea "КРКА Кандекор Н 8 (Гидрохлоротиазид + Кандесартан), таблетки, 12,5 мг + 8 мг (Е…"
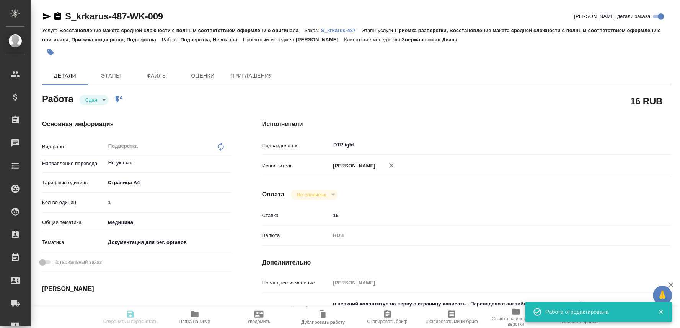
type textarea "x"
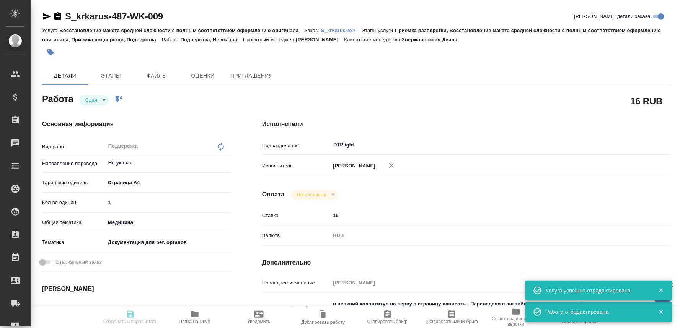
type textarea "x"
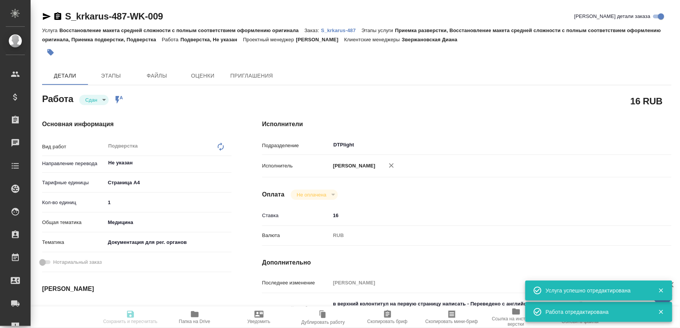
type textarea "x"
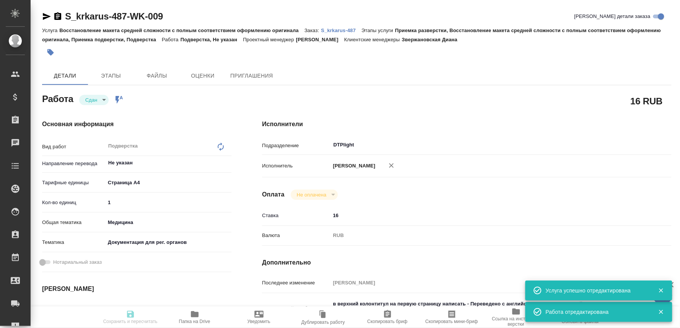
type textarea "x"
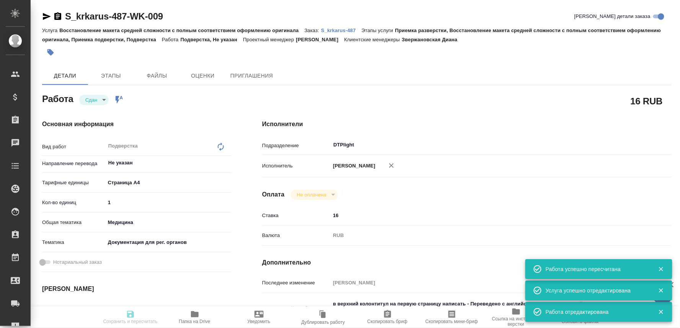
type input "closed"
type textarea "Подверстка"
type textarea "x"
type input "Не указан"
type input "5f036ec4e16dec2d6b59c8ff"
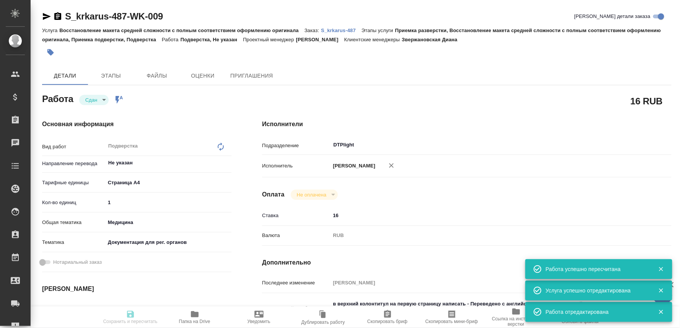
type input "1"
type input "med"
type input "5f647205b73bc97568ca66c6"
type input "05.09.2025 09:00"
type input "05.09.2025 10:09"
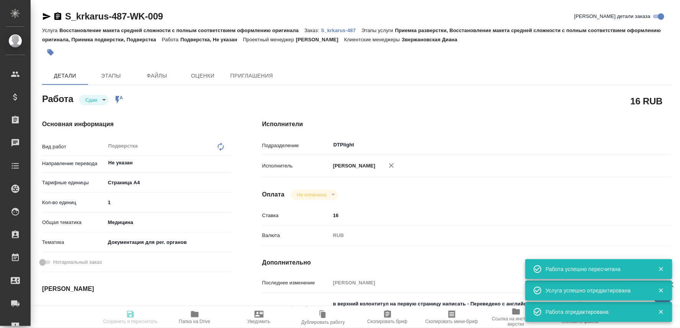
type input "05.09.2025 12:00"
type input "05.09.2025 10:29"
type input "05.09.2025 12:00"
type input "DTPlight"
type input "notPayed"
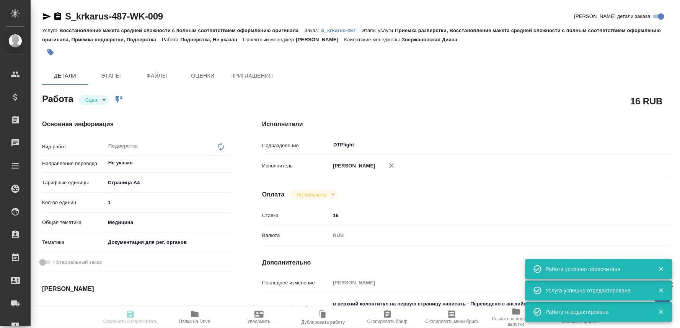
type input "16"
type input "RUB"
type input "[PERSON_NAME]"
type textarea "в верхний колонтитул на первую страницу написать - Переведено с английского язы…"
type textarea "x"
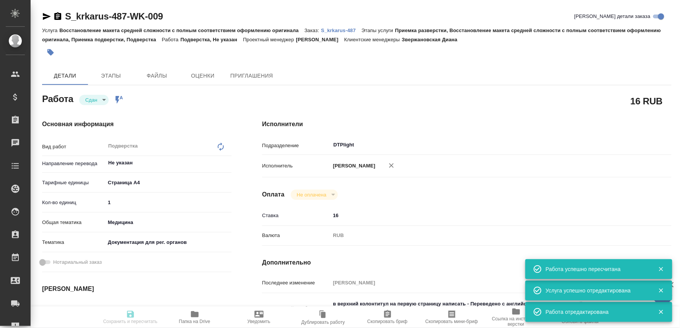
type textarea "/Clients/ООО «КРКА-РУС»/Orders/S_krkarus-487/DTP/S_krkarus-487-WK-009"
type textarea "x"
type input "S_krkarus-487"
type input "Восстановление макета средней сложности с полным соответствием оформлению ориги…"
type input "Приемка разверстки, Восстановление макета средней сложности с полным соответств…"
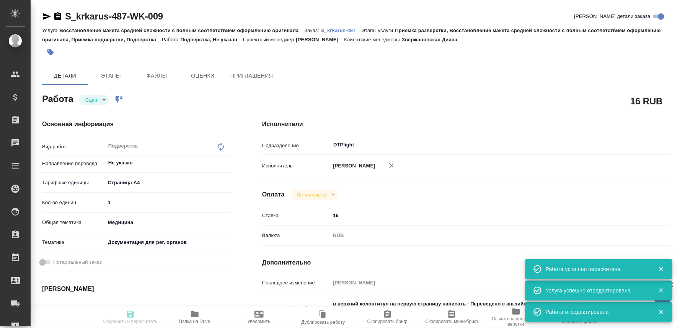
type input "Звержановская Диана"
type input "[PERSON_NAME]"
type input "/Clients/ООО «КРКА-РУС»/Orders/S_krkarus-487"
type textarea "x"
type textarea "КРКА Кандекор Н 8 (Гидрохлоротиазид + Кандесартан), таблетки, 12,5 мг + 8 мг (Е…"
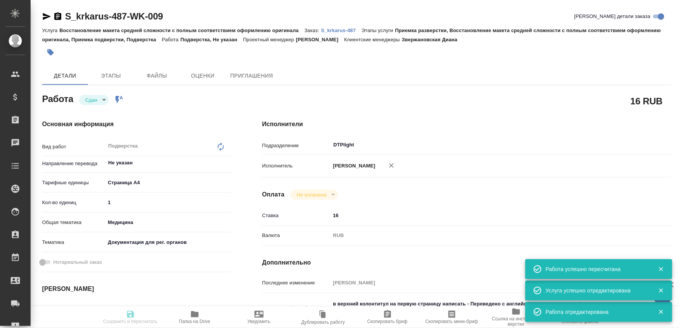
type textarea "x"
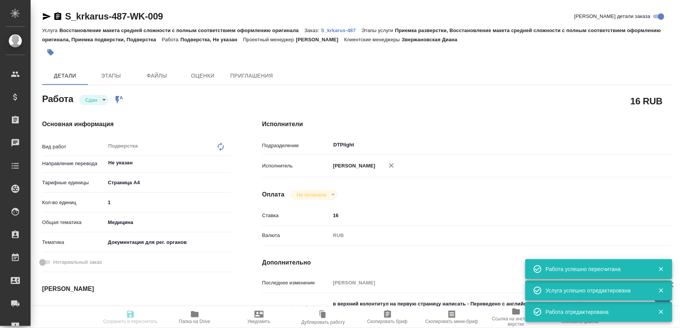
type textarea "x"
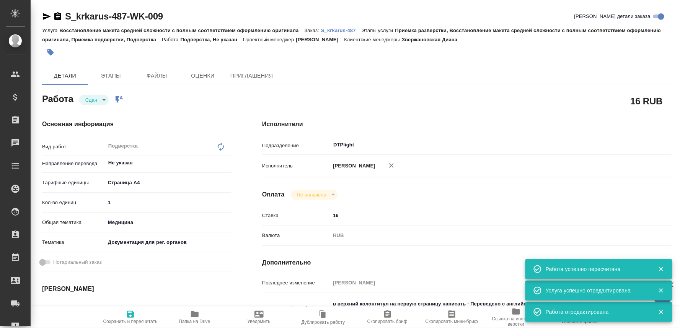
type textarea "x"
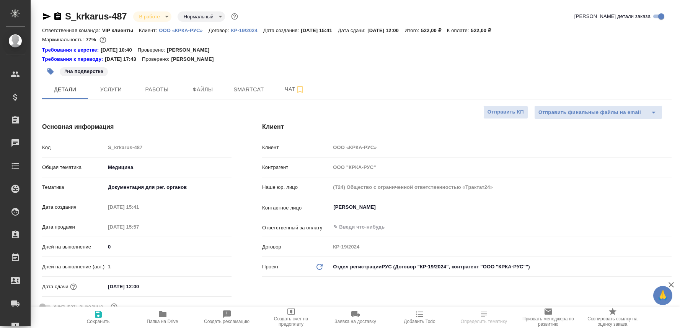
select select "RU"
click at [284, 89] on span "Чат" at bounding box center [294, 90] width 37 height 10
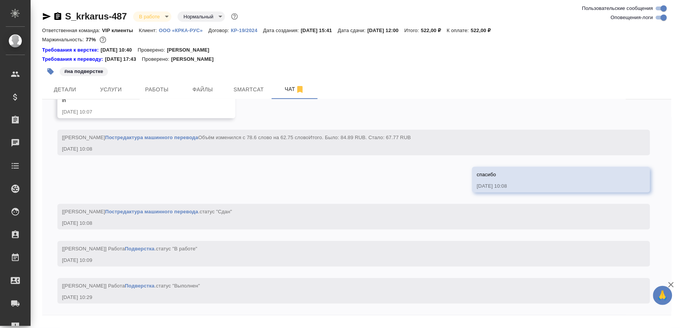
click at [122, 319] on div at bounding box center [356, 318] width 629 height 4
click at [117, 322] on textarea at bounding box center [365, 333] width 611 height 26
paste textarea "[URL][DOMAIN_NAME]"
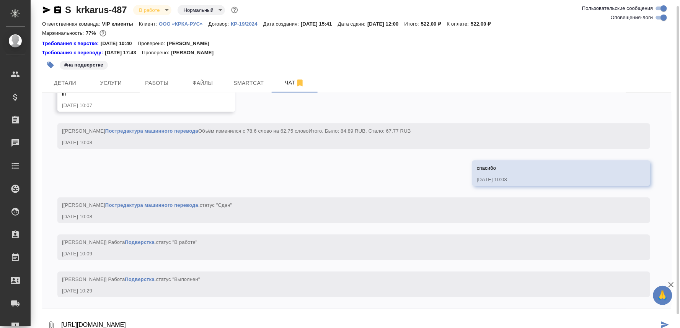
type textarea "[URL][DOMAIN_NAME]"
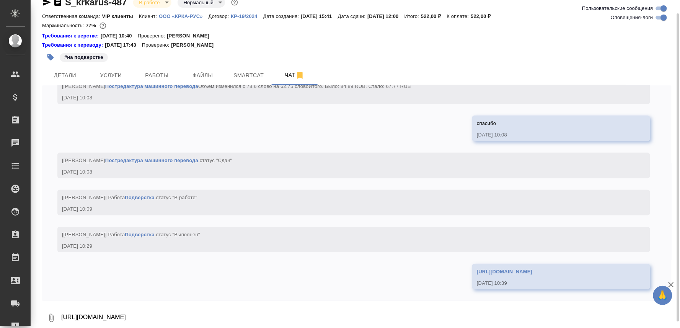
scroll to position [3328, 0]
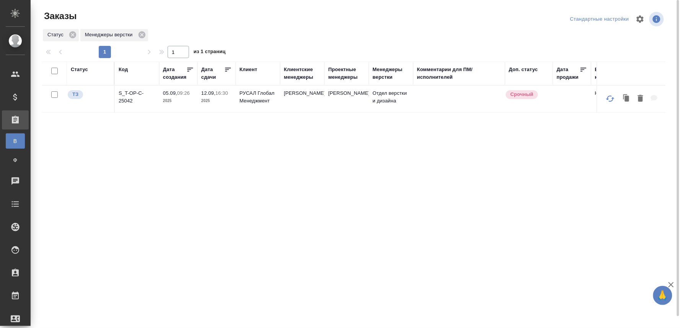
click at [135, 98] on p "S_T-OP-C-25042" at bounding box center [137, 97] width 37 height 15
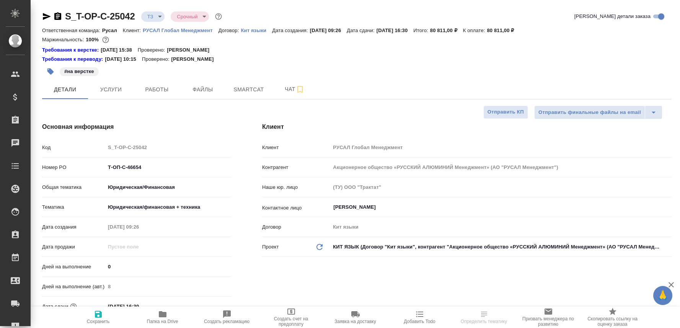
select select "RU"
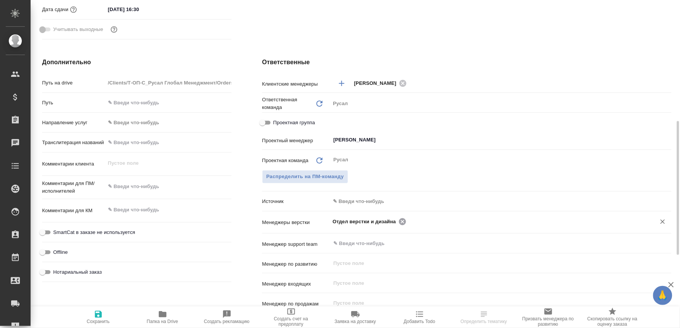
click at [399, 219] on icon at bounding box center [402, 221] width 7 height 7
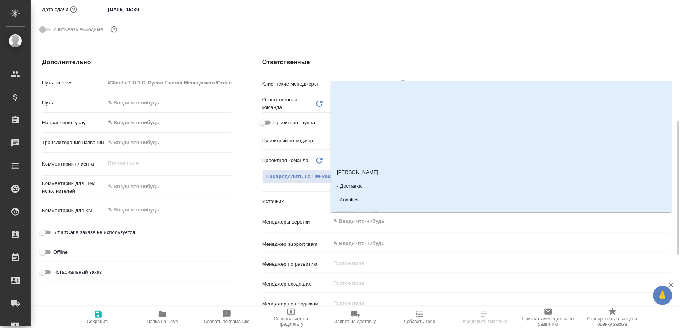
click at [397, 219] on input "text" at bounding box center [488, 221] width 311 height 9
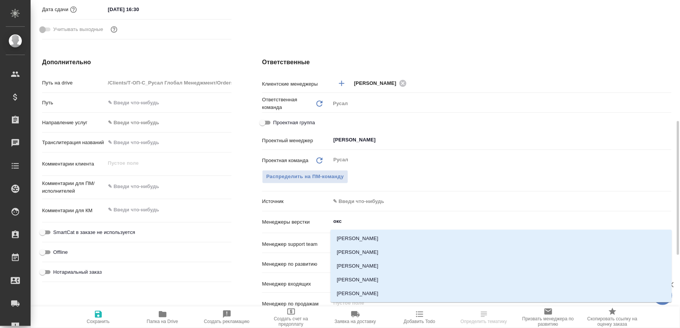
type input "оксю"
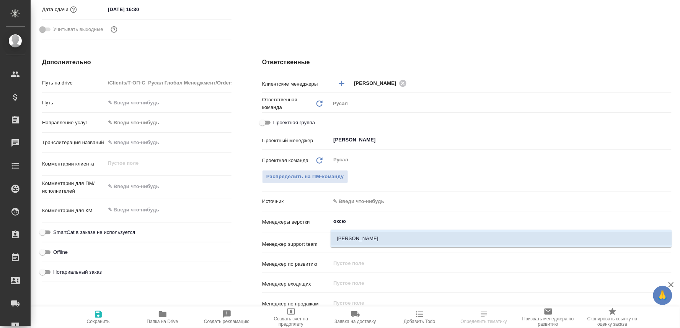
click at [376, 235] on li "[PERSON_NAME]" at bounding box center [501, 239] width 341 height 14
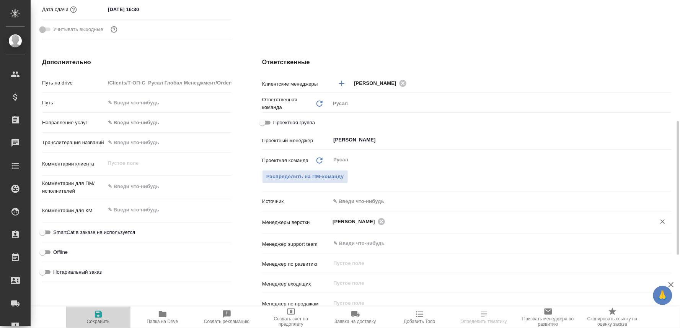
click at [95, 319] on span "Сохранить" at bounding box center [98, 321] width 23 height 5
select select "RU"
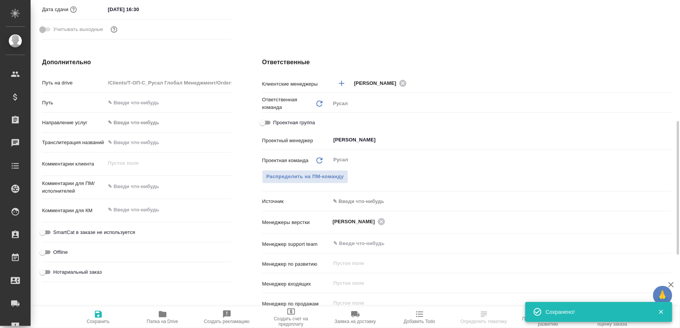
type textarea "x"
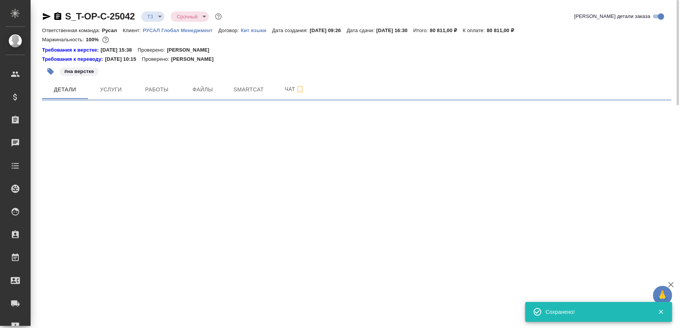
select select "RU"
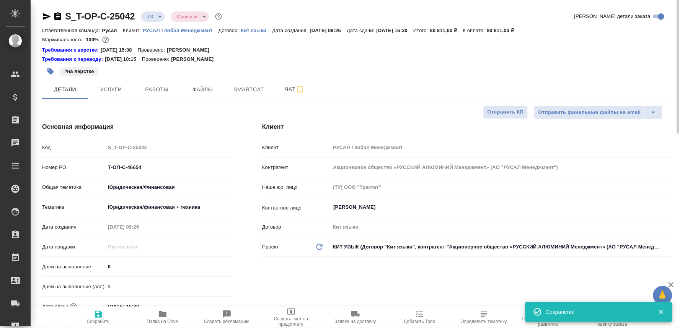
click at [163, 14] on body "🙏 .cls-1 fill:#fff; AWATERA Oksiutovich Irina Клиенты Спецификации Заказы 0 Чат…" at bounding box center [340, 164] width 680 height 328
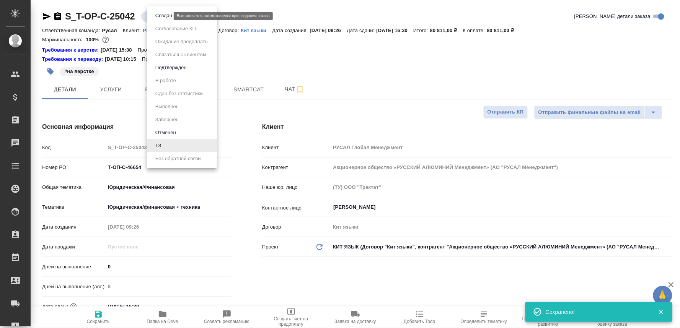
click at [163, 14] on button "Создан" at bounding box center [163, 15] width 21 height 8
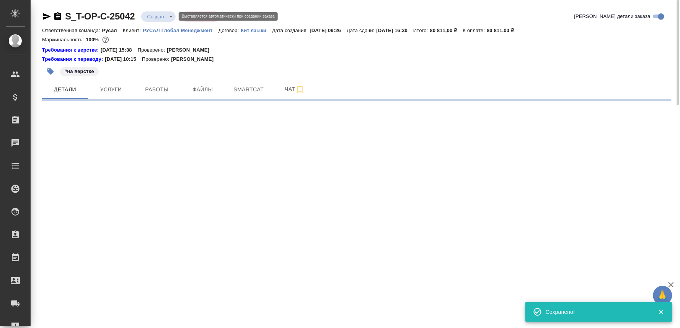
select select "RU"
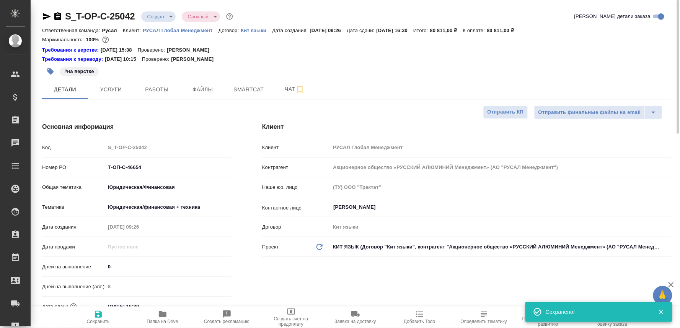
type textarea "x"
click at [59, 14] on icon "button" at bounding box center [57, 16] width 7 height 8
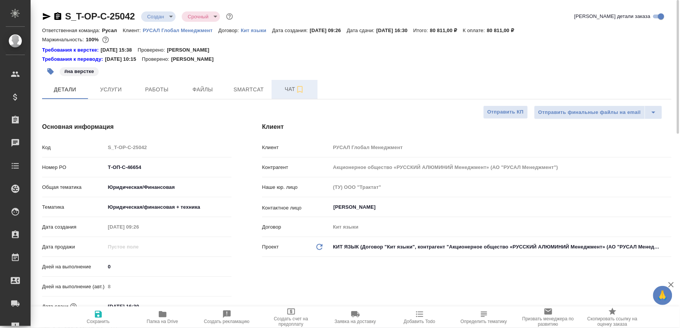
click at [280, 91] on span "Чат" at bounding box center [294, 90] width 37 height 10
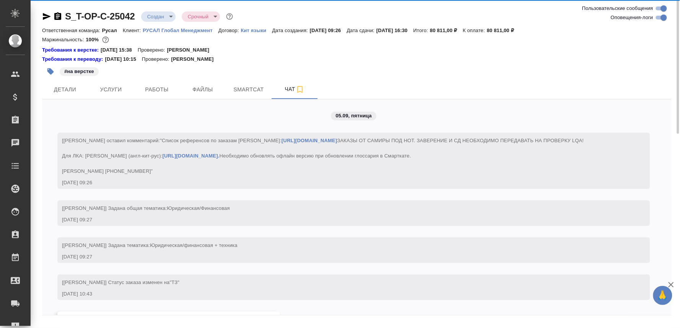
scroll to position [103, 0]
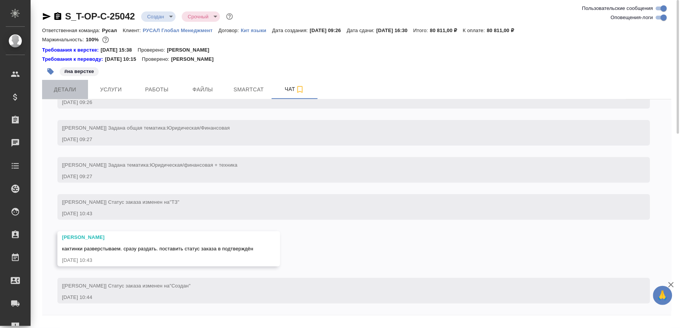
click at [65, 85] on span "Детали" at bounding box center [65, 90] width 37 height 10
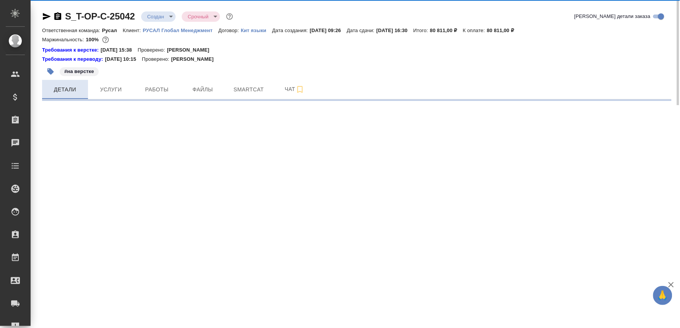
select select "RU"
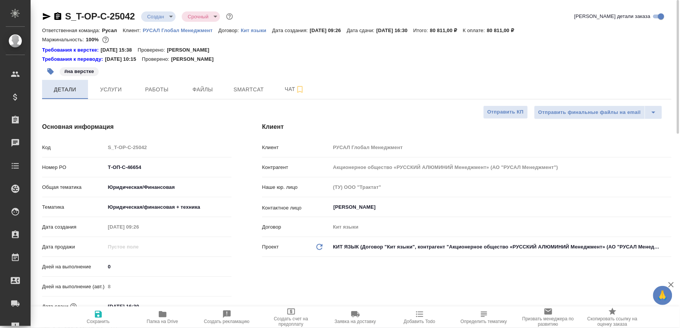
type textarea "x"
click at [159, 314] on icon "button" at bounding box center [162, 314] width 9 height 9
type textarea "x"
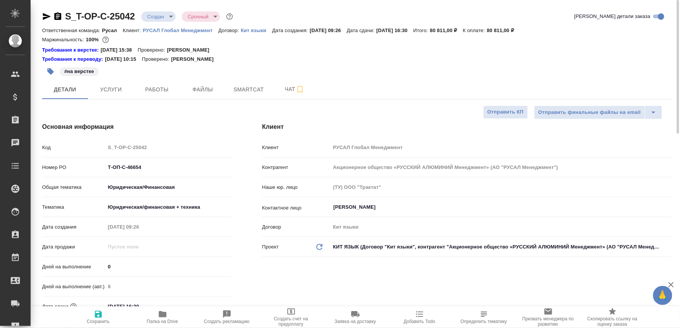
type textarea "x"
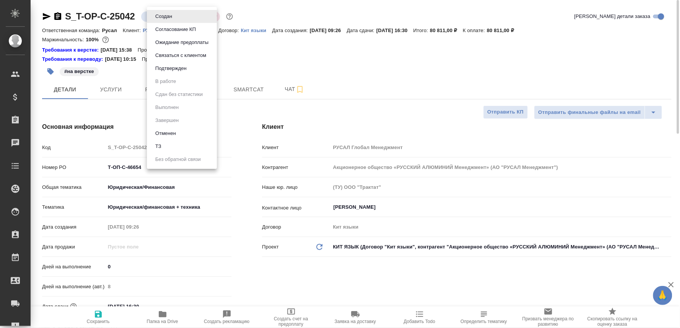
click at [173, 15] on body "🙏 .cls-1 fill:#fff; AWATERA Oksiutovich Irina Клиенты Спецификации Заказы 0 Чат…" at bounding box center [340, 164] width 680 height 328
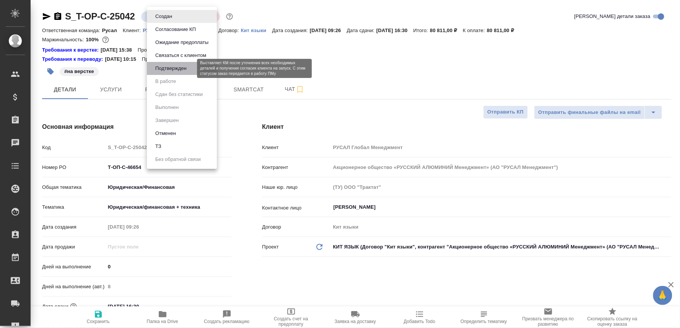
click at [173, 64] on button "Подтвержден" at bounding box center [171, 68] width 36 height 8
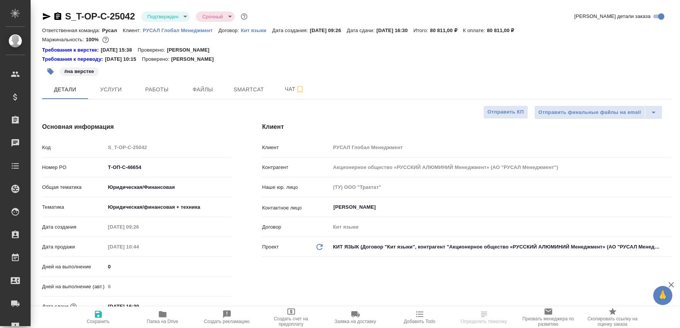
select select "RU"
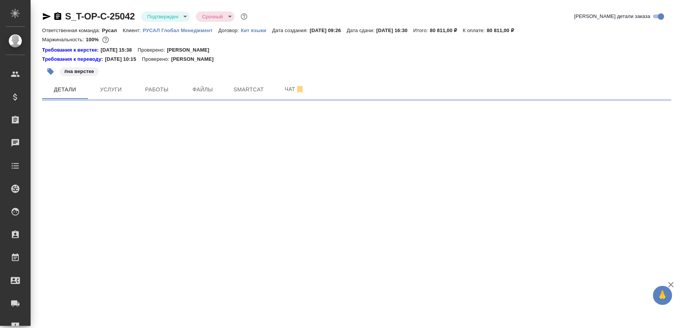
select select "RU"
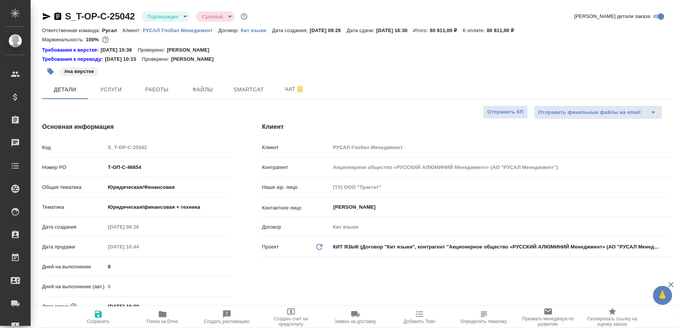
type textarea "x"
click at [282, 88] on span "Чат" at bounding box center [294, 90] width 37 height 10
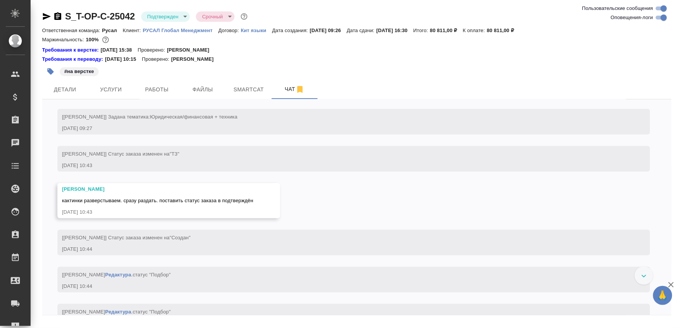
scroll to position [511, 0]
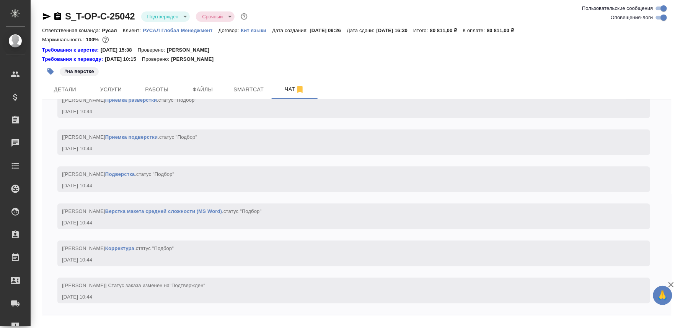
click at [98, 325] on textarea at bounding box center [365, 333] width 611 height 26
paste textarea
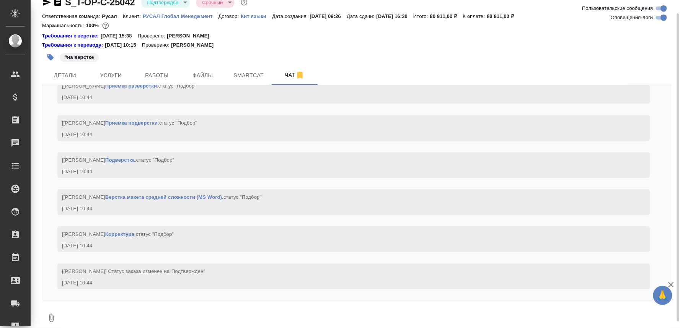
scroll to position [564, 0]
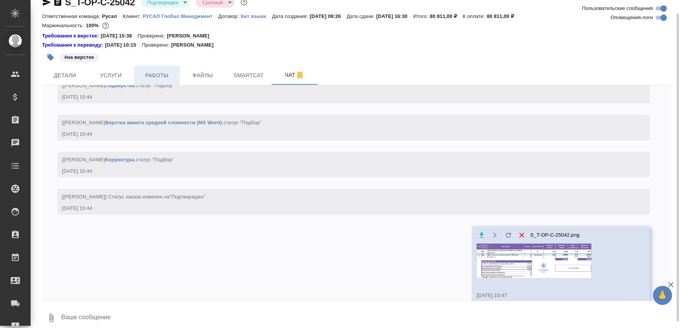
click at [155, 79] on span "Работы" at bounding box center [157, 76] width 37 height 10
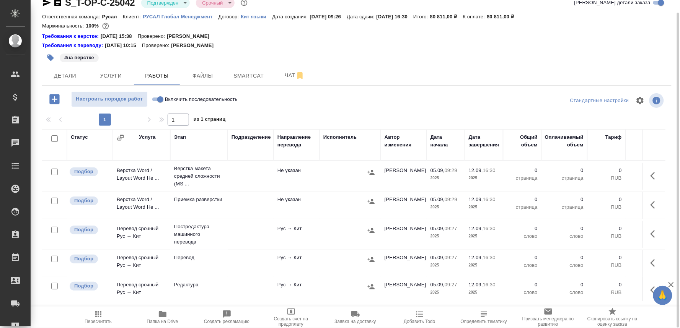
scroll to position [13, 0]
click at [188, 179] on p "Верстка макета средней сложности (MS ..." at bounding box center [199, 176] width 50 height 23
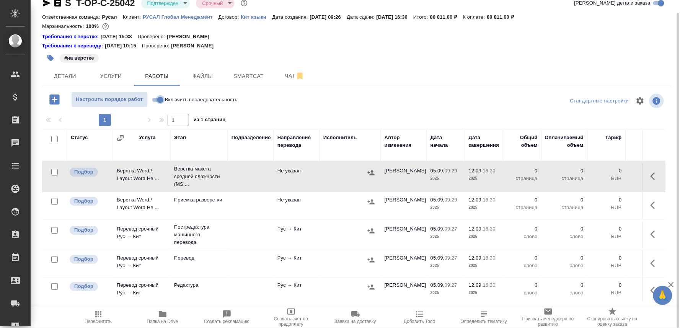
click at [152, 101] on input "Включить последовательность" at bounding box center [161, 99] width 28 height 9
checkbox input "true"
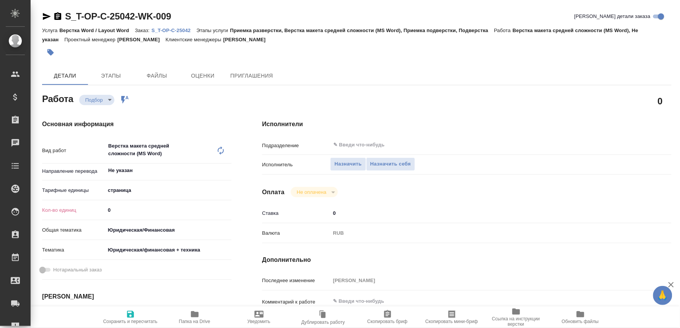
click at [178, 29] on p "S_T-OP-C-25042" at bounding box center [174, 31] width 45 height 6
drag, startPoint x: 117, startPoint y: 210, endPoint x: 87, endPoint y: 212, distance: 30.3
click at [87, 212] on div "Кол-во единиц 0" at bounding box center [136, 210] width 189 height 13
type input "34"
click at [129, 310] on icon "button" at bounding box center [130, 314] width 9 height 9
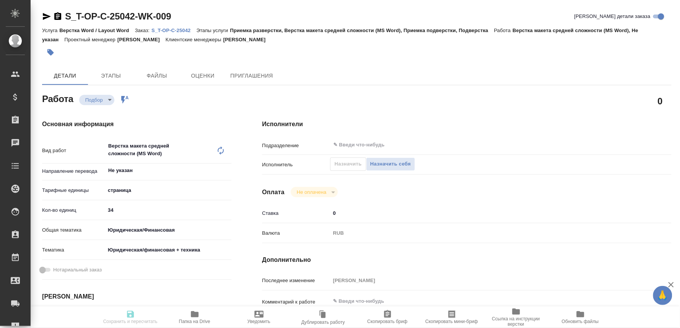
type input "recruiting"
type input "Не указан"
type input "5a8b1489cc6b4906c91bfdb2"
type input "34"
type input "yr-fn"
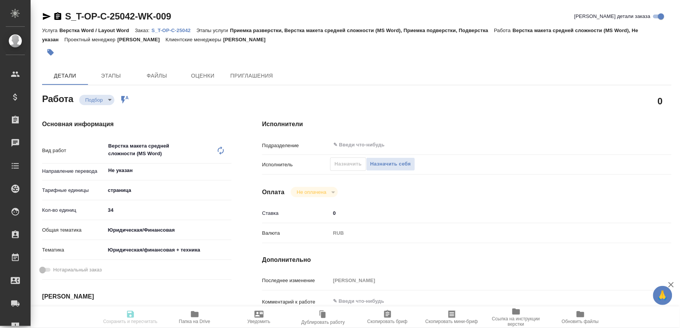
type input "5a8b8b956a9677013d343e73"
type input "05.09.2025 09:29"
type input "12.09.2025 16:30"
type input "notPayed"
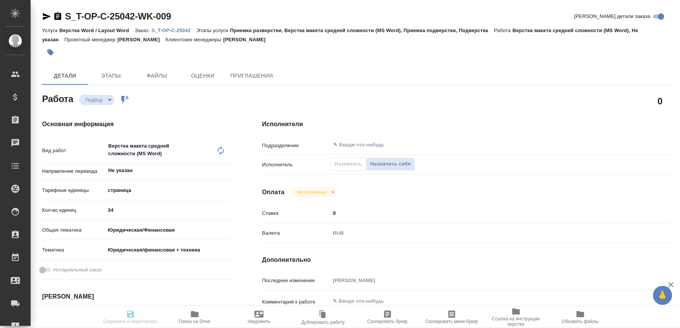
type input "0"
type input "RUB"
type input "Оксютович Ирина"
type input "S_T-OP-C-25042"
type input "Т-ОП-С-46654"
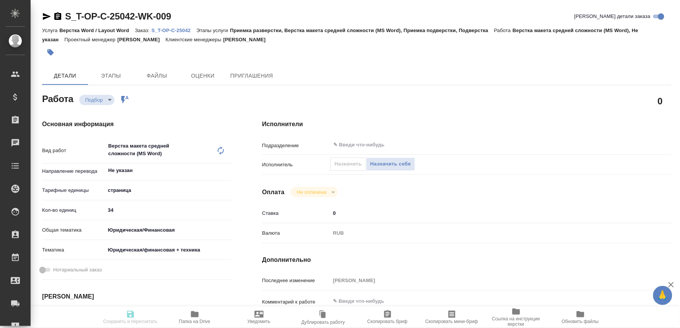
type input "Верстка Word / Layout Word"
type input "Приемка разверстки, Верстка макета средней сложности (MS Word), Приемка подверс…"
type input "[PERSON_NAME]"
type input "[PERSON_NAME] [PERSON_NAME]"
type input "/Clients/Т-ОП-С_Русал Глобал Менеджмент/Orders/S_T-OP-C-25042"
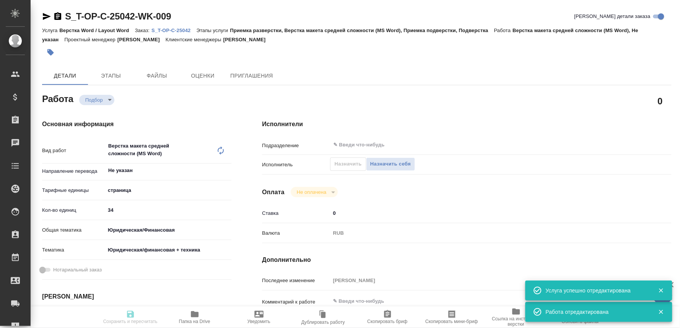
type input "recruiting"
type input "Не указан"
type input "5a8b1489cc6b4906c91bfdb2"
type input "34"
type input "yr-fn"
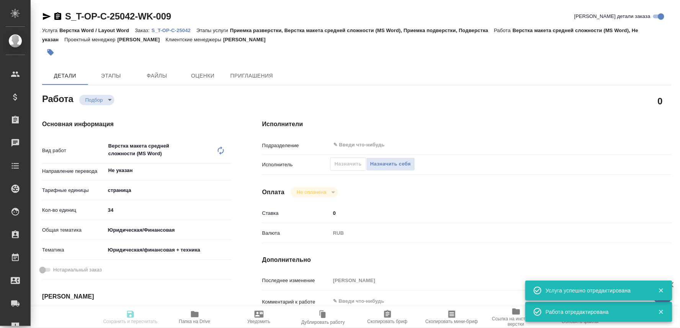
type input "5a8b8b956a9677013d343e73"
type input "05.09.2025 09:29"
type input "[DATE] 16:30"
type input "notPayed"
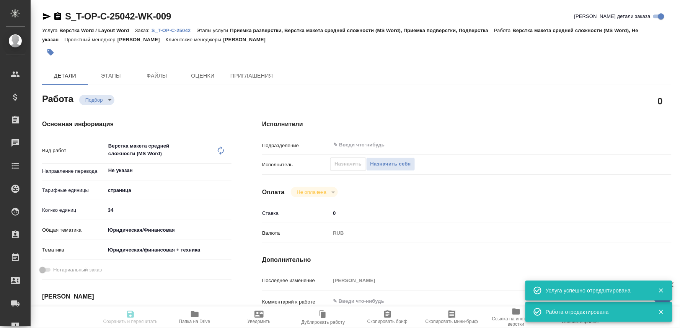
type input "0"
type input "RUB"
type input "[PERSON_NAME]"
type input "S_T-OP-C-25042"
type input "Т-ОП-С-46654"
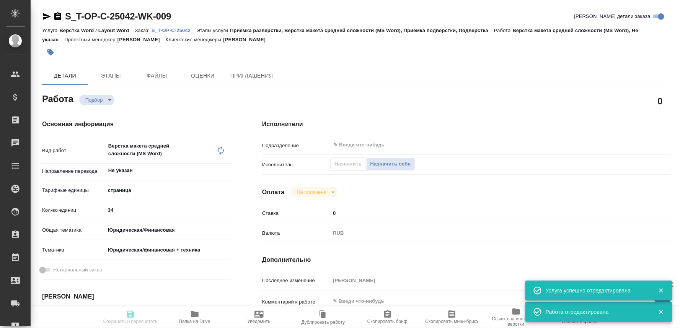
type input "Верстка Word / Layout Word"
type input "Приемка разверстки, Верстка макета средней сложности (MS Word), Приемка подверс…"
type input "Горленко Юлия"
type input "[PERSON_NAME]"
type input "/Clients/Т-ОП-С_Русал Глобал Менеджмент/Orders/S_T-OP-C-25042"
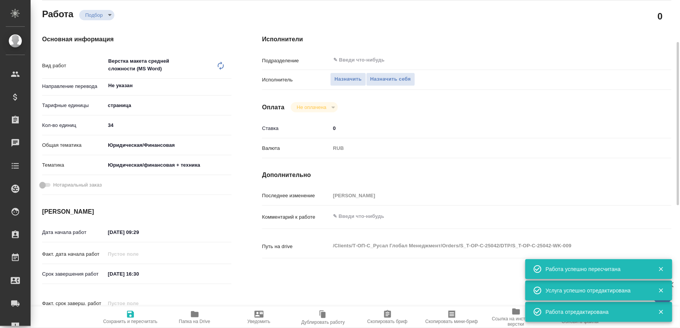
scroll to position [127, 0]
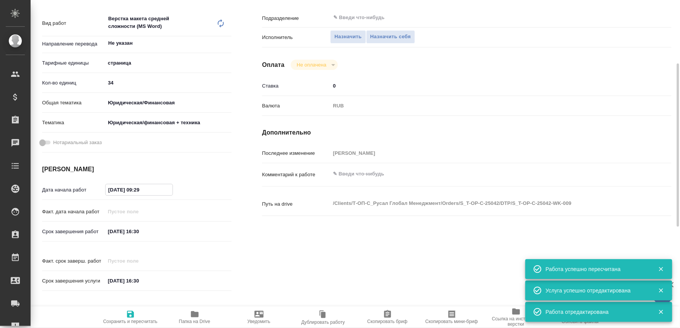
drag, startPoint x: 165, startPoint y: 188, endPoint x: 140, endPoint y: 188, distance: 24.9
click at [140, 188] on input "05.09.2025 09:29" at bounding box center [139, 189] width 67 height 11
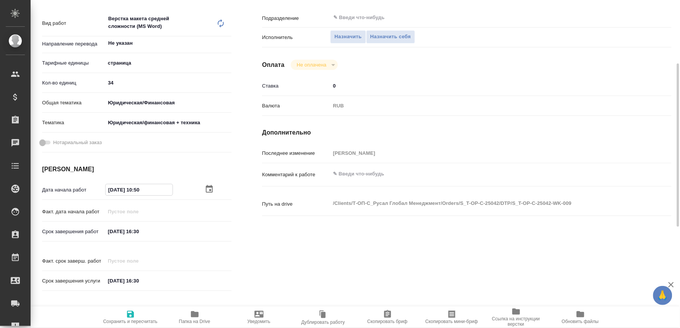
type input "05.09.2025 10:50"
drag, startPoint x: 163, startPoint y: 227, endPoint x: 75, endPoint y: 231, distance: 87.7
click at [75, 231] on div "Срок завершения работ 12.09.2025 16:30" at bounding box center [136, 231] width 189 height 13
drag, startPoint x: 158, startPoint y: 231, endPoint x: 140, endPoint y: 230, distance: 17.6
click at [140, 230] on input "05.09.2025 14:00" at bounding box center [139, 231] width 67 height 11
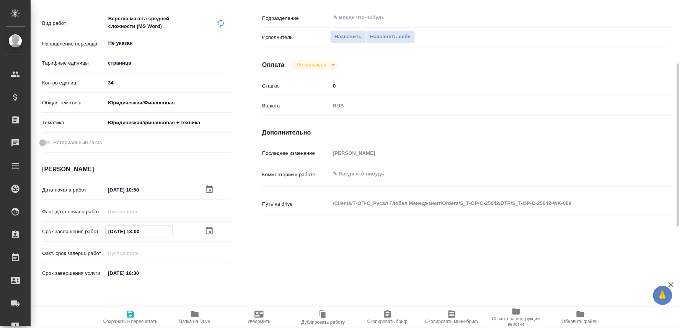
type input "05.09.2025 13:00"
click at [129, 315] on icon "button" at bounding box center [130, 314] width 9 height 9
type input "recruiting"
type input "Не указан"
type input "5a8b1489cc6b4906c91bfdb2"
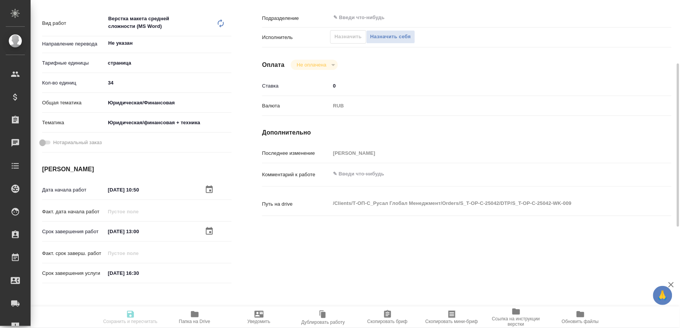
type input "34"
type input "yr-fn"
type input "5a8b8b956a9677013d343e73"
type input "05.09.2025 10:50"
type input "05.09.2025 13:00"
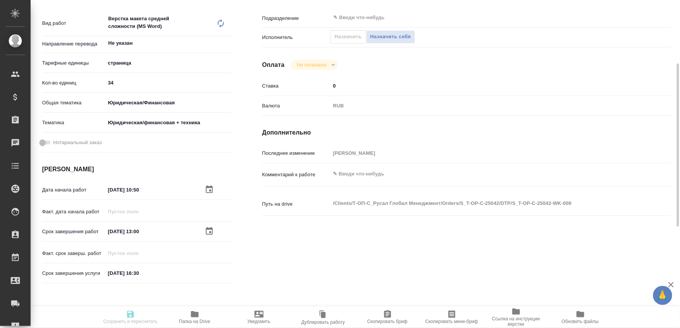
type input "12.09.2025 16:30"
type input "notPayed"
type input "0"
type input "RUB"
type input "[PERSON_NAME]"
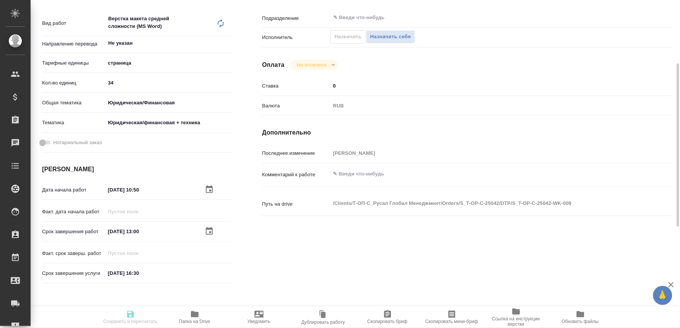
type input "S_T-OP-C-25042"
type input "Т-ОП-С-46654"
type input "Верстка Word / Layout Word"
type input "Приемка разверстки, Верстка макета средней сложности (MS Word), Приемка подверс…"
type input "[PERSON_NAME]"
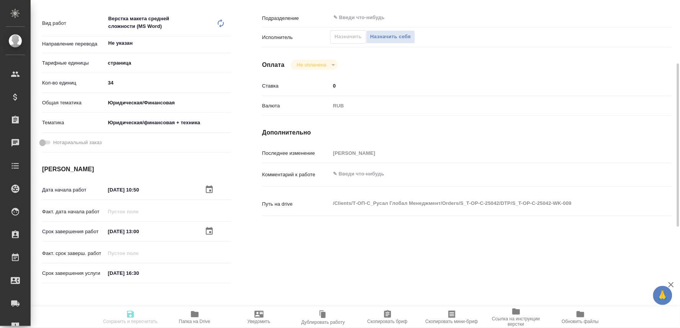
type input "[PERSON_NAME]"
type input "/Clients/Т-ОП-С_Русал Глобал Менеджмент/Orders/S_T-OP-C-25042"
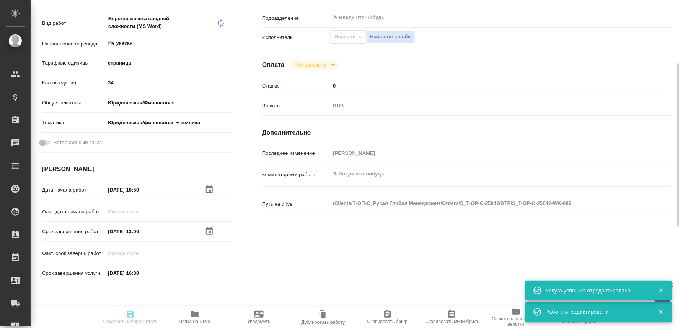
type input "recruiting"
type input "Не указан"
type input "5a8b1489cc6b4906c91bfdb2"
type input "34"
type input "yr-fn"
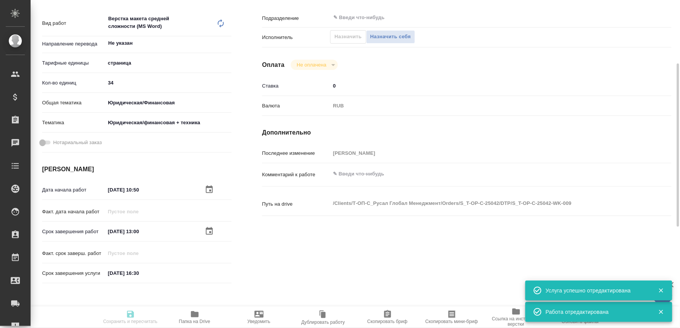
type input "5a8b8b956a9677013d343e73"
type input "05.09.2025 10:50"
type input "05.09.2025 13:00"
type input "12.09.2025 16:30"
type input "notPayed"
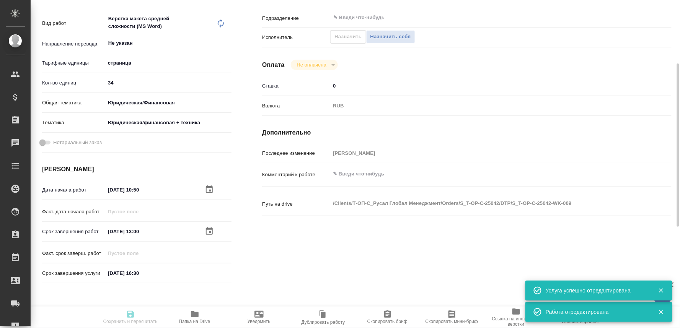
type input "0"
type input "RUB"
type input "[PERSON_NAME]"
type input "S_T-OP-C-25042"
type input "Т-ОП-С-46654"
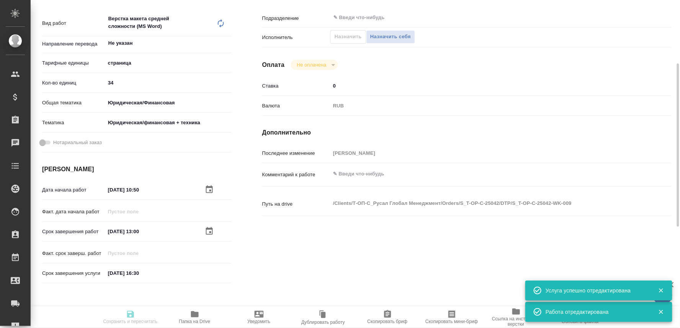
type input "Верстка Word / Layout Word"
type input "Приемка разверстки, Верстка макета средней сложности (MS Word), Приемка подверс…"
type input "[PERSON_NAME]"
type input "/Clients/Т-ОП-С_Русал Глобал Менеджмент/Orders/S_T-OP-C-25042"
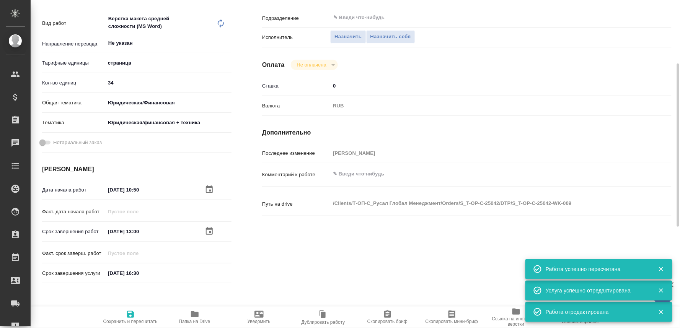
click at [353, 173] on textarea at bounding box center [483, 174] width 307 height 13
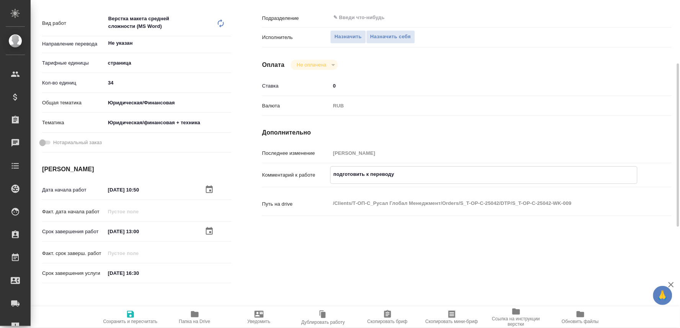
type textarea "подготовить к переводу"
click at [143, 319] on span "Сохранить и пересчитать" at bounding box center [130, 321] width 54 height 5
type input "recruiting"
type input "Не указан"
type input "5a8b1489cc6b4906c91bfdb2"
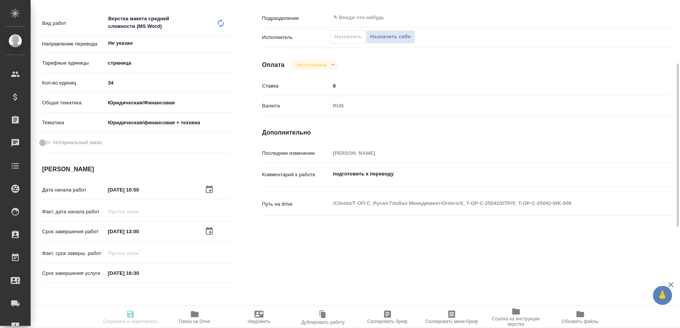
type input "34"
type input "yr-fn"
type input "5a8b8b956a9677013d343e73"
type input "05.09.2025 10:50"
type input "05.09.2025 13:00"
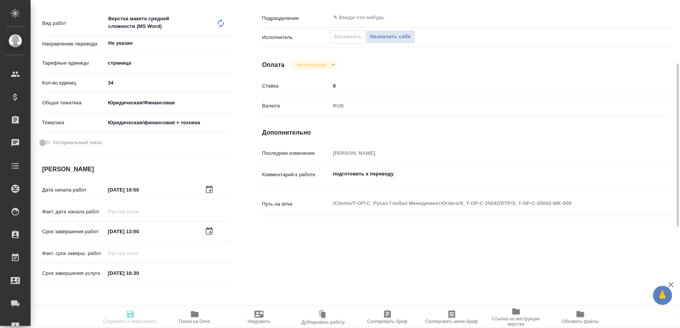
type input "12.09.2025 16:30"
type input "notPayed"
type input "0"
type input "RUB"
type input "[PERSON_NAME]"
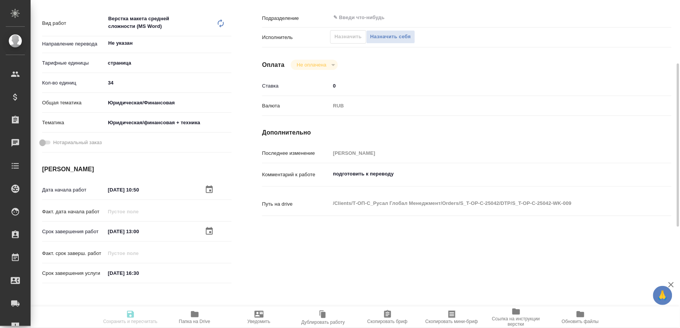
type input "S_T-OP-C-25042"
type input "Т-ОП-С-46654"
type input "Верстка Word / Layout Word"
type input "Приемка разверстки, Верстка макета средней сложности (MS Word), Приемка подверс…"
type input "[PERSON_NAME]"
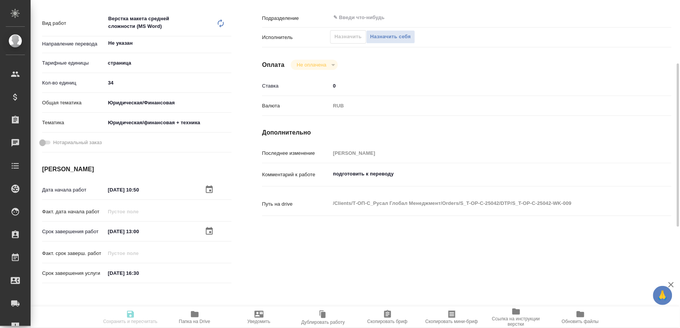
type input "[PERSON_NAME]"
type input "/Clients/Т-ОП-С_Русал Глобал Менеджмент/Orders/S_T-OP-C-25042"
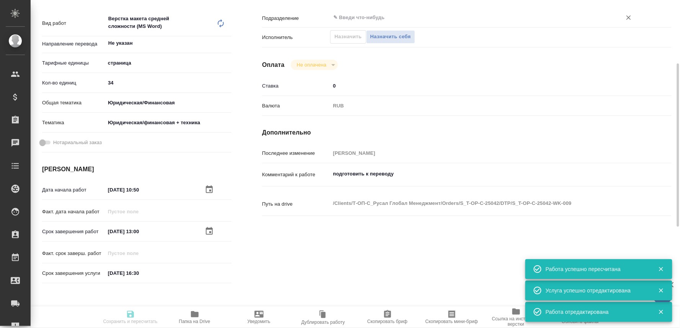
type input "recruiting"
type input "Не указан"
type input "5a8b1489cc6b4906c91bfdb2"
type input "34"
type input "yr-fn"
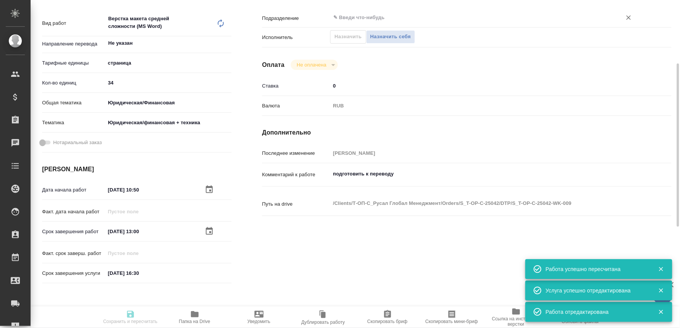
type input "5a8b8b956a9677013d343e73"
type input "05.09.2025 10:50"
type input "05.09.2025 13:00"
type input "12.09.2025 16:30"
type input "notPayed"
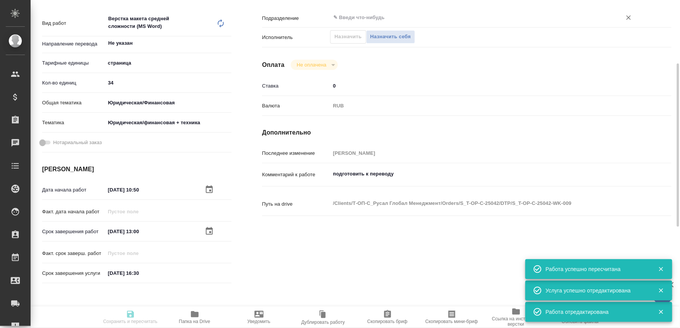
type input "0"
type input "RUB"
type input "[PERSON_NAME]"
type input "S_T-OP-C-25042"
type input "Т-ОП-С-46654"
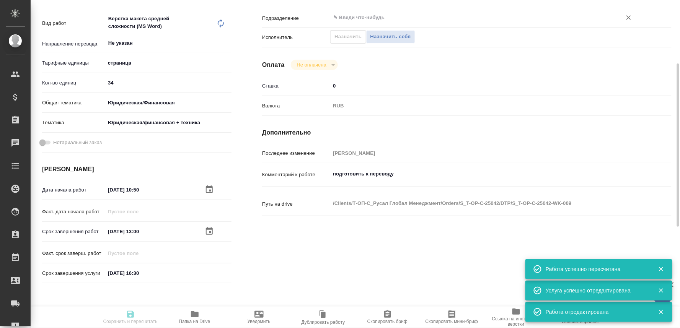
type input "Верстка Word / Layout Word"
type input "Приемка разверстки, Верстка макета средней сложности (MS Word), Приемка подверс…"
type input "[PERSON_NAME]"
type input "/Clients/Т-ОП-С_Русал Глобал Менеджмент/Orders/S_T-OP-C-25042"
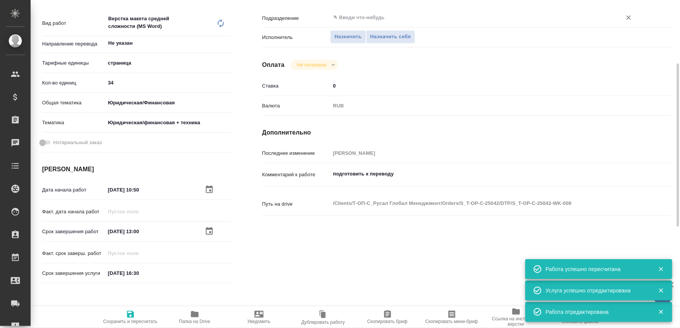
click at [347, 17] on input "text" at bounding box center [471, 17] width 277 height 9
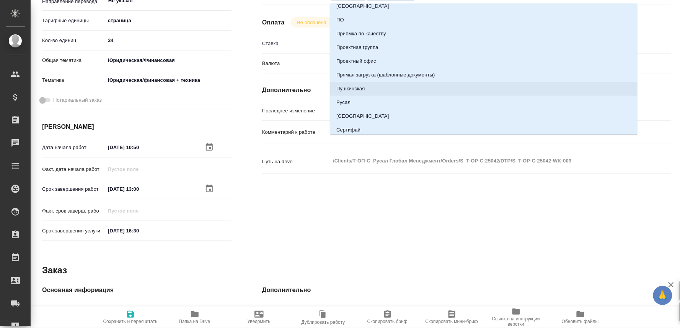
scroll to position [765, 0]
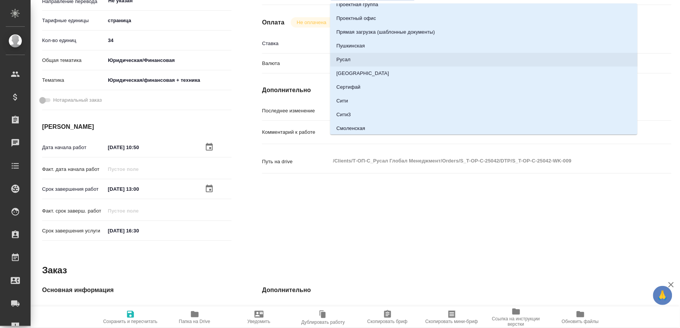
click at [344, 59] on li "Русал" at bounding box center [483, 60] width 307 height 14
type input "Русал"
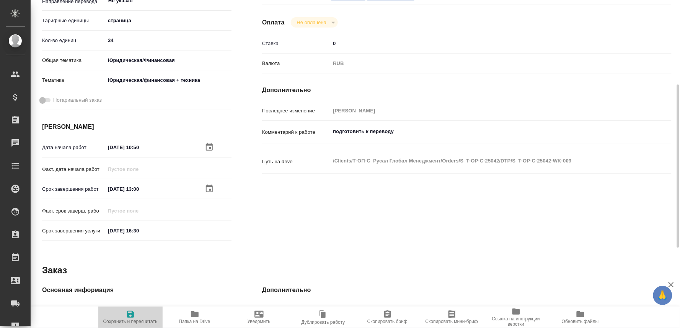
drag, startPoint x: 127, startPoint y: 315, endPoint x: 205, endPoint y: 192, distance: 145.3
click at [127, 315] on icon "button" at bounding box center [130, 314] width 9 height 9
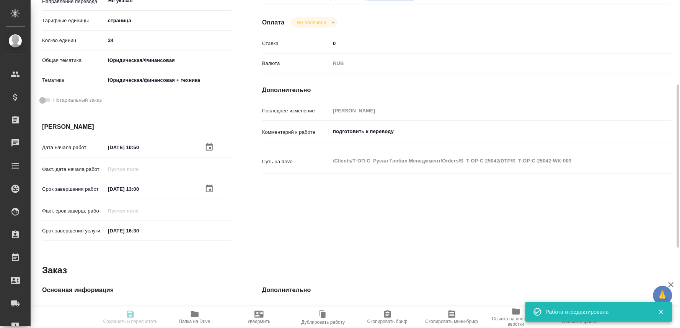
type input "recruiting"
type input "Не указан"
type input "5a8b1489cc6b4906c91bfdb2"
type input "34"
type input "yr-fn"
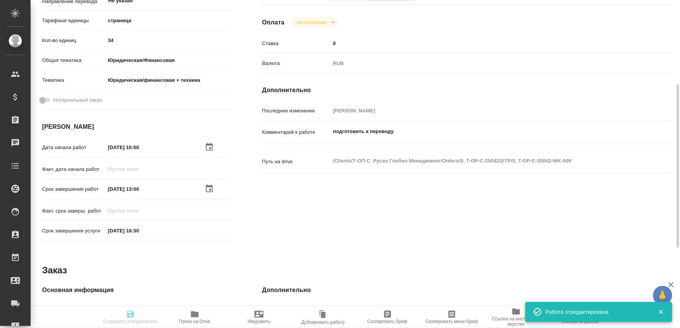
type input "5a8b8b956a9677013d343e73"
type input "05.09.2025 10:50"
type input "05.09.2025 13:00"
type input "12.09.2025 16:30"
type input "Русал"
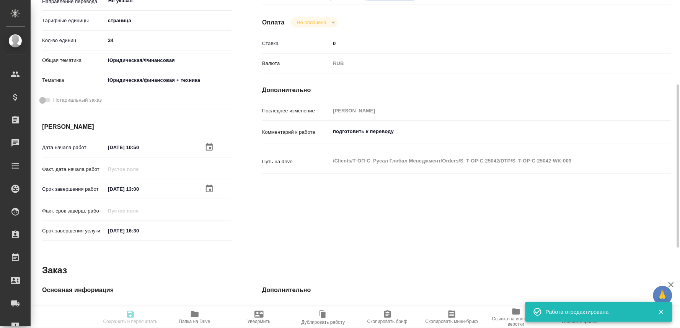
type input "notPayed"
type input "0"
type input "RUB"
type input "[PERSON_NAME]"
type input "S_T-OP-C-25042"
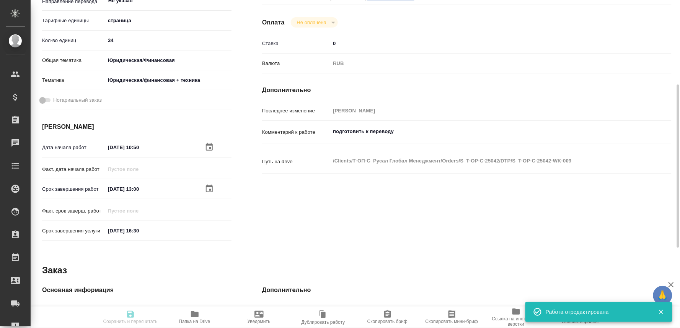
type input "Т-ОП-С-46654"
type input "Верстка Word / Layout Word"
type input "Приемка разверстки, Верстка макета средней сложности (MS Word), Приемка подверс…"
type input "[PERSON_NAME]"
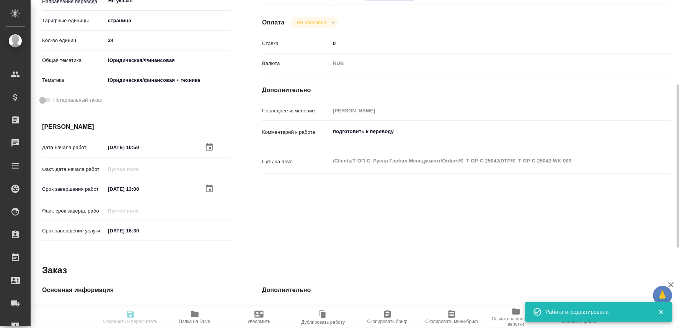
type input "/Clients/Т-ОП-С_Русал Глобал Менеджмент/Orders/S_T-OP-C-25042"
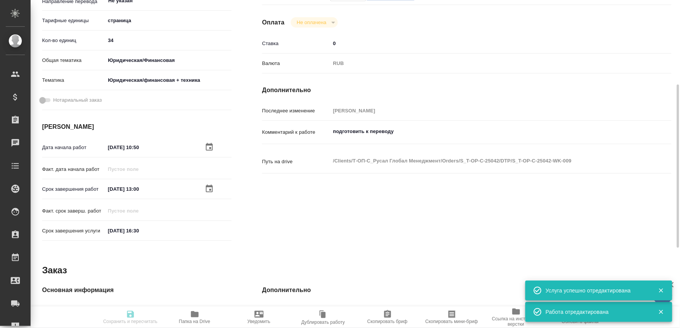
type input "recruiting"
type input "Не указан"
type input "5a8b1489cc6b4906c91bfdb2"
type input "34"
type input "yr-fn"
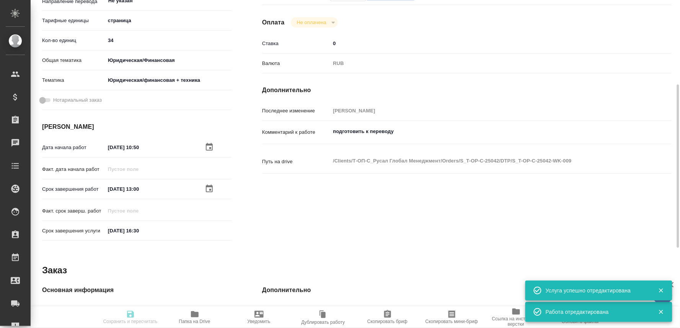
type input "5a8b8b956a9677013d343e73"
type input "05.09.2025 10:50"
type input "05.09.2025 13:00"
type input "12.09.2025 16:30"
type input "Русал"
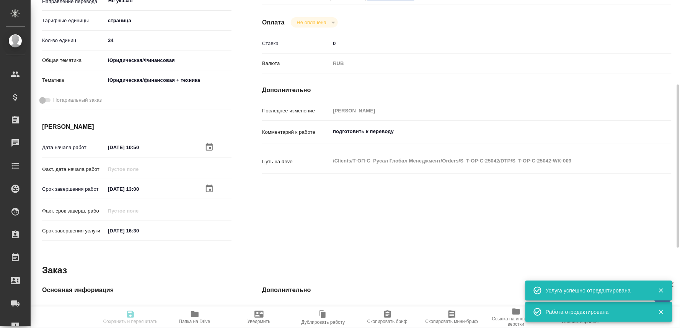
type input "notPayed"
type input "0"
type input "RUB"
type input "[PERSON_NAME]"
type input "S_T-OP-C-25042"
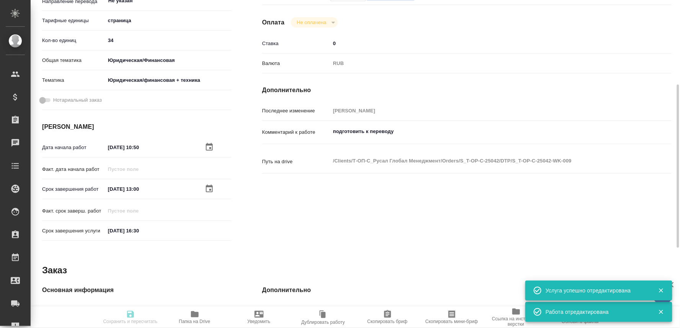
type input "Т-ОП-С-46654"
type input "Верстка Word / Layout Word"
type input "Приемка разверстки, Верстка макета средней сложности (MS Word), Приемка подверс…"
type input "[PERSON_NAME]"
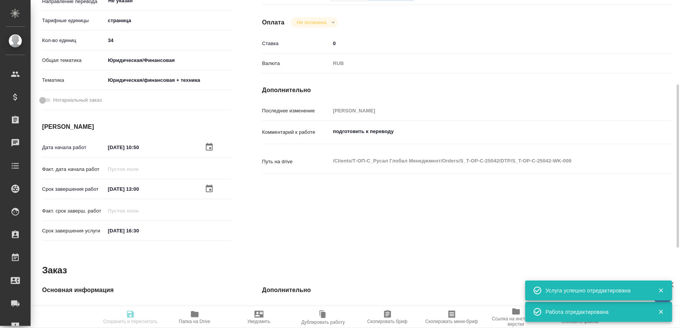
type input "/Clients/Т-ОП-С_Русал Глобал Менеджмент/Orders/S_T-OP-C-25042"
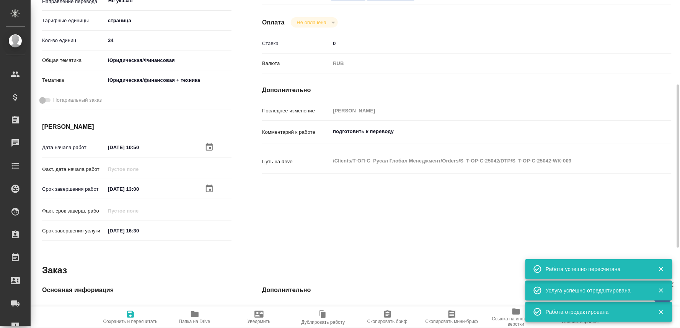
scroll to position [0, 0]
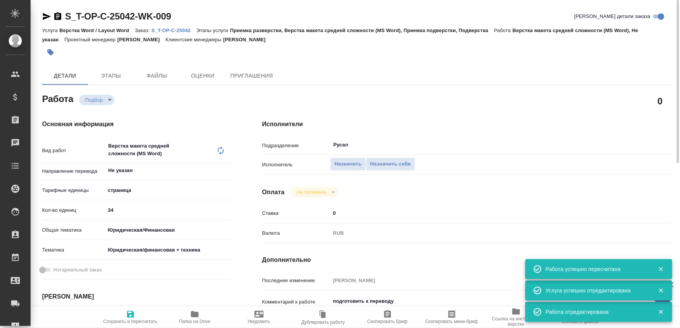
click at [43, 15] on icon "button" at bounding box center [47, 16] width 8 height 7
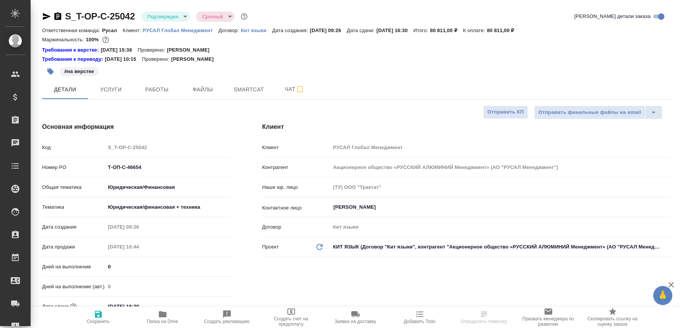
select select "RU"
type textarea "x"
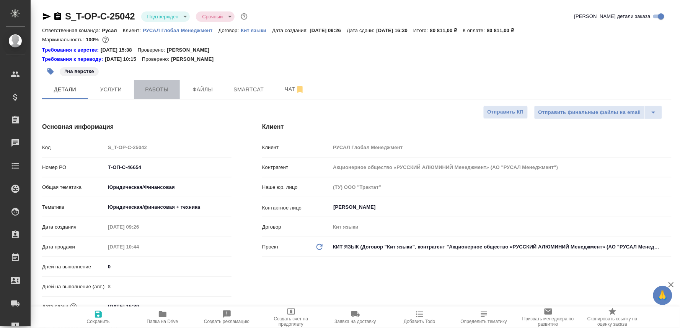
click at [162, 83] on button "Работы" at bounding box center [157, 89] width 46 height 19
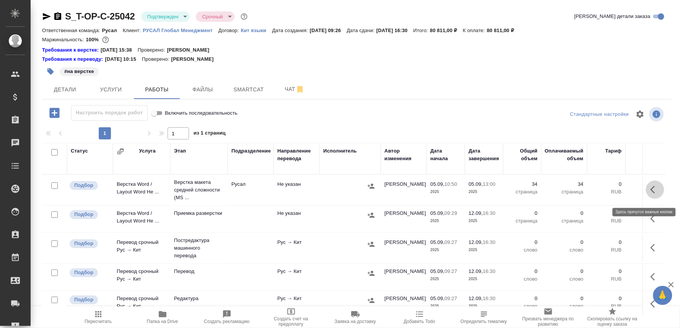
click at [646, 193] on button "button" at bounding box center [655, 190] width 18 height 18
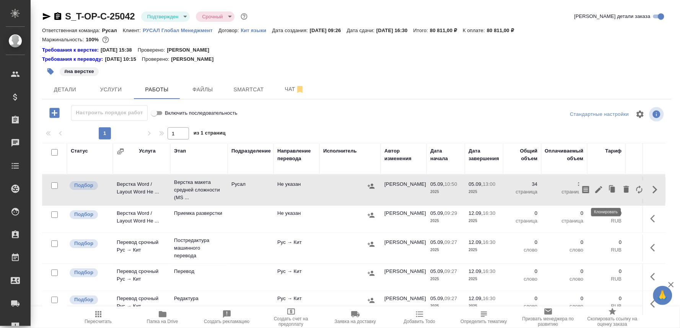
click at [609, 191] on icon "button" at bounding box center [611, 188] width 4 height 5
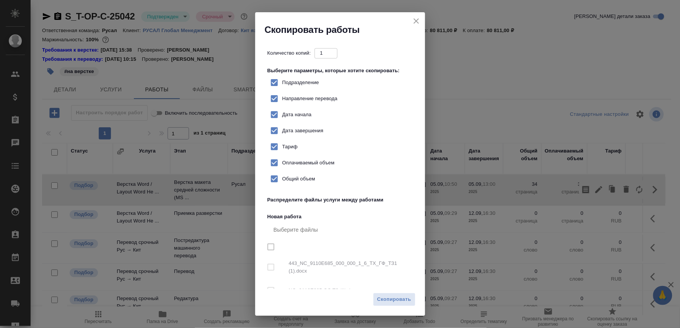
checkbox input "true"
click at [389, 296] on span "Скопировать" at bounding box center [394, 299] width 34 height 9
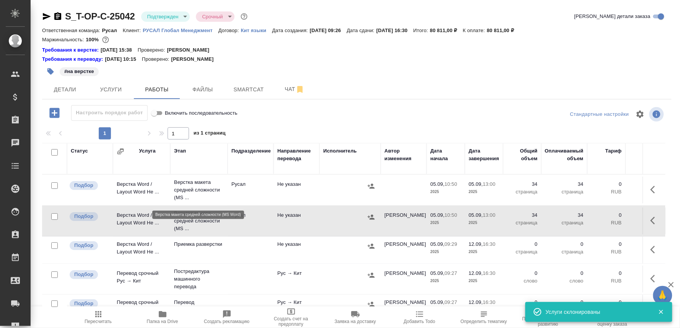
click at [192, 190] on p "Верстка макета средней сложности (MS ..." at bounding box center [199, 190] width 50 height 23
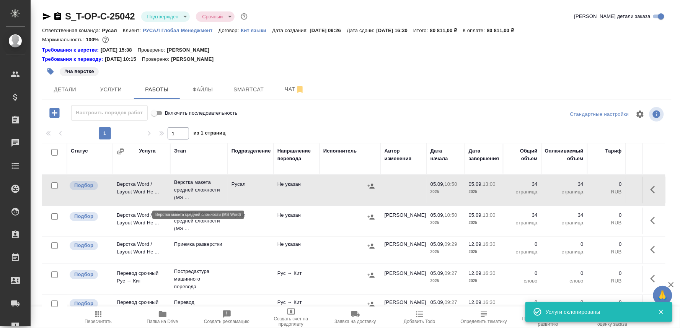
click at [192, 190] on p "Верстка макета средней сложности (MS ..." at bounding box center [199, 190] width 50 height 23
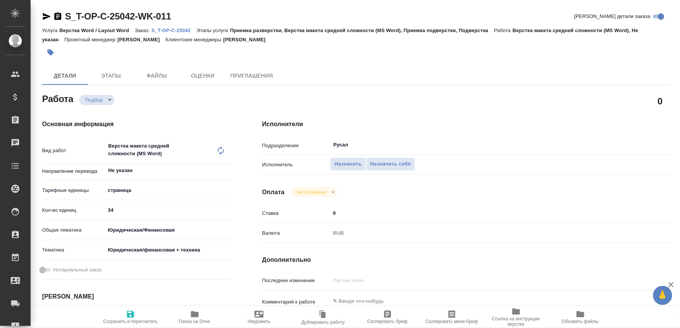
click at [217, 150] on icon at bounding box center [220, 150] width 9 height 9
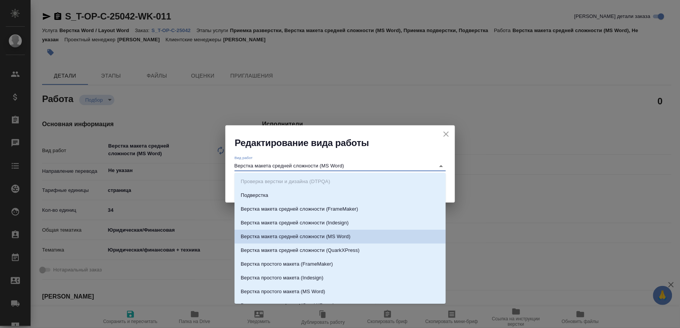
click at [251, 165] on input "Верстка макета средней сложности (MS Word)" at bounding box center [333, 165] width 197 height 9
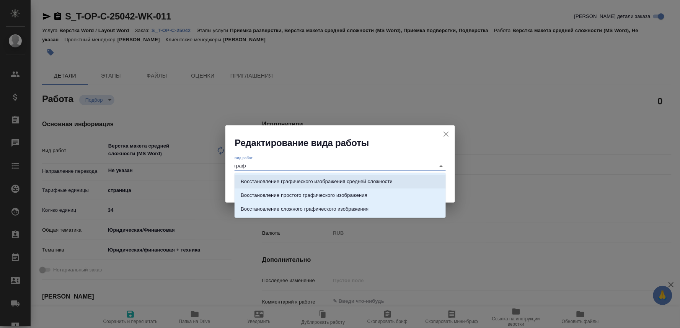
click at [324, 182] on p "Восстановление графического изображения средней сложности" at bounding box center [317, 182] width 152 height 8
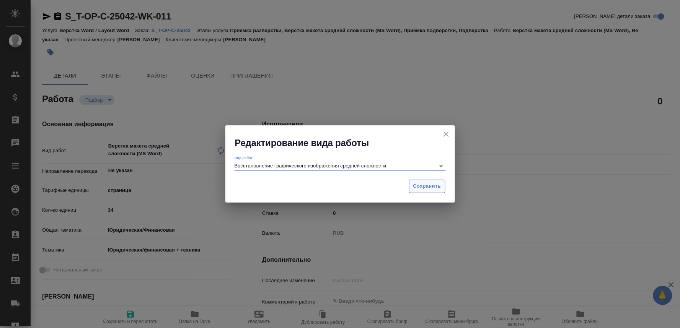
type input "Восстановление графического изображения средней сложности"
click at [418, 181] on button "Сохранить" at bounding box center [427, 186] width 36 height 13
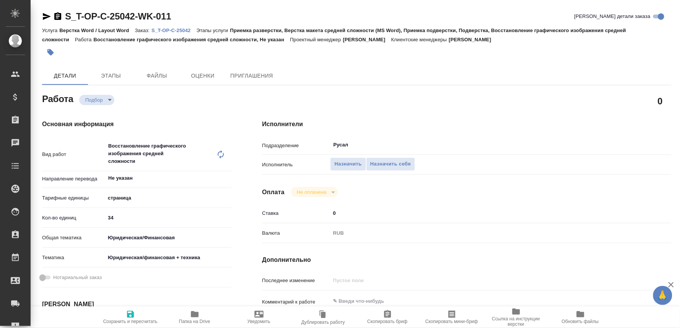
type textarea "x"
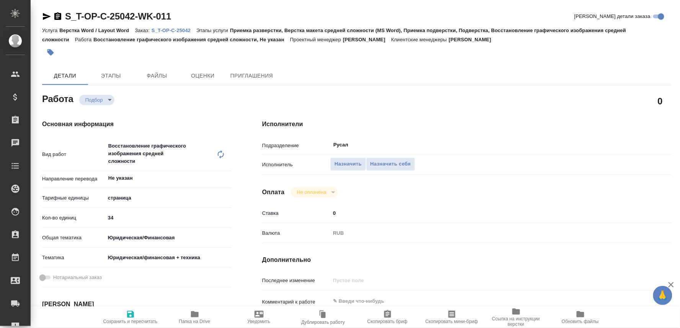
type textarea "x"
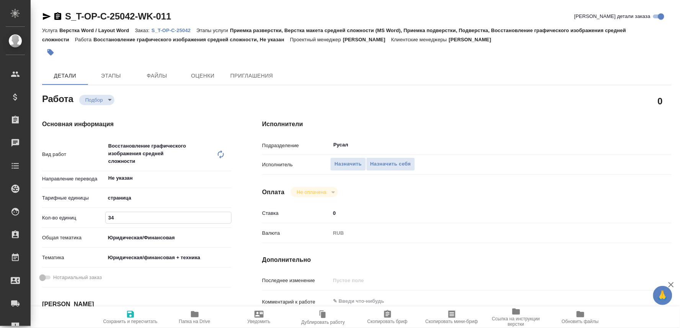
drag, startPoint x: 124, startPoint y: 215, endPoint x: 78, endPoint y: 220, distance: 46.2
click at [79, 220] on div "Кол-во единиц 34" at bounding box center [136, 217] width 189 height 13
type textarea "x"
type input "4"
type textarea "x"
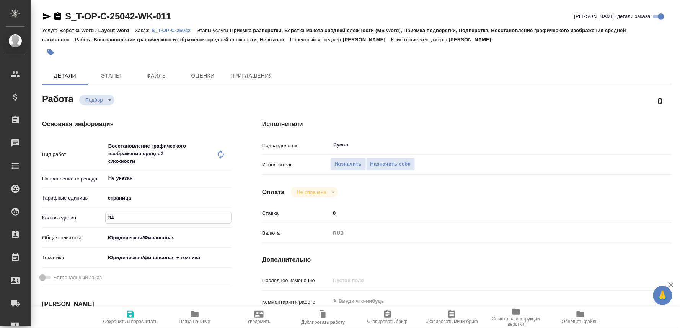
type textarea "x"
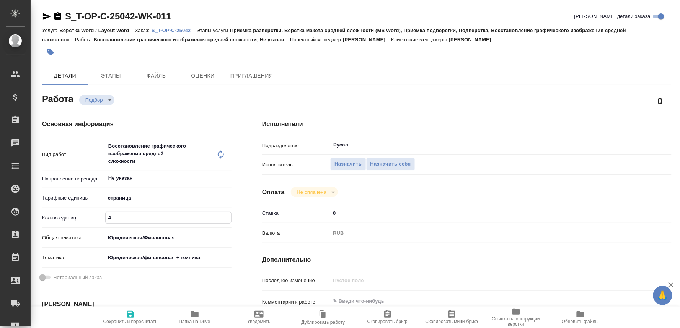
type textarea "x"
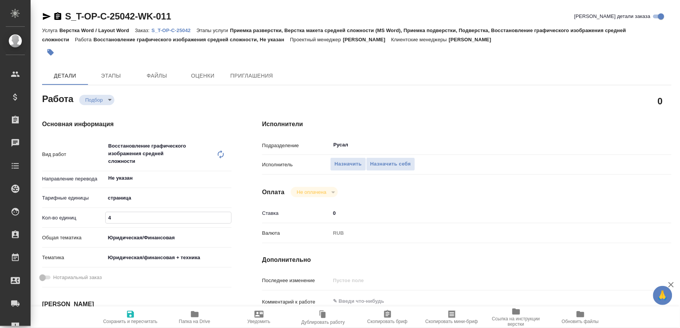
type textarea "x"
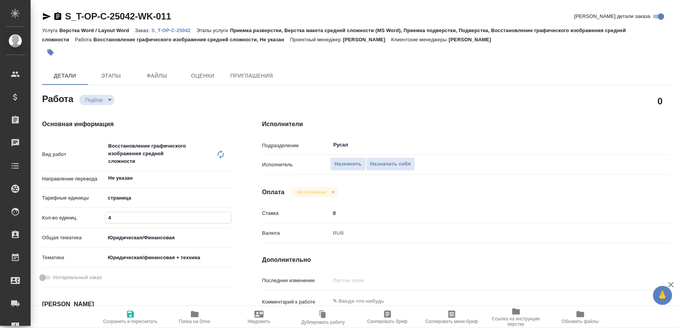
type textarea "x"
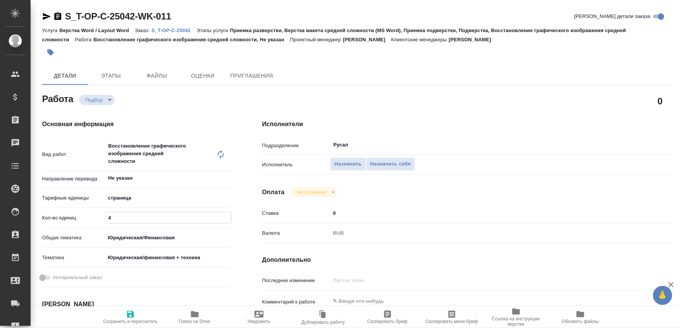
type textarea "x"
type input "4"
click at [127, 313] on icon "button" at bounding box center [130, 314] width 7 height 7
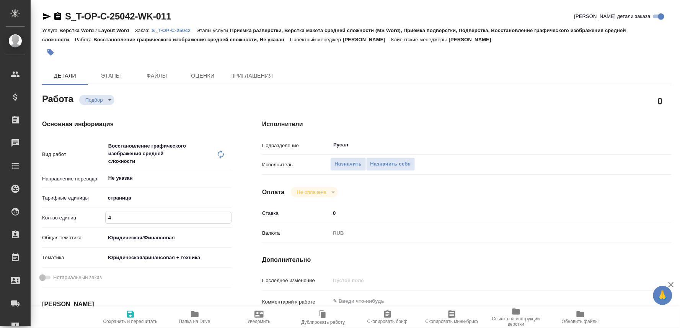
type textarea "x"
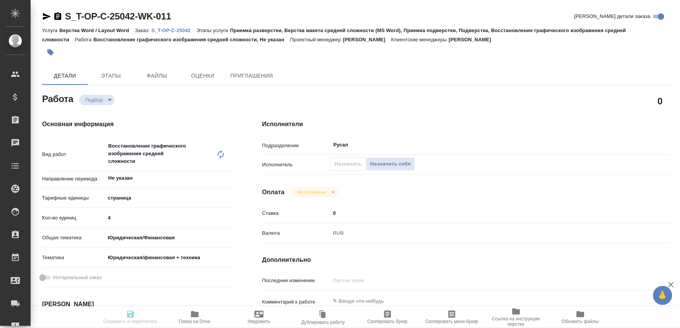
type textarea "x"
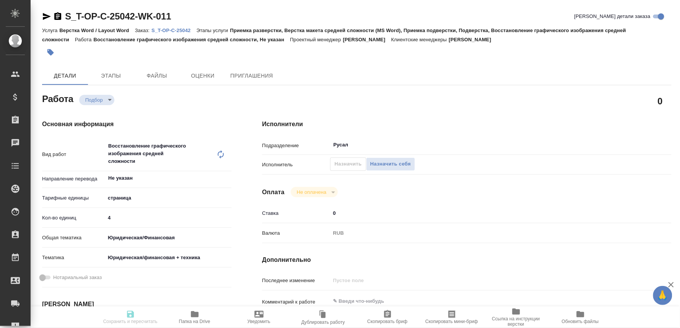
type input "recruiting"
type textarea "Восстановление графического изображения средней сложности"
type textarea "x"
type input "Не указан"
type input "5a8b1489cc6b4906c91bfdb2"
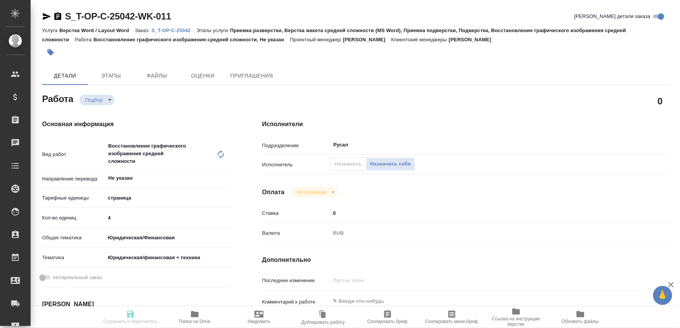
type input "4"
type input "yr-fn"
type input "5a8b8b956a9677013d343e73"
type input "05.09.2025 10:50"
type input "05.09.2025 13:00"
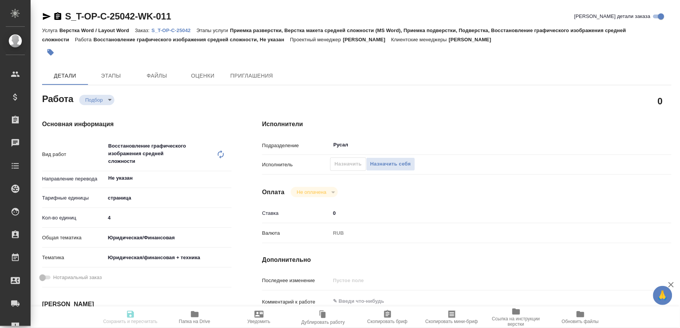
type input "12.09.2025 16:30"
type input "Русал"
type input "notPayed"
type input "0"
type input "RUB"
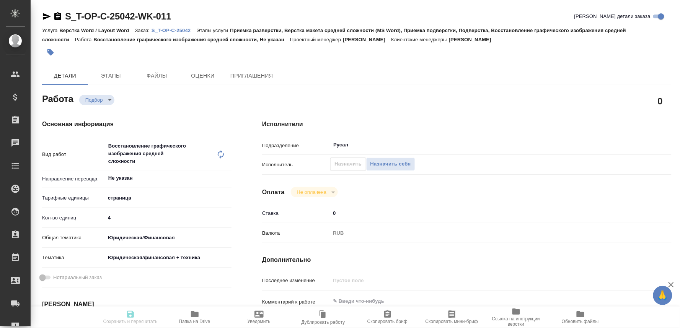
type input "[PERSON_NAME]"
type textarea "x"
type textarea "/Clients/Т-ОП-С_Русал Глобал Менеджмент/Orders/S_T-OP-C-25042/DTP/S_T-OP-C-2504…"
type textarea "x"
type input "S_T-OP-C-25042"
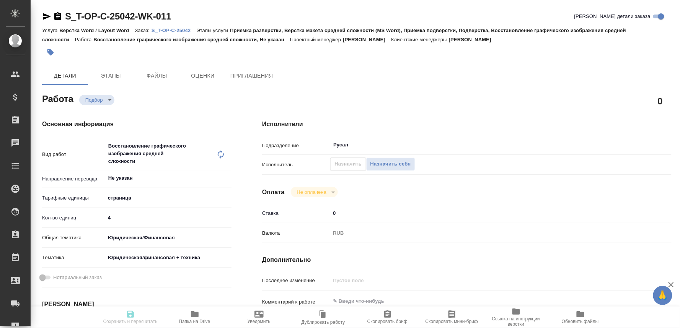
type input "Т-ОП-С-46654"
type input "Верстка Word / Layout Word"
type input "Приемка разверстки, Верстка макета средней сложности (MS Word), Приемка подверс…"
type input "[PERSON_NAME]"
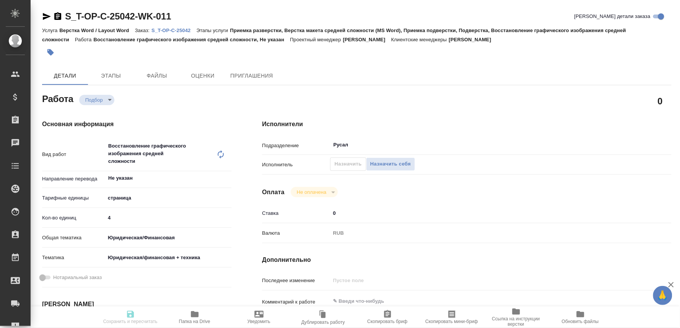
type input "/Clients/Т-ОП-С_Русал Глобал Менеджмент/Orders/S_T-OP-C-25042"
type textarea "x"
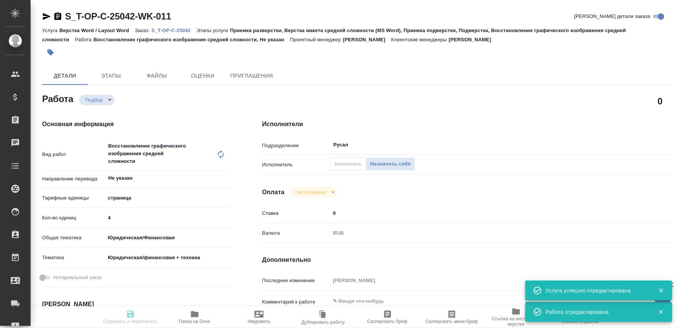
type textarea "x"
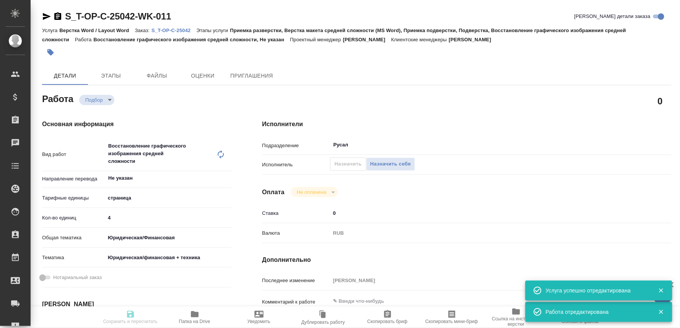
type textarea "x"
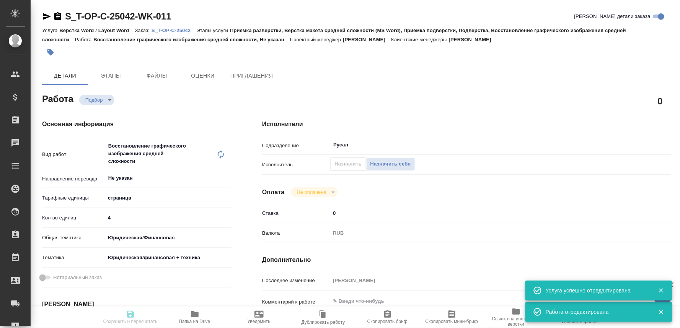
type textarea "x"
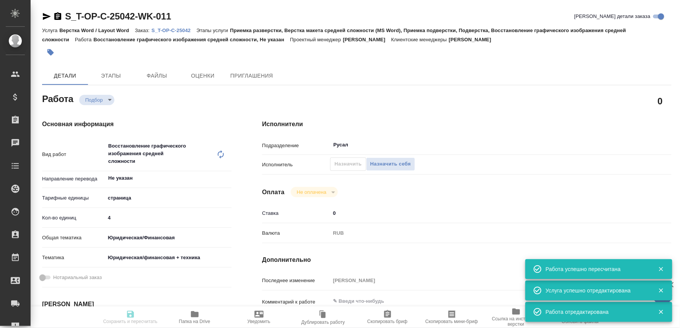
type input "recruiting"
type textarea "Восстановление графического изображения средней сложности"
type textarea "x"
type input "Не указан"
type input "5a8b1489cc6b4906c91bfdb2"
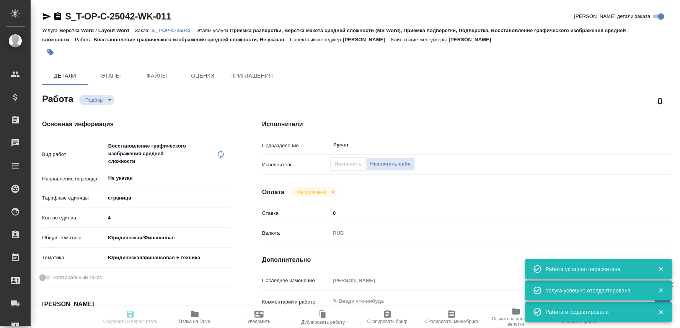
type input "4"
type input "yr-fn"
type input "5a8b8b956a9677013d343e73"
type input "05.09.2025 10:50"
type input "05.09.2025 13:00"
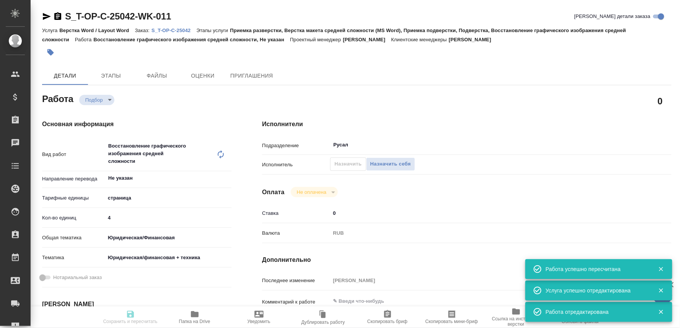
type input "12.09.2025 16:30"
type input "Русал"
type input "notPayed"
type input "0"
type input "RUB"
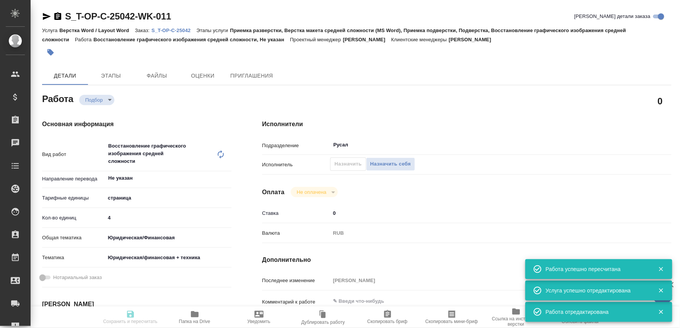
type input "[PERSON_NAME]"
type textarea "x"
type textarea "/Clients/Т-ОП-С_Русал Глобал Менеджмент/Orders/S_T-OP-C-25042/DTP/S_T-OP-C-2504…"
type textarea "x"
type input "S_T-OP-C-25042"
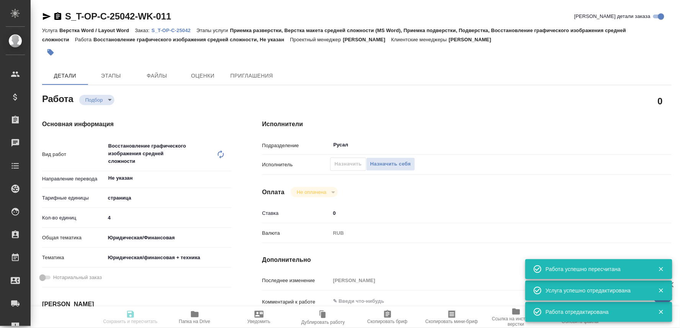
type input "Т-ОП-С-46654"
type input "Верстка Word / Layout Word"
type input "Приемка разверстки, Верстка макета средней сложности (MS Word), Приемка подверс…"
type input "[PERSON_NAME]"
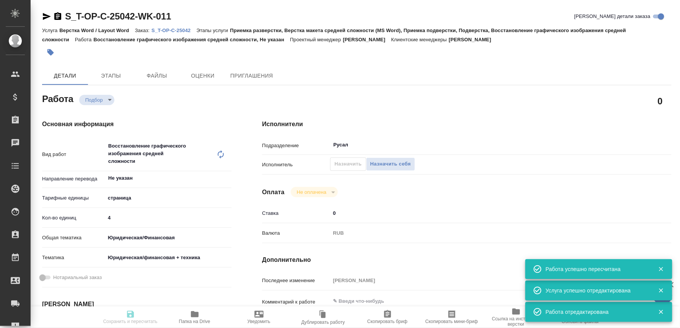
type input "/Clients/Т-ОП-С_Русал Глобал Менеджмент/Orders/S_T-OP-C-25042"
type textarea "x"
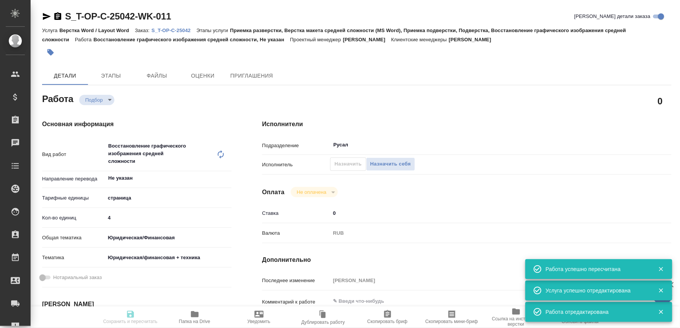
type textarea "x"
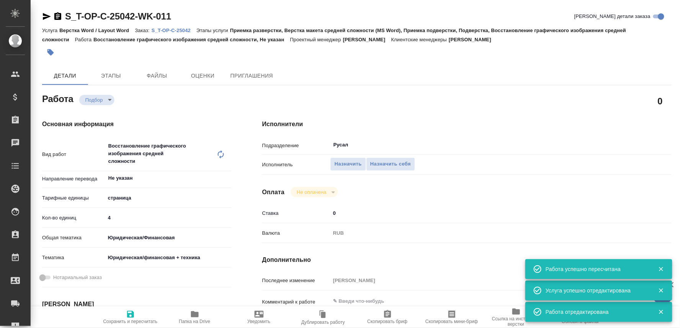
type textarea "x"
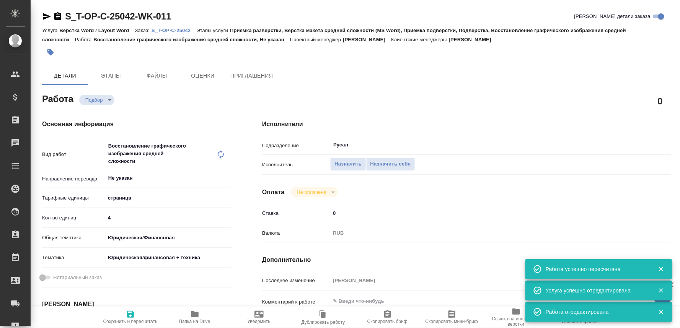
type textarea "x"
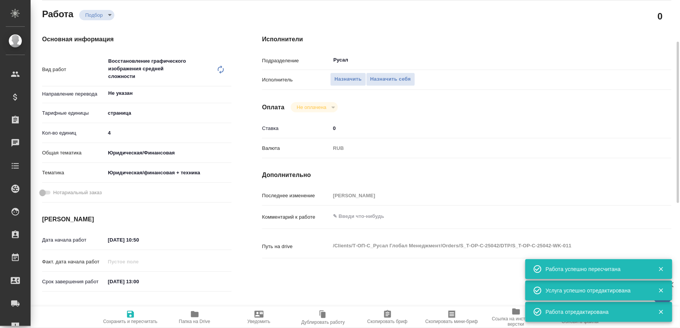
type textarea "x"
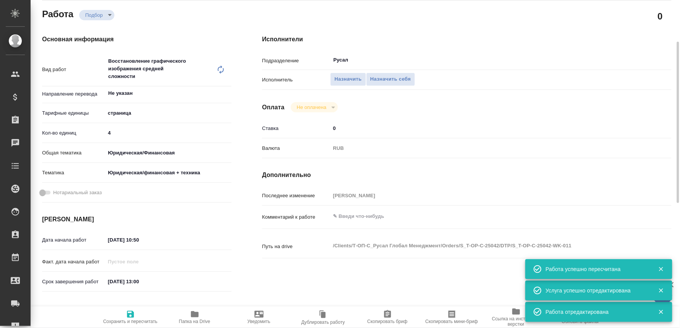
type textarea "x"
click at [349, 210] on div "x" at bounding box center [483, 217] width 307 height 17
type textarea "x"
type textarea "к"
type textarea "x"
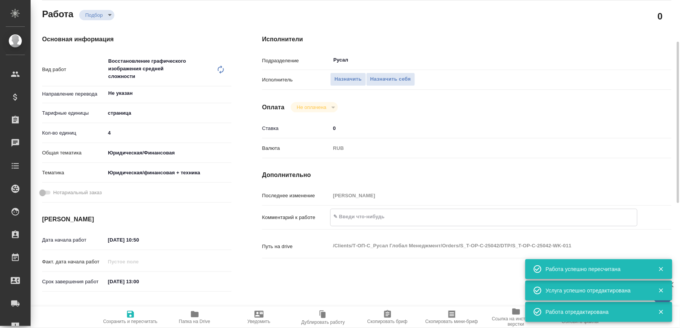
type textarea "x"
type textarea "ка"
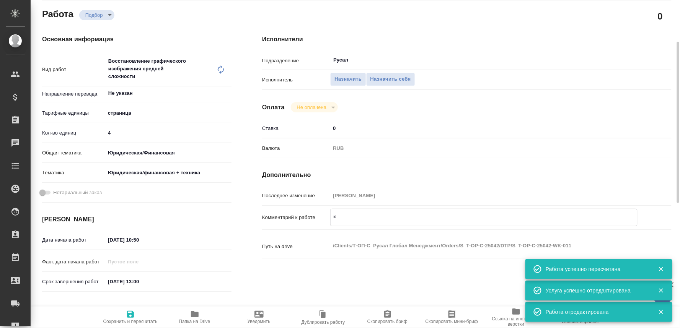
type textarea "x"
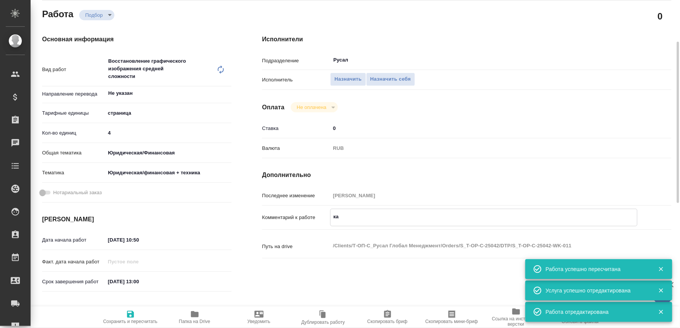
type textarea "кар"
type textarea "x"
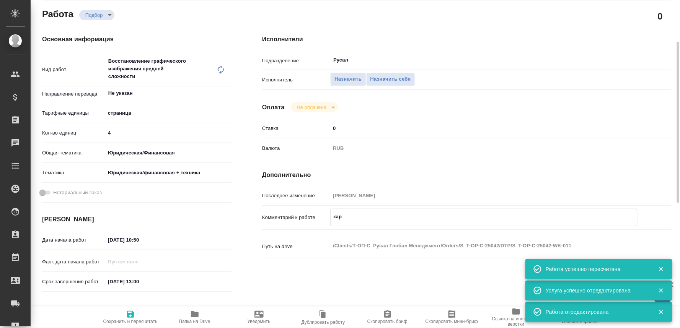
type textarea "x"
type textarea "карт"
type textarea "x"
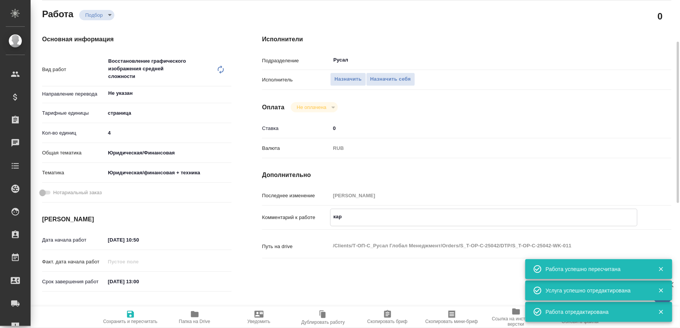
type textarea "x"
type textarea "карти"
type textarea "x"
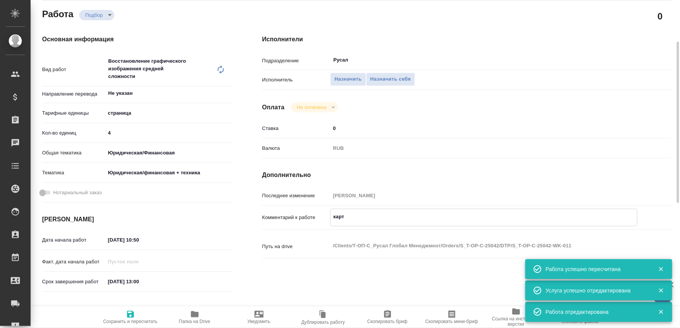
type textarea "x"
type textarea "картин"
type textarea "x"
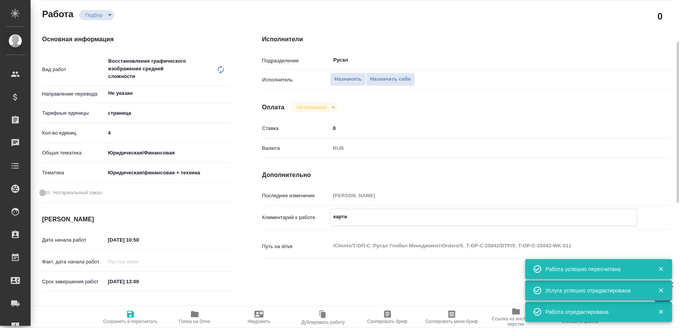
type textarea "x"
type textarea "картинк"
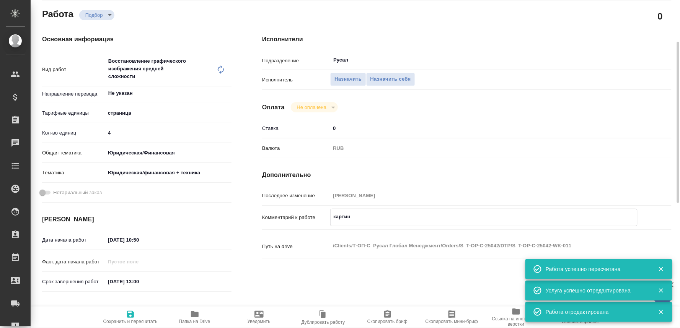
type textarea "x"
type textarea "картинки"
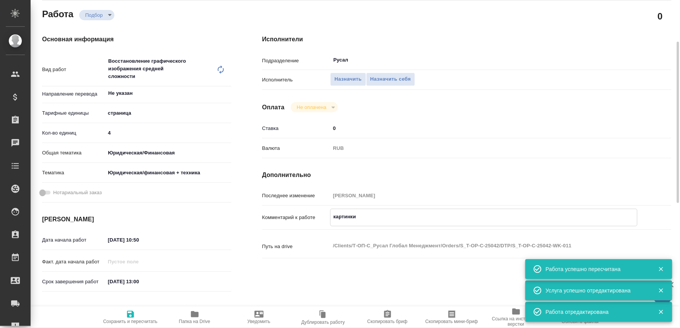
type textarea "x"
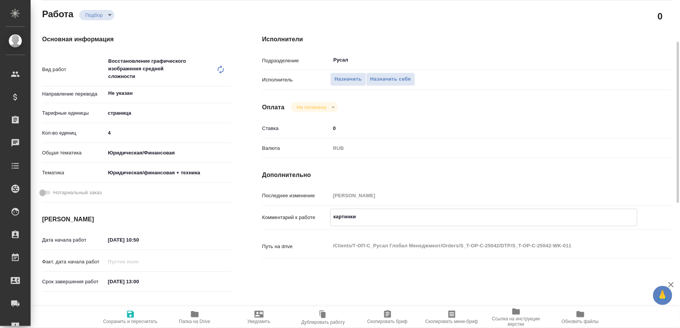
type textarea "картинки"
type textarea "x"
click at [129, 314] on icon "button" at bounding box center [130, 314] width 7 height 7
type textarea "x"
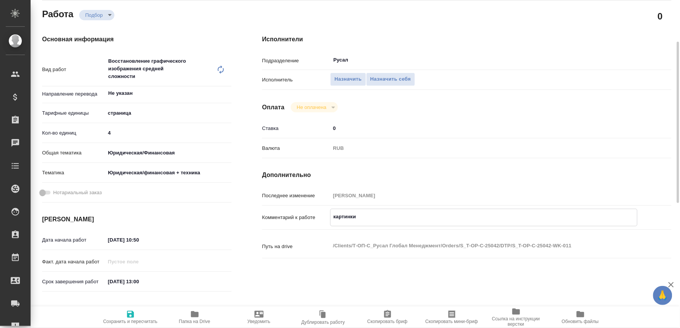
type textarea "x"
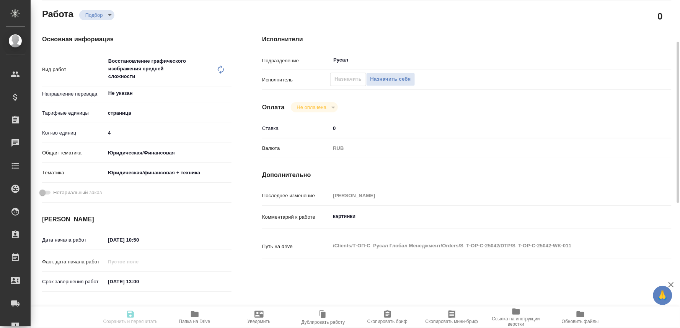
type textarea "x"
type input "recruiting"
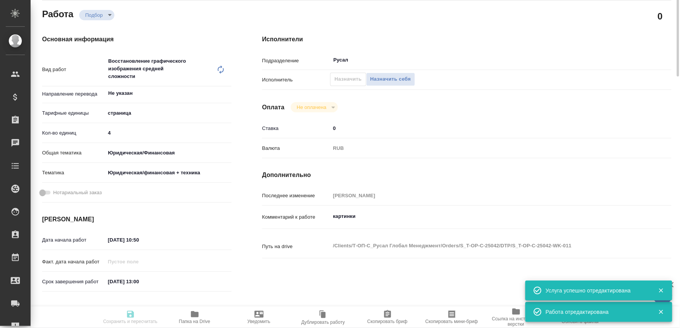
scroll to position [0, 0]
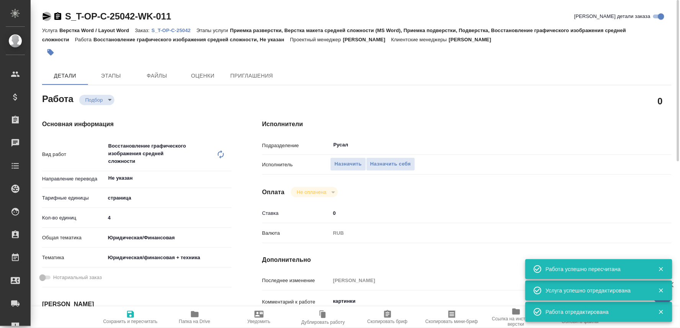
click at [46, 15] on icon "button" at bounding box center [47, 16] width 8 height 7
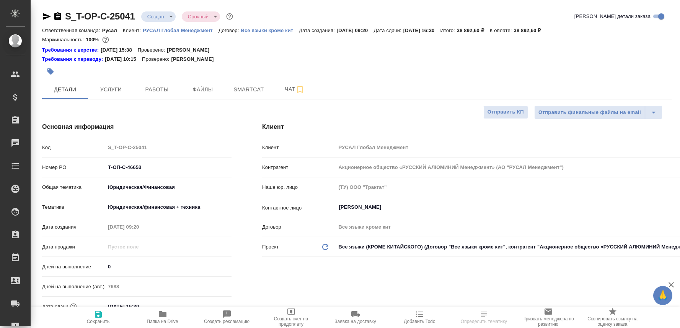
select select "RU"
click at [166, 318] on icon "button" at bounding box center [162, 314] width 9 height 9
select select "RU"
type textarea "x"
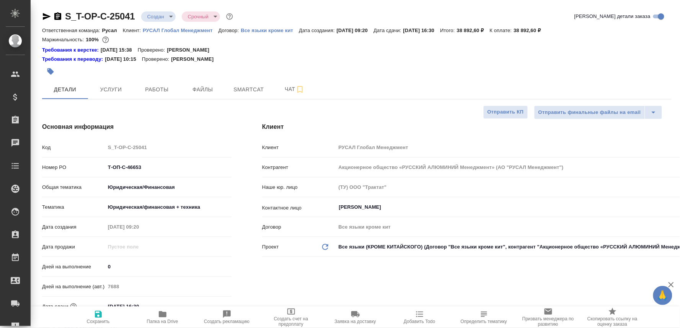
type textarea "x"
click at [45, 15] on icon "button" at bounding box center [47, 16] width 8 height 7
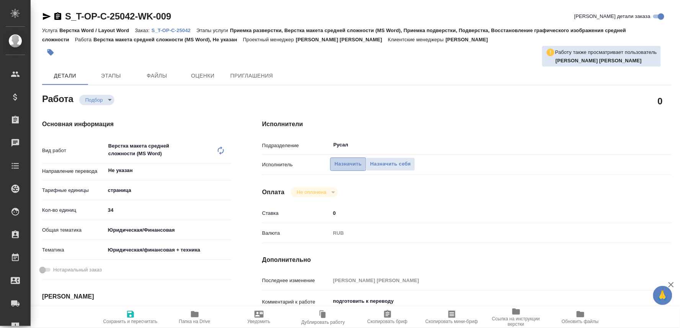
click at [346, 162] on span "Назначить" at bounding box center [347, 164] width 27 height 9
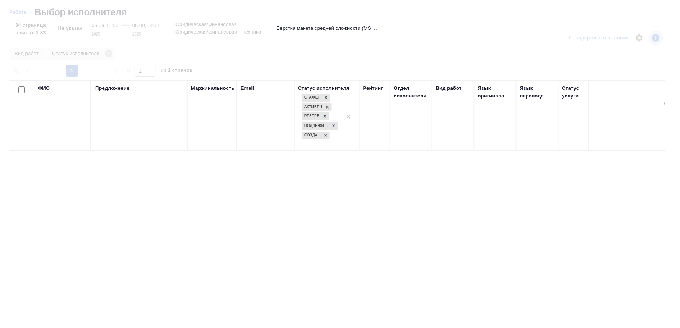
click at [68, 137] on input "text" at bounding box center [62, 137] width 49 height 10
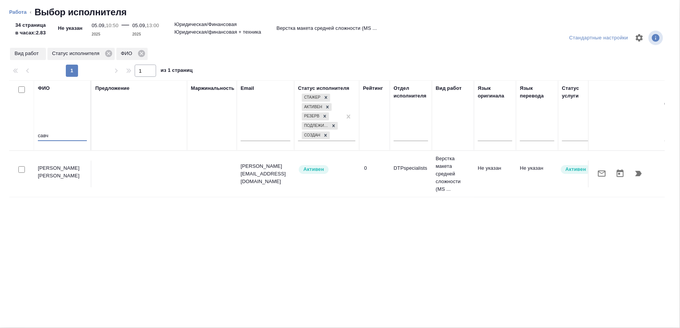
type input "савч"
click at [633, 169] on button "button" at bounding box center [638, 174] width 18 height 18
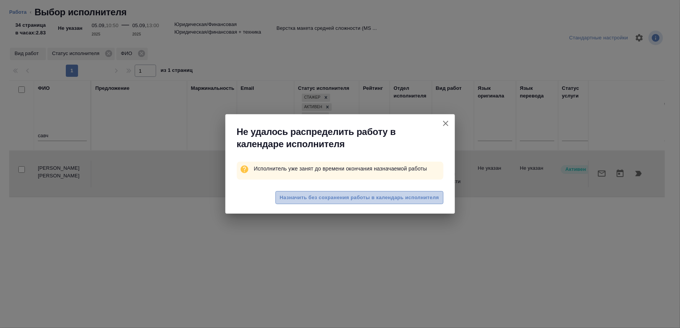
click at [339, 197] on span "Назначить без сохранения работы в календарь исполнителя" at bounding box center [359, 198] width 159 height 9
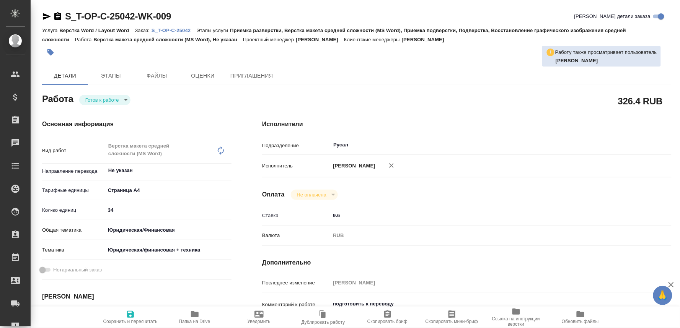
type textarea "x"
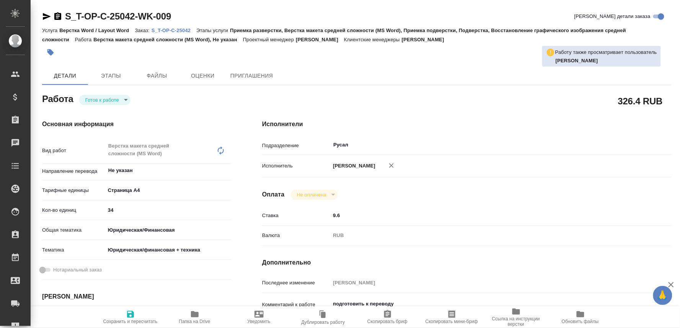
type textarea "x"
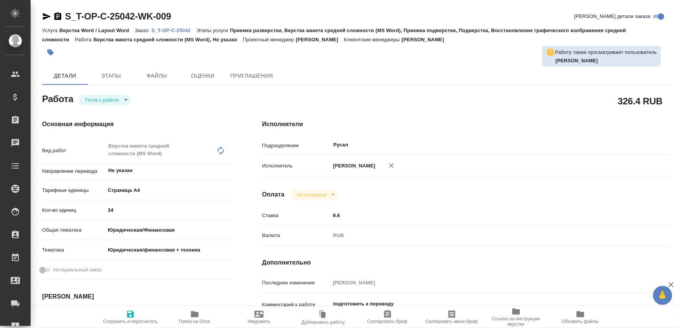
type textarea "x"
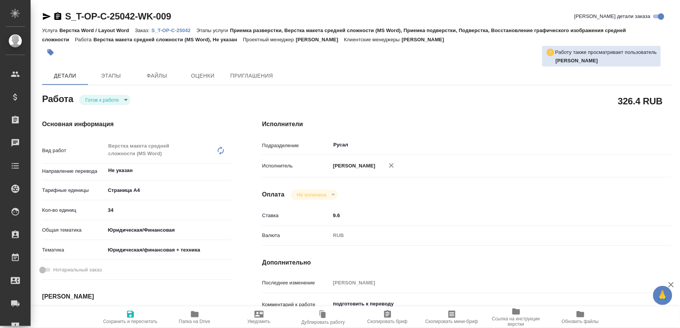
type textarea "x"
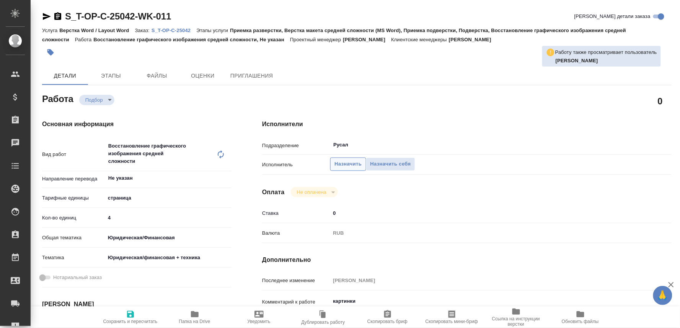
click at [349, 166] on span "Назначить" at bounding box center [347, 164] width 27 height 9
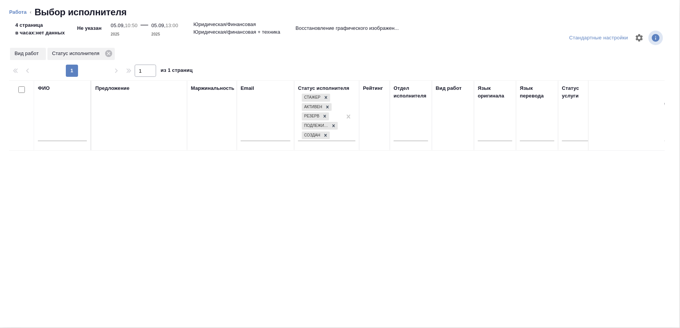
click at [69, 137] on input "text" at bounding box center [62, 137] width 49 height 10
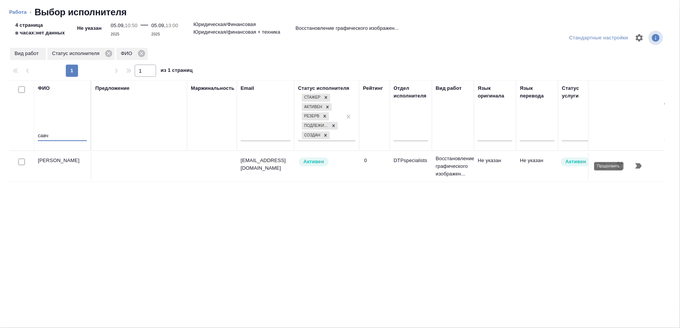
type input "савч"
click at [636, 163] on icon "button" at bounding box center [638, 165] width 9 height 9
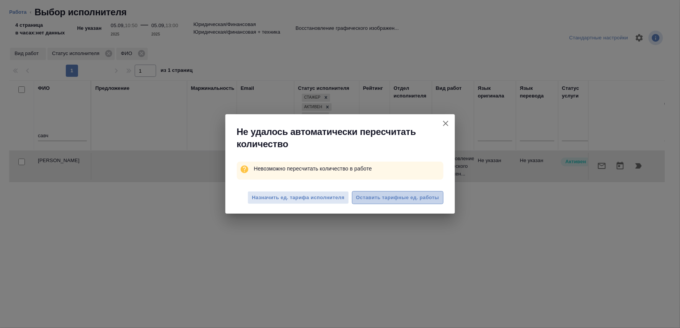
click at [415, 196] on span "Оставить тарифные ед. работы" at bounding box center [397, 198] width 83 height 9
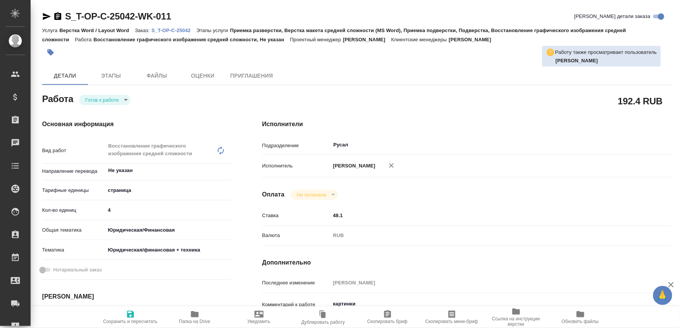
type textarea "x"
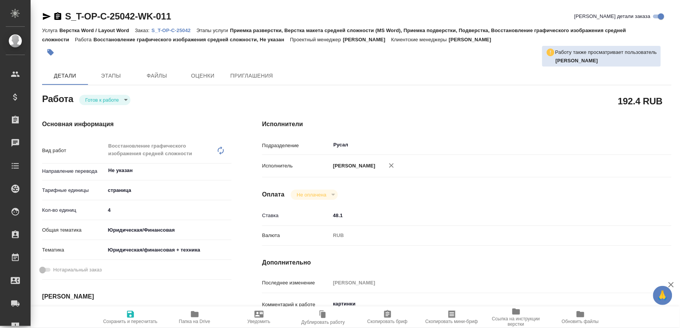
type textarea "x"
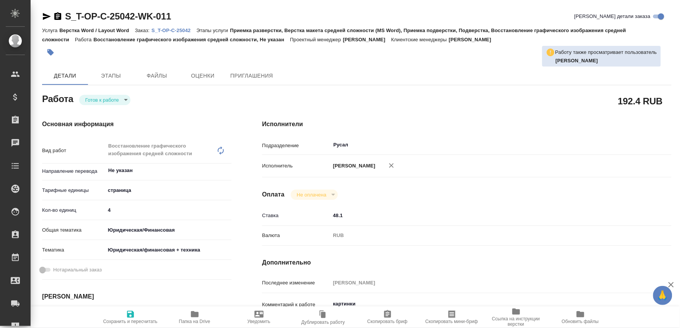
type textarea "x"
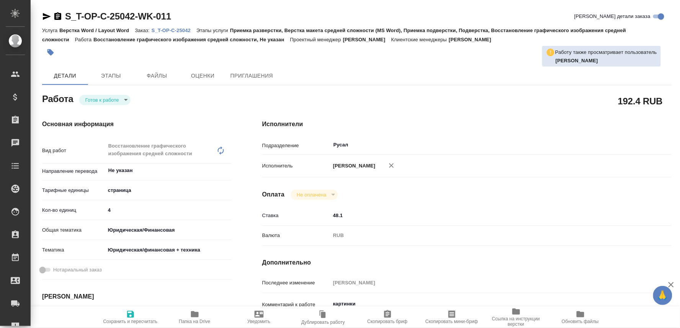
click at [117, 192] on body "🙏 .cls-1 fill:#fff; AWATERA Oksiutovich Irina Клиенты Спецификации Заказы Чаты …" at bounding box center [340, 164] width 680 height 328
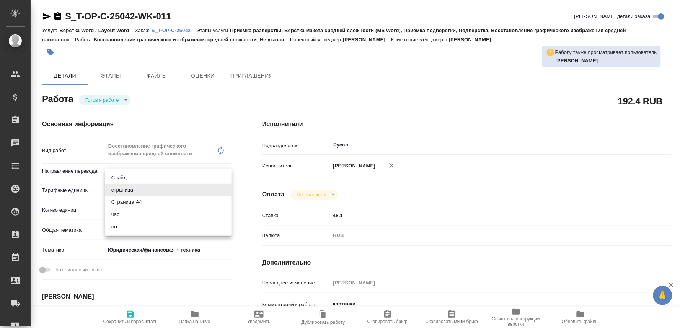
type textarea "x"
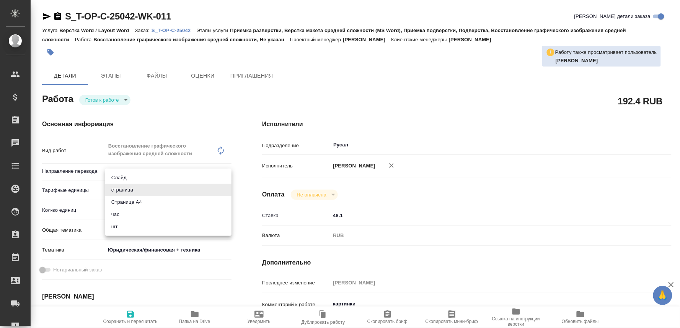
type textarea "x"
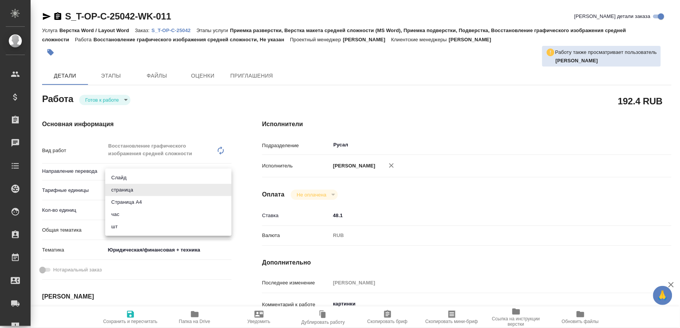
click at [113, 223] on li "шт" at bounding box center [168, 227] width 126 height 12
type textarea "x"
type input "5a8b1489cc6b4906c91bfdc1"
type textarea "x"
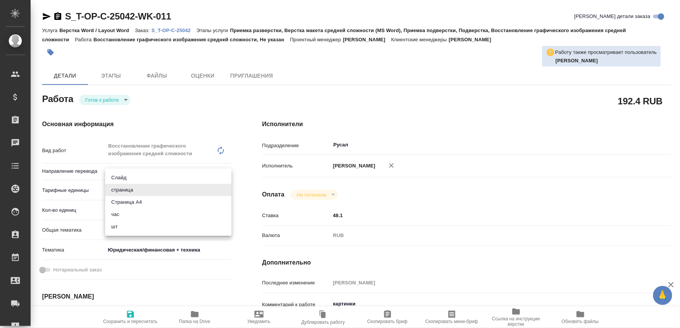
type textarea "x"
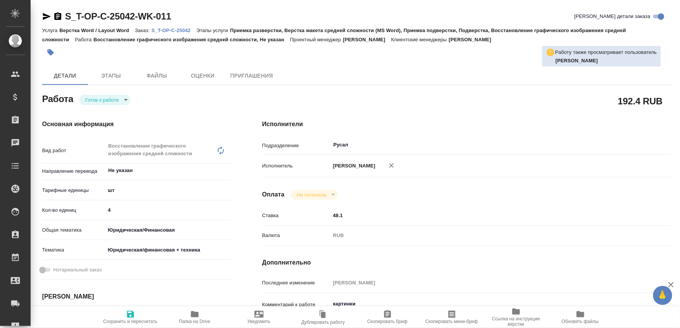
click at [132, 321] on span "Сохранить и пересчитать" at bounding box center [130, 321] width 54 height 5
type textarea "x"
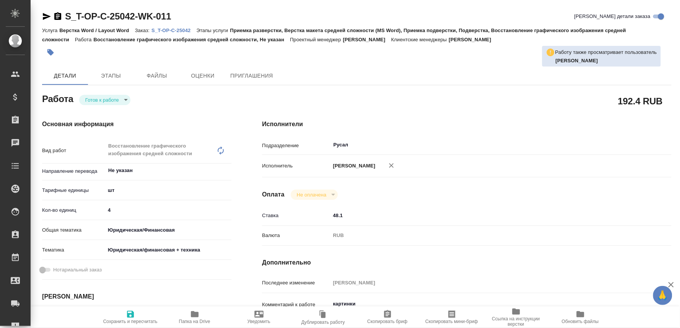
type textarea "x"
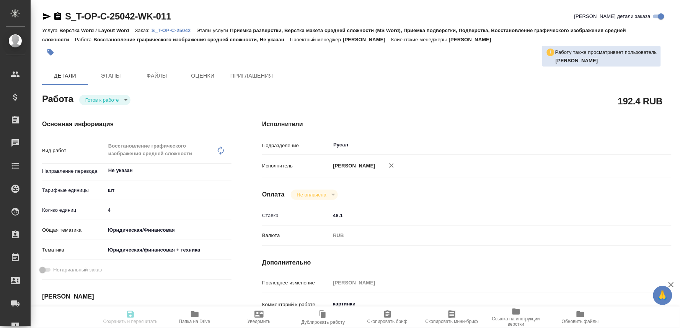
type textarea "x"
type input "readyForWork"
type textarea "Восстановление графического изображения средней сложности"
type textarea "x"
type input "Не указан"
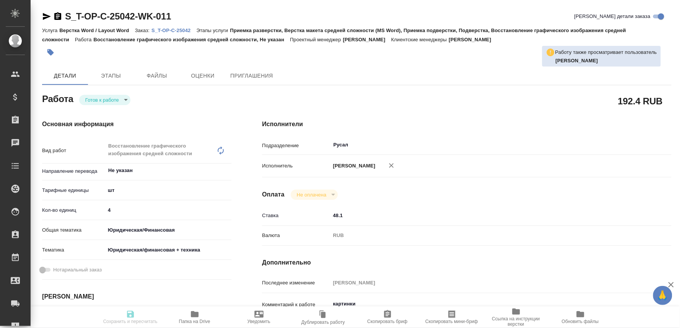
type input "5a8b1489cc6b4906c91bfdc1"
type input "4"
type input "yr-fn"
type input "5a8b8b956a9677013d343e73"
type input "05.09.2025 10:50"
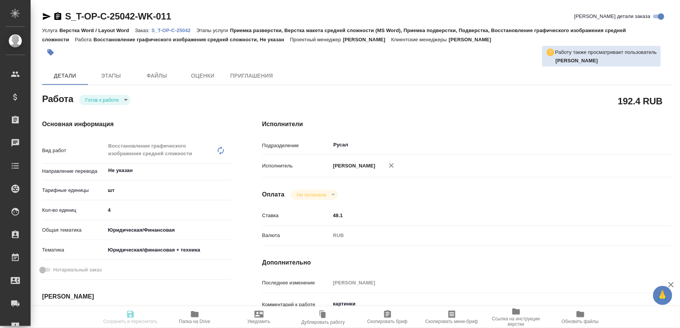
type input "05.09.2025 13:00"
type input "12.09.2025 16:30"
type input "Русал"
type input "notPayed"
type input "48.1"
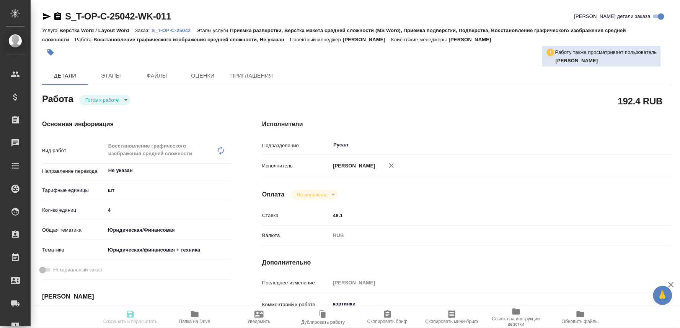
type input "RUB"
type input "[PERSON_NAME]"
type textarea "картинки"
type textarea "x"
type textarea "/Clients/Т-ОП-С_Русал Глобал Менеджмент/Orders/S_T-OP-C-25042/DTP/S_T-OP-C-2504…"
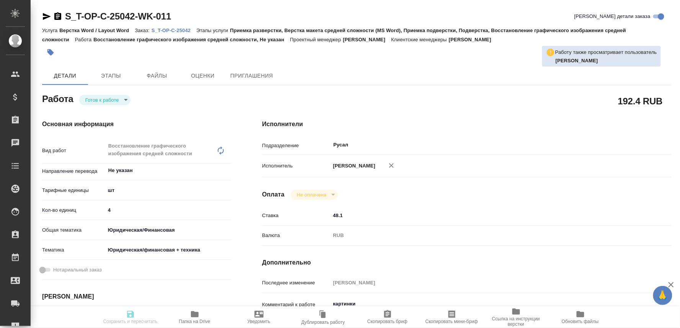
type textarea "x"
type input "S_T-OP-C-25042"
type input "Т-ОП-С-46654"
type input "Верстка Word / Layout Word"
type input "Приемка разверстки, Верстка макета средней сложности (MS Word), Приемка подверс…"
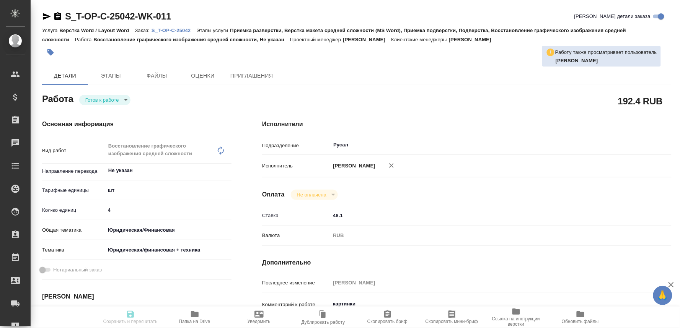
type input "[PERSON_NAME]"
type input "/Clients/Т-ОП-С_Русал Глобал Менеджмент/Orders/S_T-OP-C-25042"
type textarea "x"
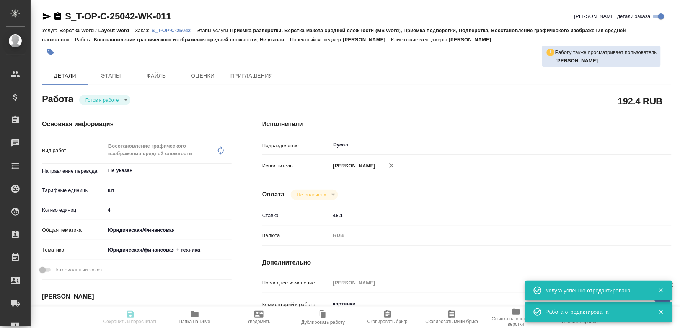
type textarea "x"
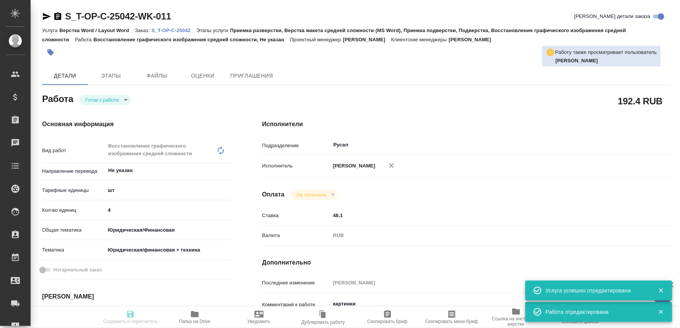
type textarea "x"
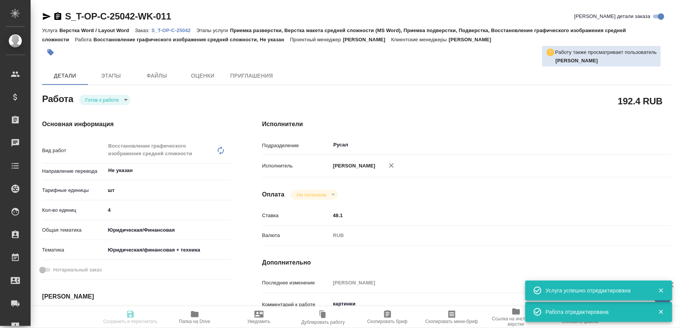
type input "readyForWork"
type textarea "Восстановление графического изображения средней сложности"
type textarea "x"
type input "Не указан"
type input "5a8b1489cc6b4906c91bfdc1"
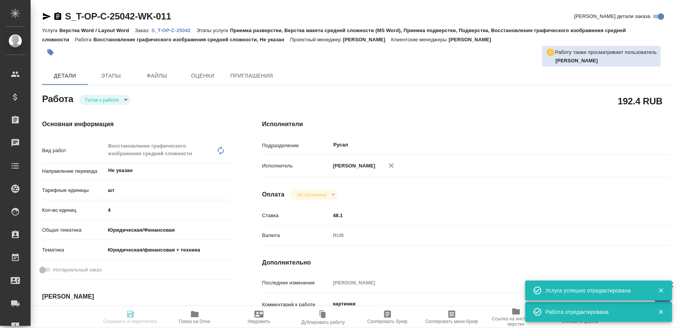
type input "4"
type input "yr-fn"
type input "5a8b8b956a9677013d343e73"
type input "05.09.2025 10:50"
type input "05.09.2025 13:00"
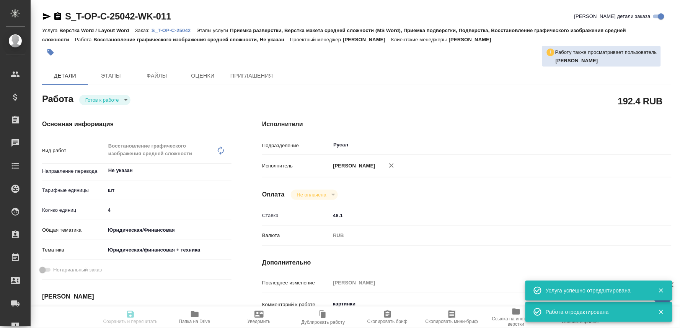
type input "12.09.2025 16:30"
type input "Русал"
type input "notPayed"
type input "48.1"
type input "RUB"
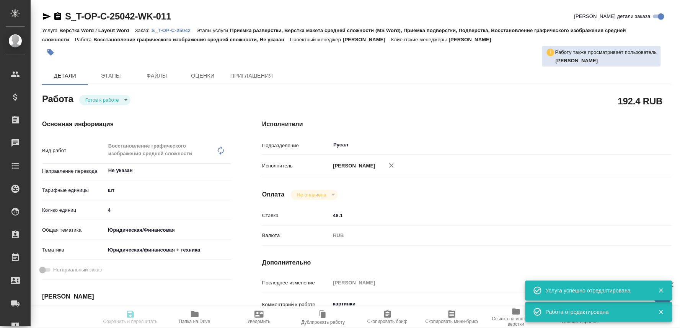
type input "[PERSON_NAME]"
type textarea "картинки"
type textarea "x"
type textarea "/Clients/Т-ОП-С_Русал Глобал Менеджмент/Orders/S_T-OP-C-25042/DTP/S_T-OP-C-2504…"
type textarea "x"
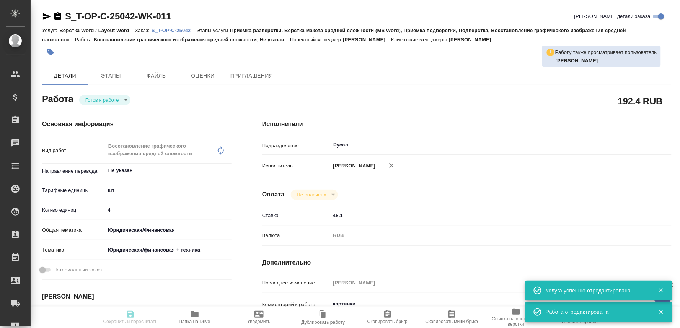
type input "S_T-OP-C-25042"
type input "Т-ОП-С-46654"
type input "Верстка Word / Layout Word"
type input "Приемка разверстки, Верстка макета средней сложности (MS Word), Приемка подверс…"
type input "[PERSON_NAME]"
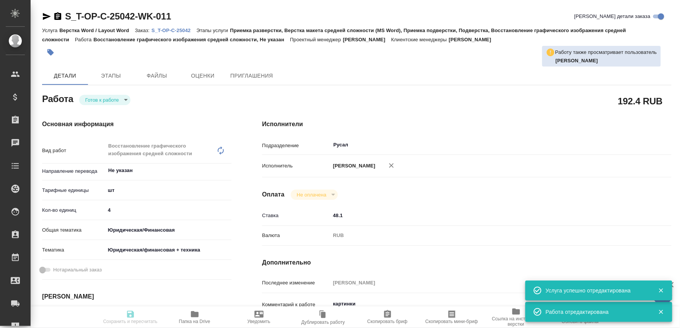
type input "[PERSON_NAME]"
type input "/Clients/Т-ОП-С_Русал Глобал Менеджмент/Orders/S_T-OP-C-25042"
type textarea "x"
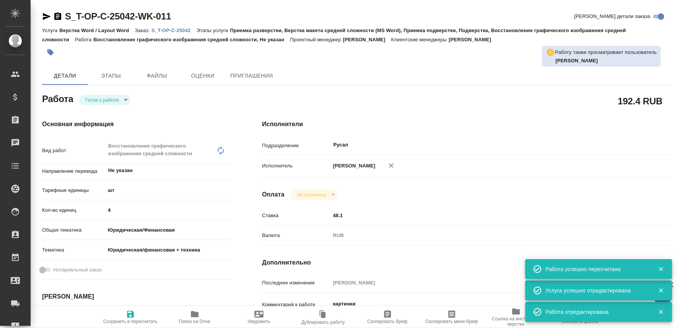
type textarea "x"
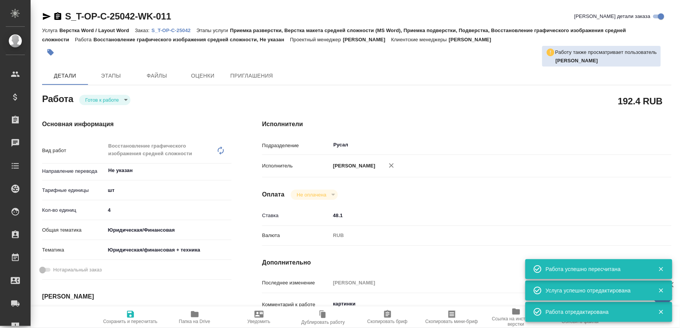
type textarea "x"
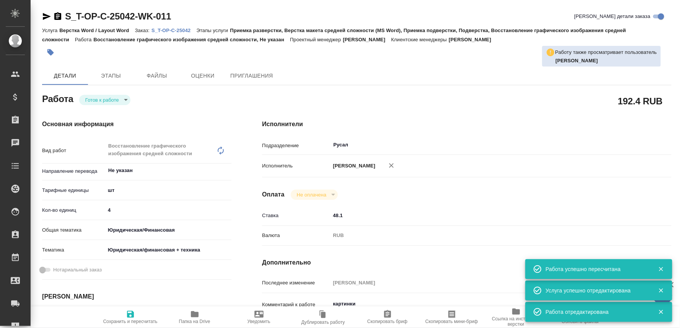
type textarea "x"
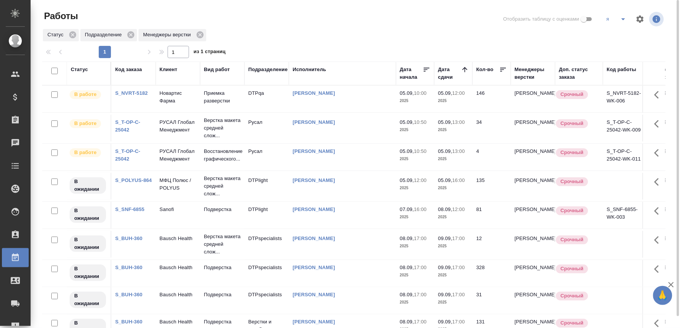
click at [229, 198] on p "Верстка макета средней слож..." at bounding box center [222, 186] width 37 height 23
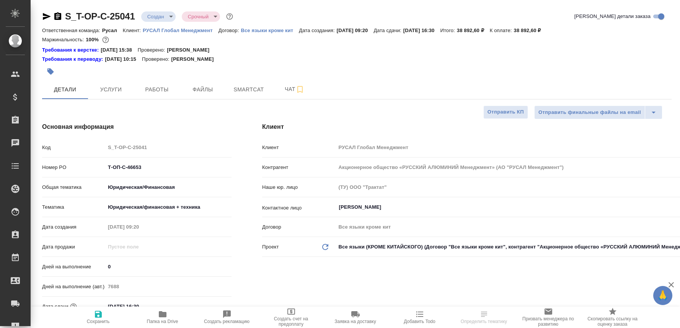
select select "RU"
click at [167, 319] on span "Папка на Drive" at bounding box center [162, 321] width 31 height 5
select select "RU"
type textarea "x"
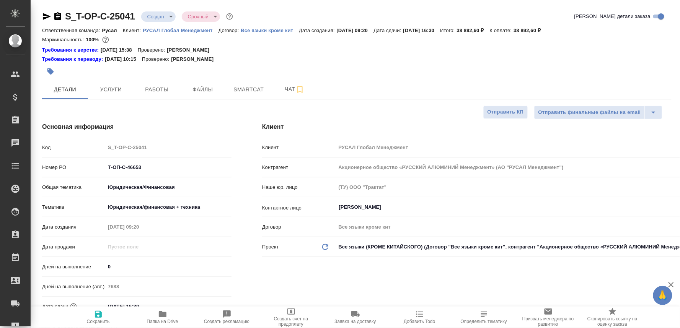
type textarea "x"
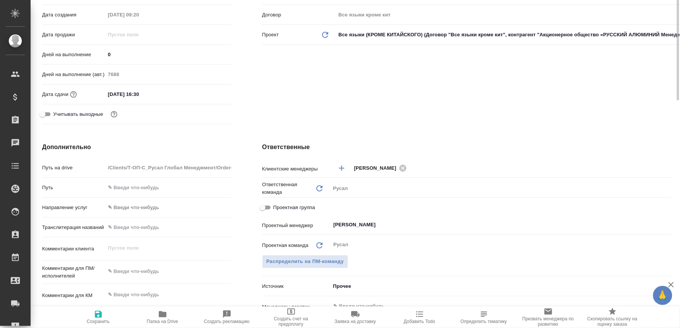
scroll to position [297, 0]
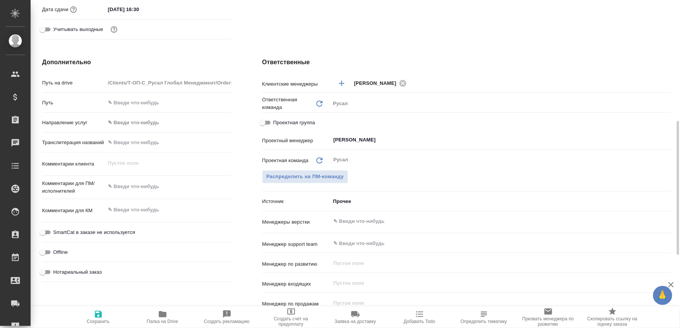
click at [360, 216] on div "​" at bounding box center [500, 222] width 341 height 14
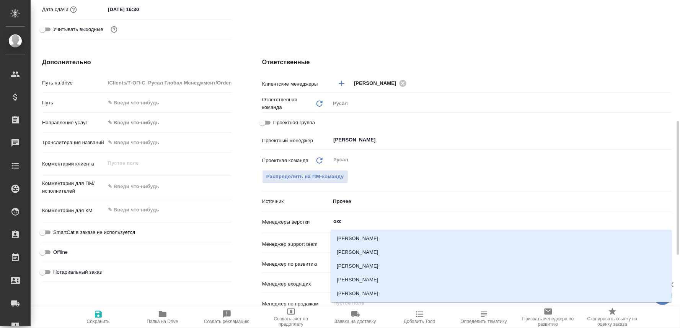
type input "оксю"
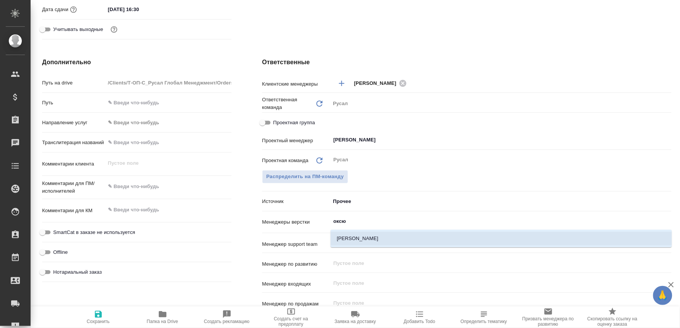
click at [360, 240] on li "[PERSON_NAME]" at bounding box center [501, 239] width 341 height 14
type textarea "x"
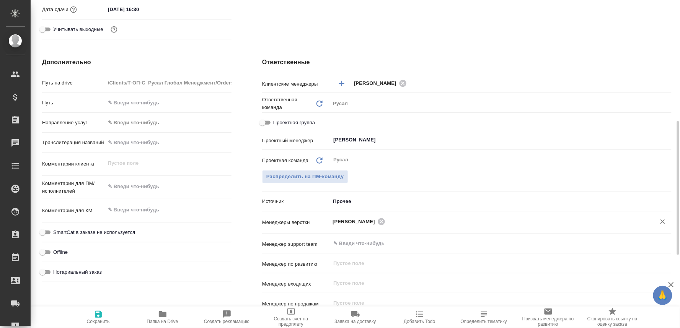
click at [96, 325] on button "Сохранить" at bounding box center [98, 317] width 64 height 21
type textarea "x"
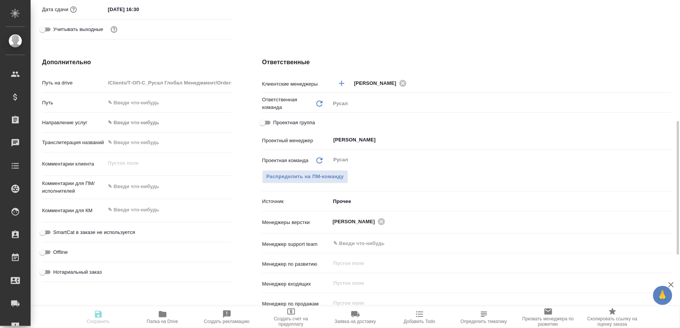
type textarea "x"
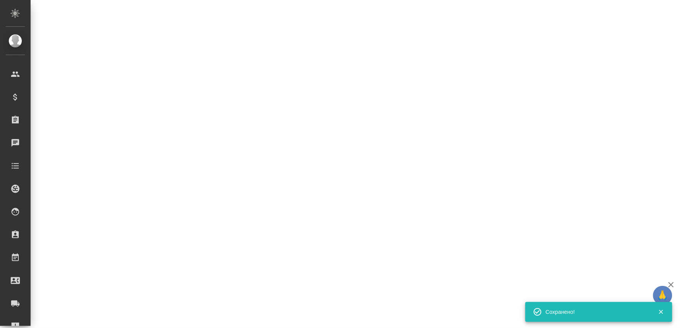
select select "RU"
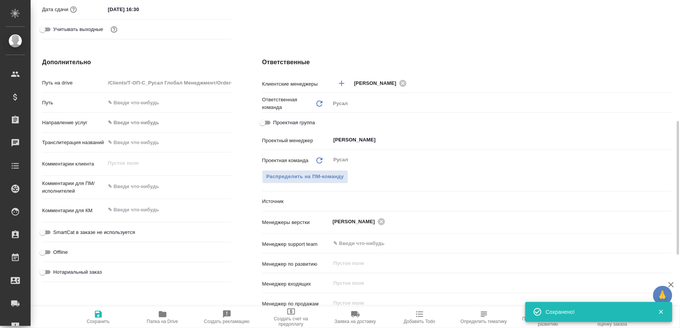
type textarea "x"
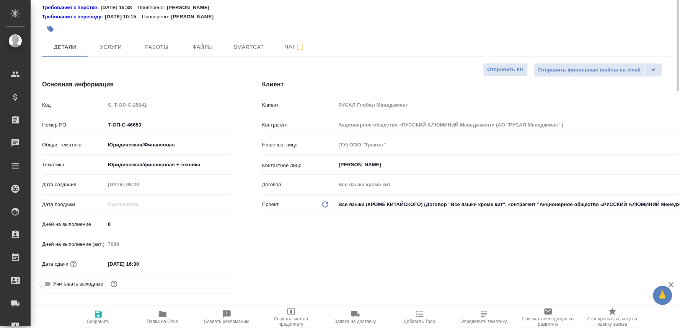
scroll to position [0, 0]
